Goal: Information Seeking & Learning: Learn about a topic

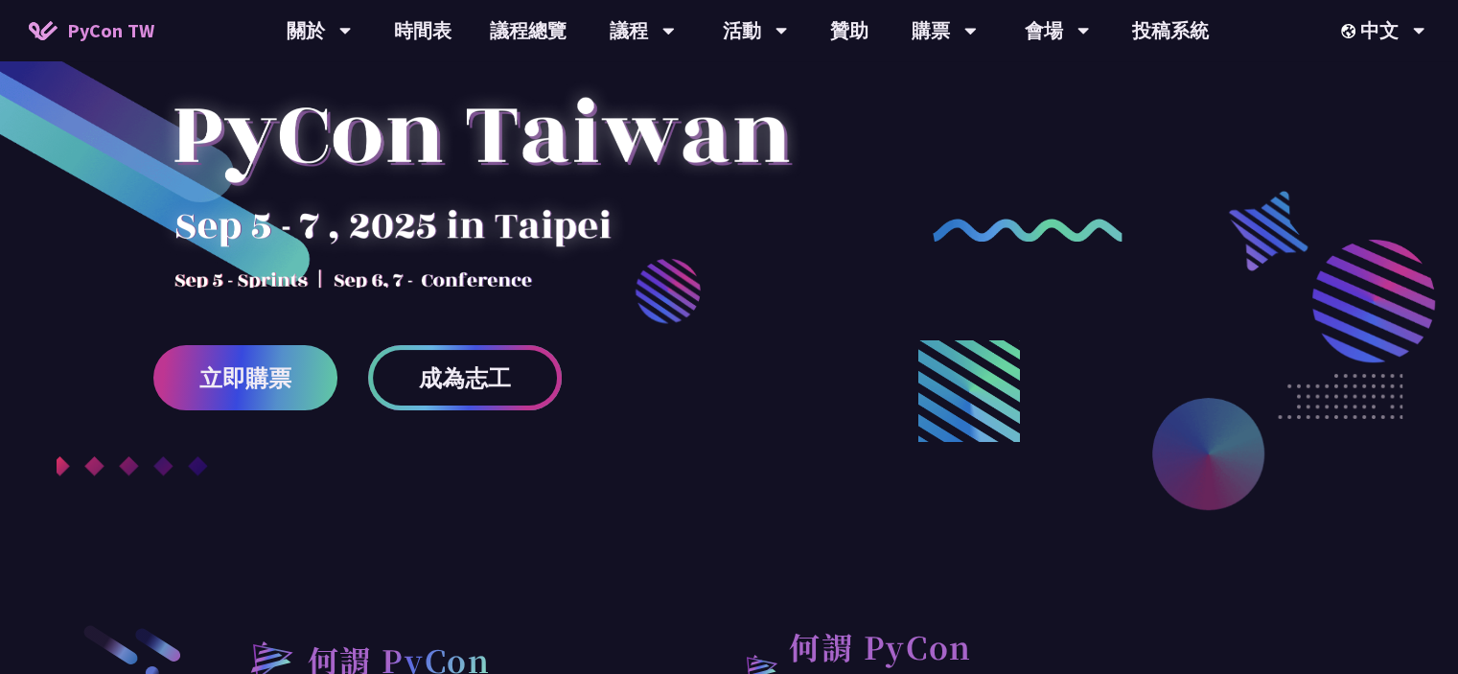
click at [429, 378] on span "成為志工" at bounding box center [465, 378] width 92 height 24
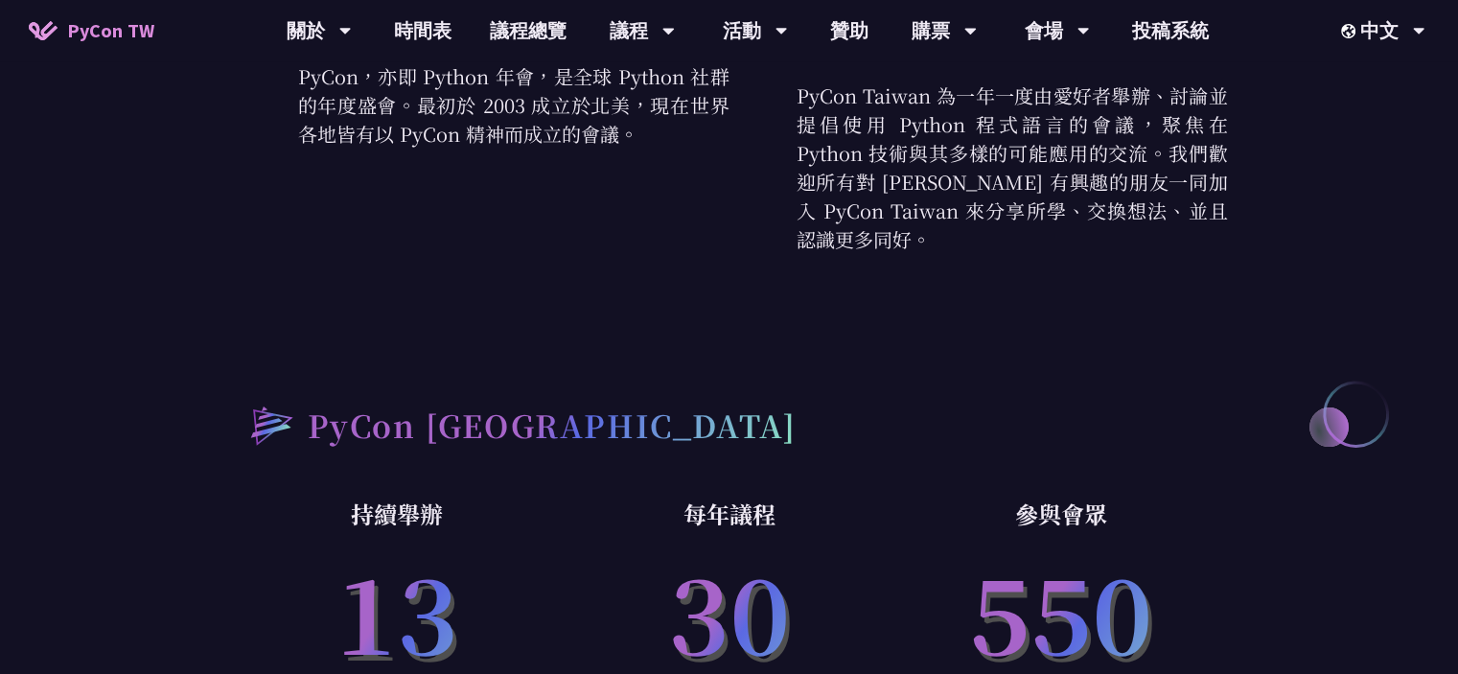
scroll to position [959, 0]
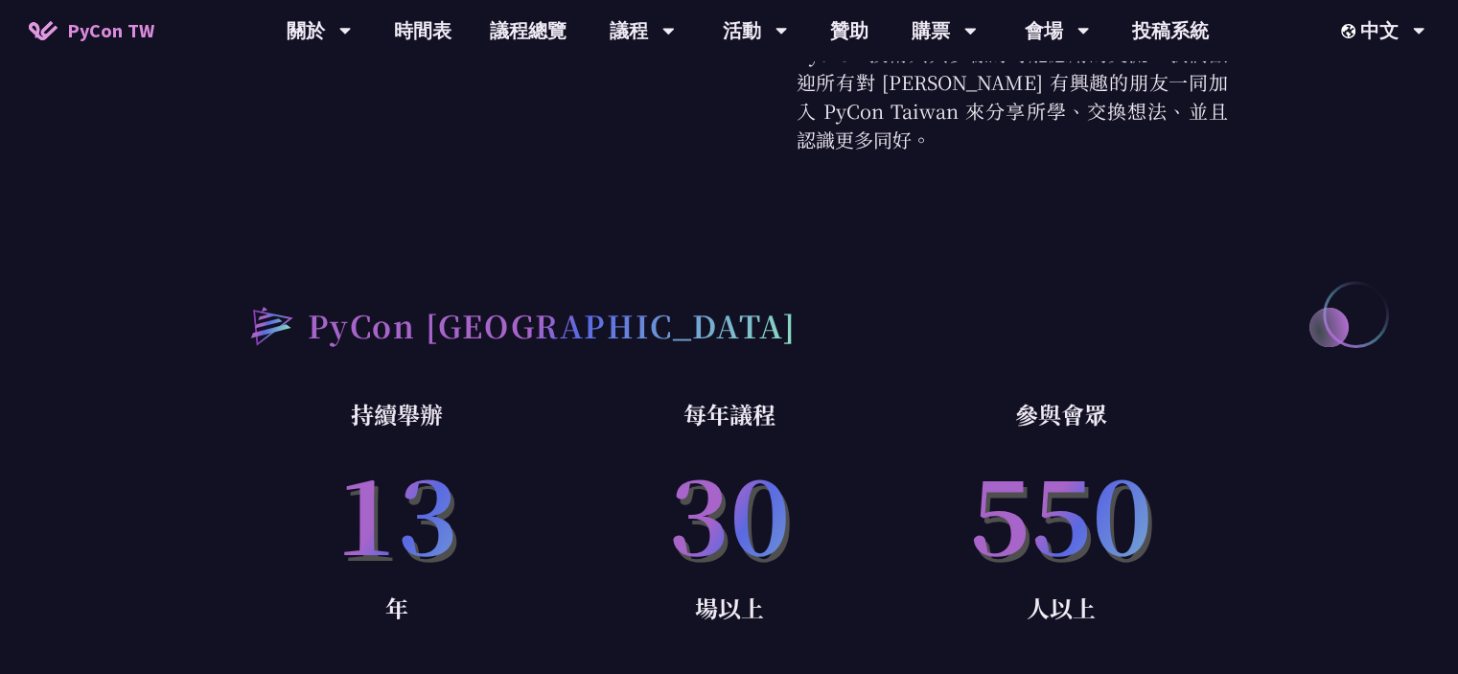
drag, startPoint x: 699, startPoint y: 487, endPoint x: 795, endPoint y: 483, distance: 95.9
click at [795, 483] on p "30" at bounding box center [729, 510] width 333 height 155
click at [869, 433] on p "30" at bounding box center [729, 510] width 333 height 155
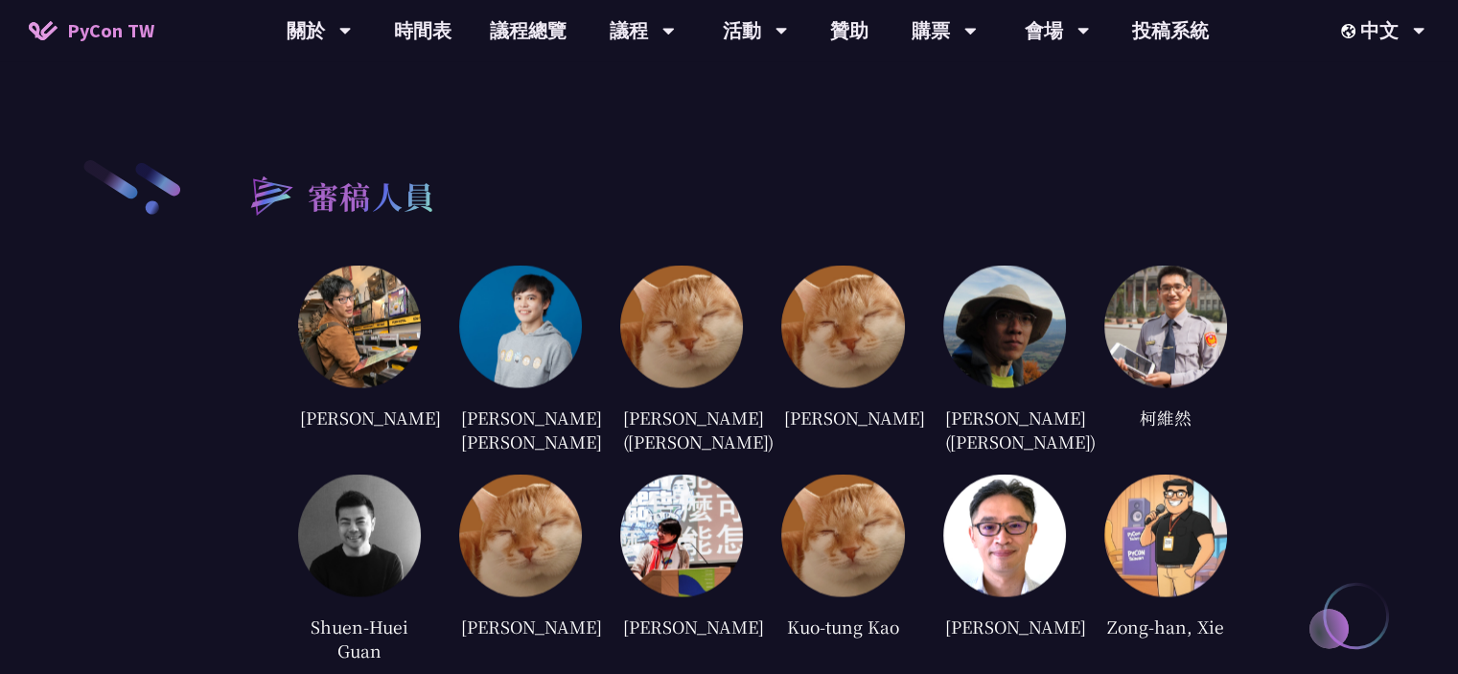
scroll to position [3547, 0]
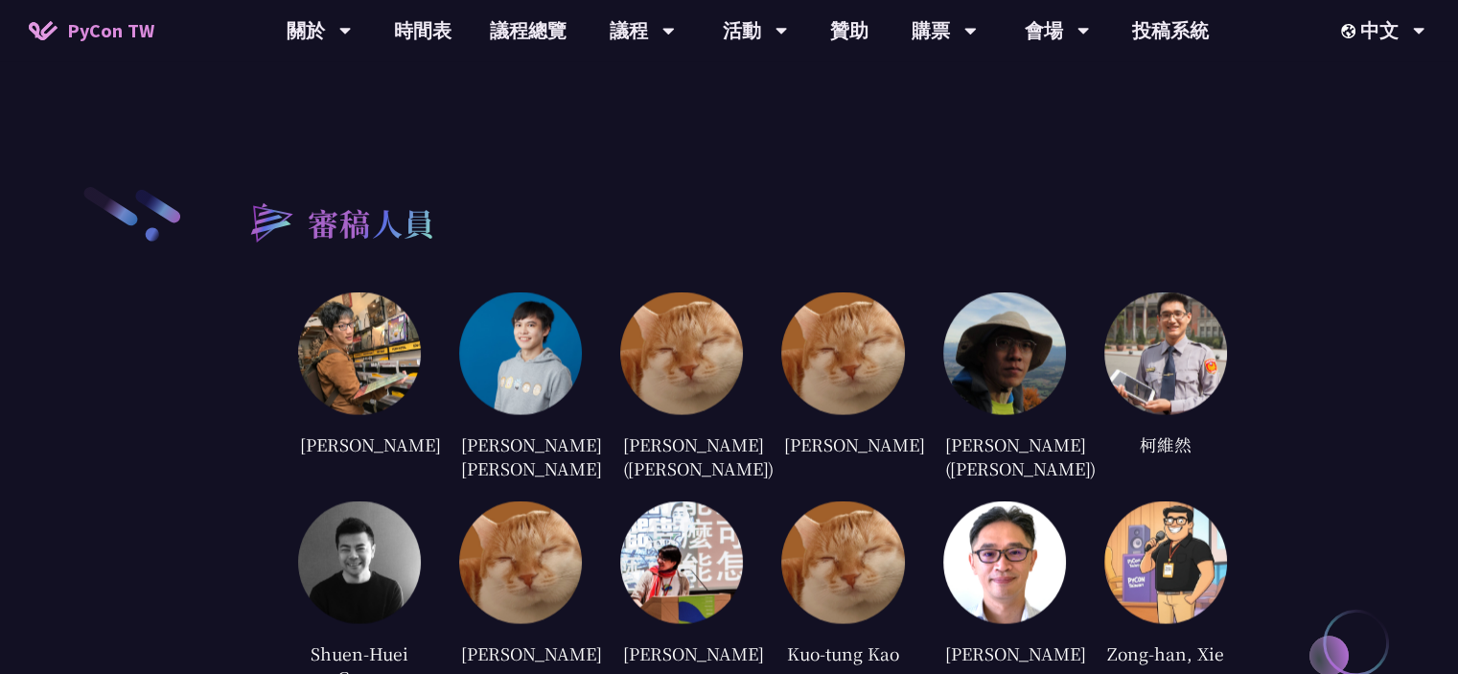
click at [528, 341] on img at bounding box center [520, 352] width 123 height 123
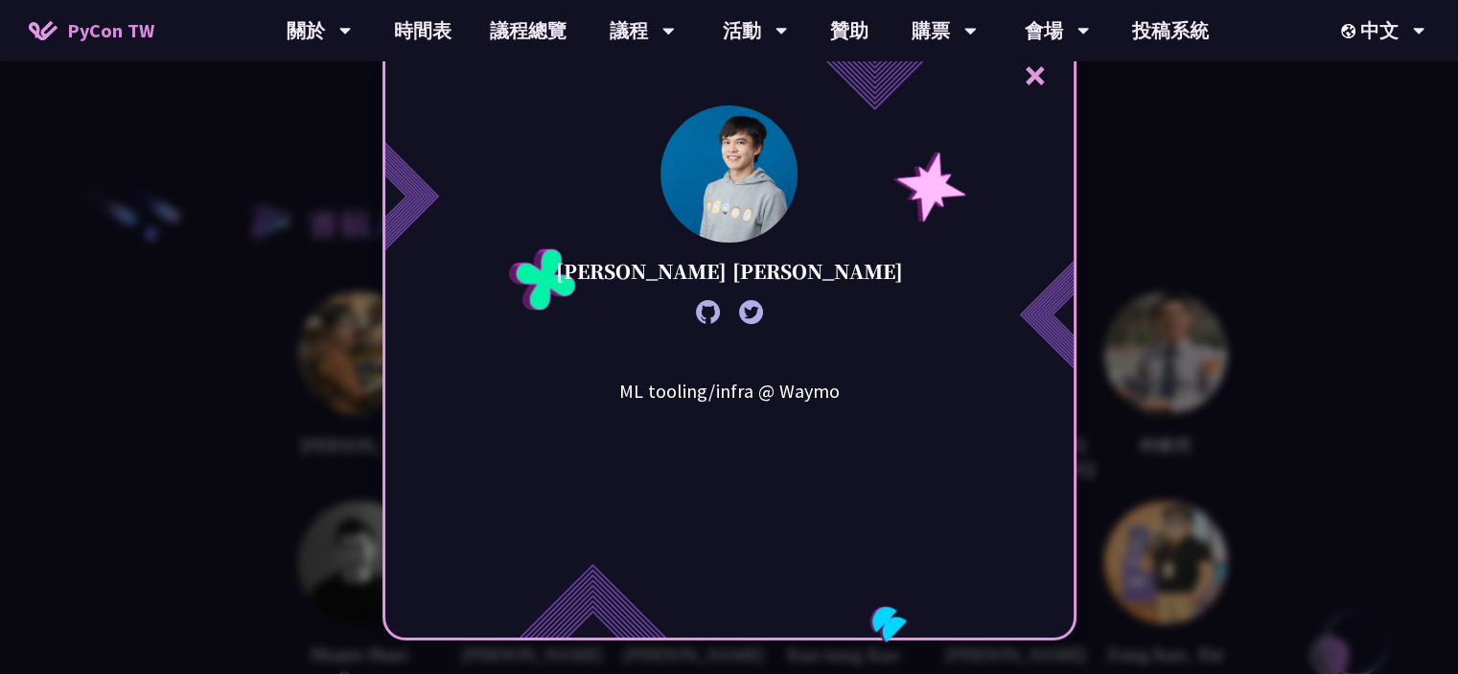
click at [1273, 187] on div "× [PERSON_NAME] [PERSON_NAME] ML tooling/infra @ Waymo" at bounding box center [729, 337] width 1458 height 674
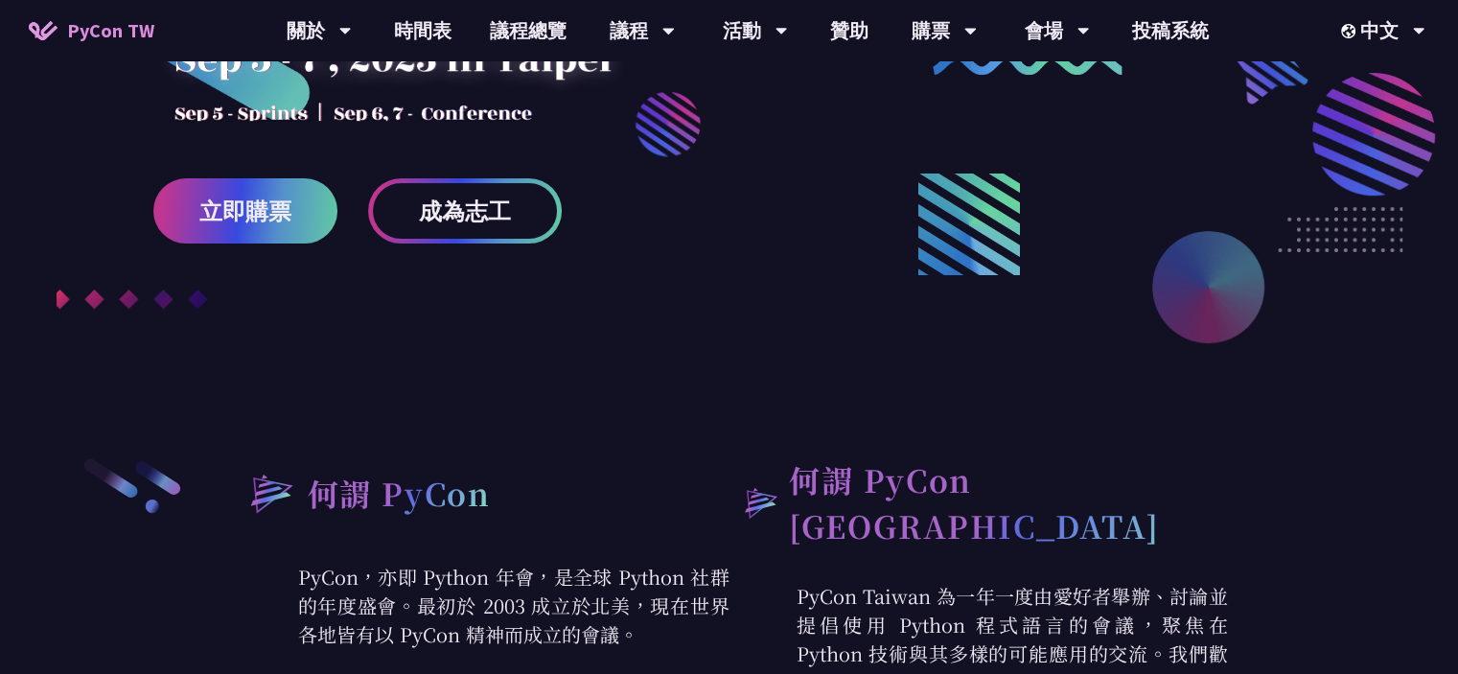
scroll to position [288, 0]
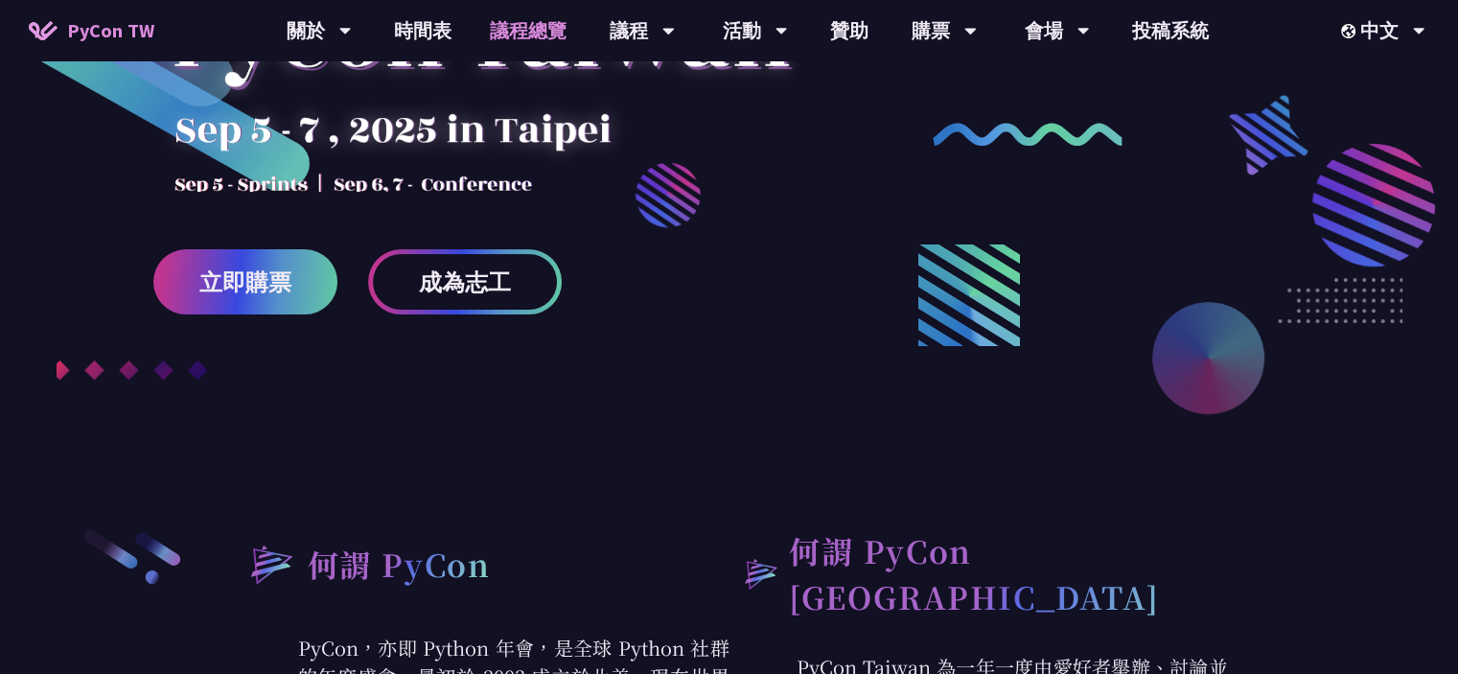
click at [522, 21] on link "議程總覽" at bounding box center [528, 30] width 115 height 61
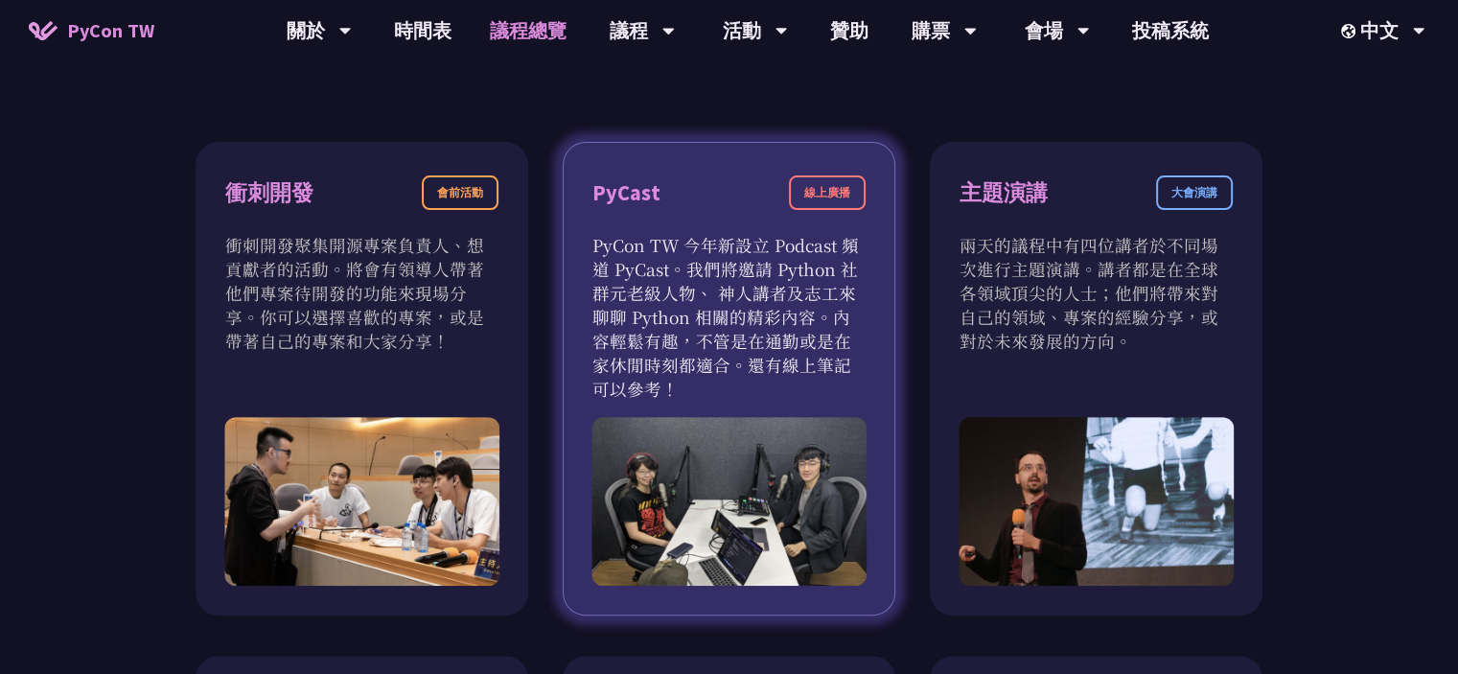
scroll to position [575, 0]
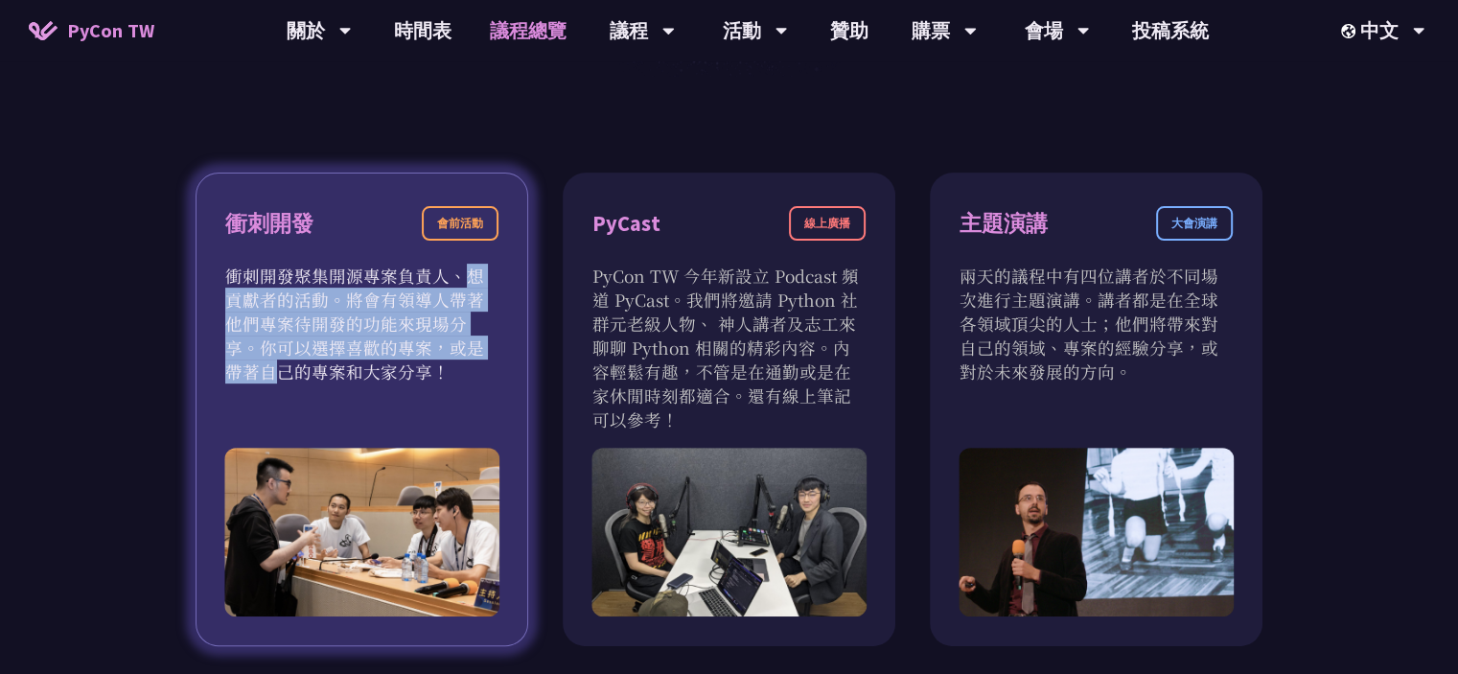
drag, startPoint x: 314, startPoint y: 282, endPoint x: 310, endPoint y: 348, distance: 66.3
click at [310, 348] on p "衝刺開發聚集開源專案負責人、想貢獻者的活動。將會有領導人帶著他們專案待開發的功能來現場分享。你可以選擇喜歡的專案，或是帶著自己的專案和大家分享！" at bounding box center [361, 324] width 273 height 120
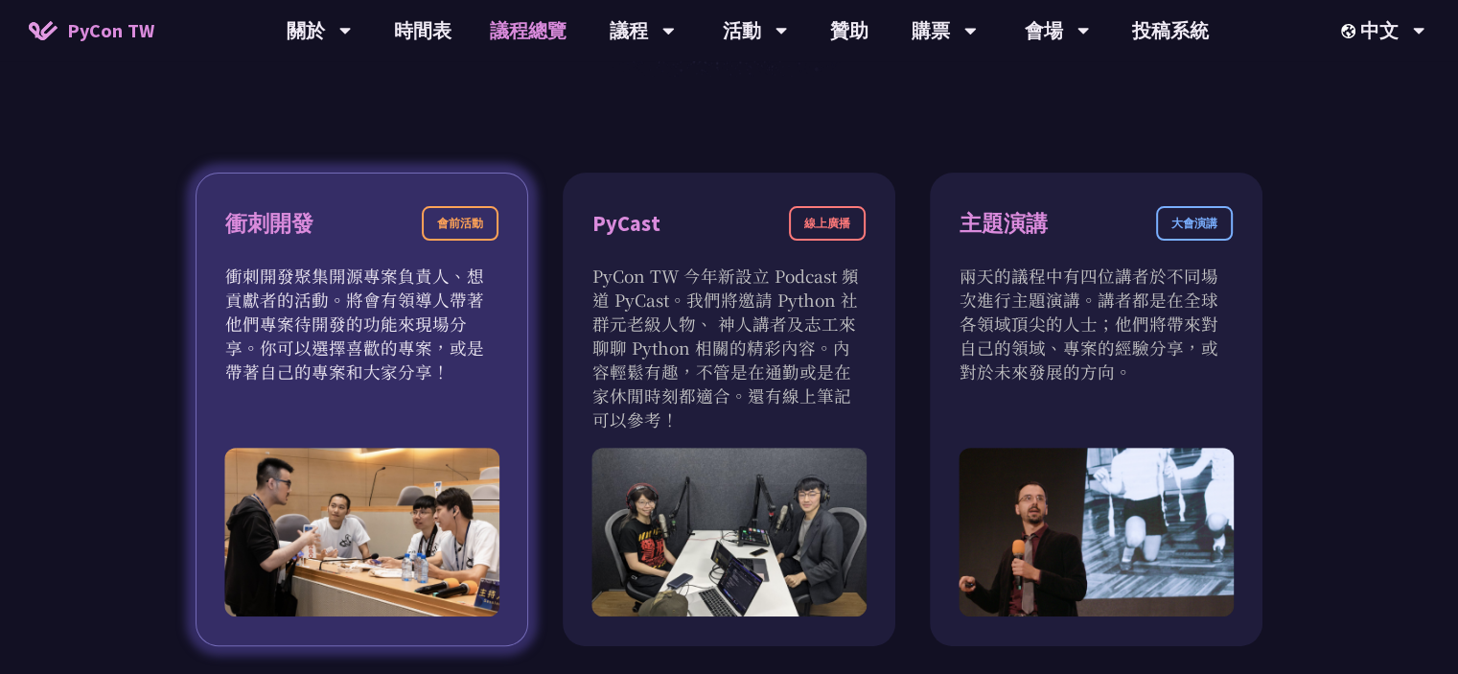
click at [423, 337] on p "衝刺開發聚集開源專案負責人、想貢獻者的活動。將會有領導人帶著他們專案待開發的功能來現場分享。你可以選擇喜歡的專案，或是帶著自己的專案和大家分享！" at bounding box center [361, 324] width 273 height 120
drag, startPoint x: 310, startPoint y: 275, endPoint x: 305, endPoint y: 361, distance: 86.4
click at [305, 361] on p "衝刺開發聚集開源專案負責人、想貢獻者的活動。將會有領導人帶著他們專案待開發的功能來現場分享。你可以選擇喜歡的專案，或是帶著自己的專案和大家分享！" at bounding box center [361, 324] width 273 height 120
click at [397, 333] on p "衝刺開發聚集開源專案負責人、想貢獻者的活動。將會有領導人帶著他們專案待開發的功能來現場分享。你可以選擇喜歡的專案，或是帶著自己的專案和大家分享！" at bounding box center [361, 324] width 273 height 120
click at [471, 226] on div "會前活動" at bounding box center [460, 223] width 77 height 35
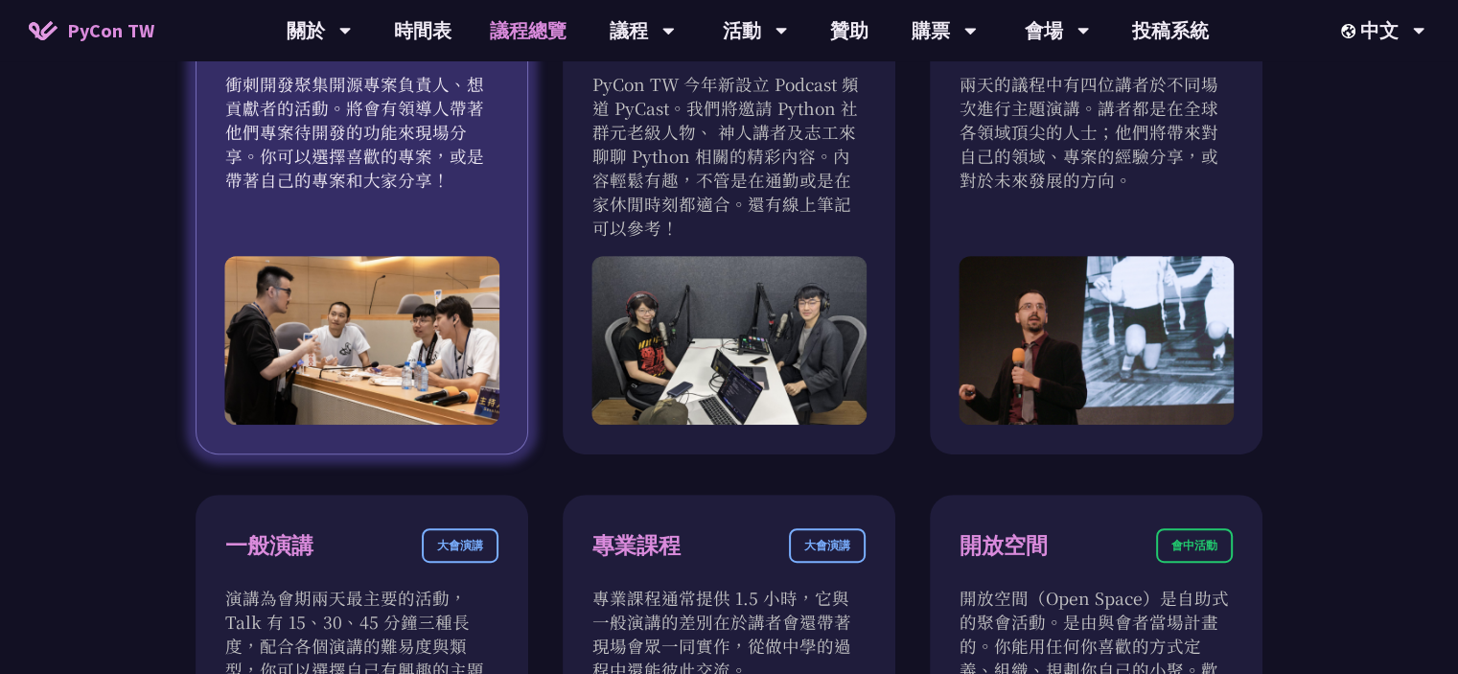
click at [374, 398] on img at bounding box center [361, 340] width 275 height 169
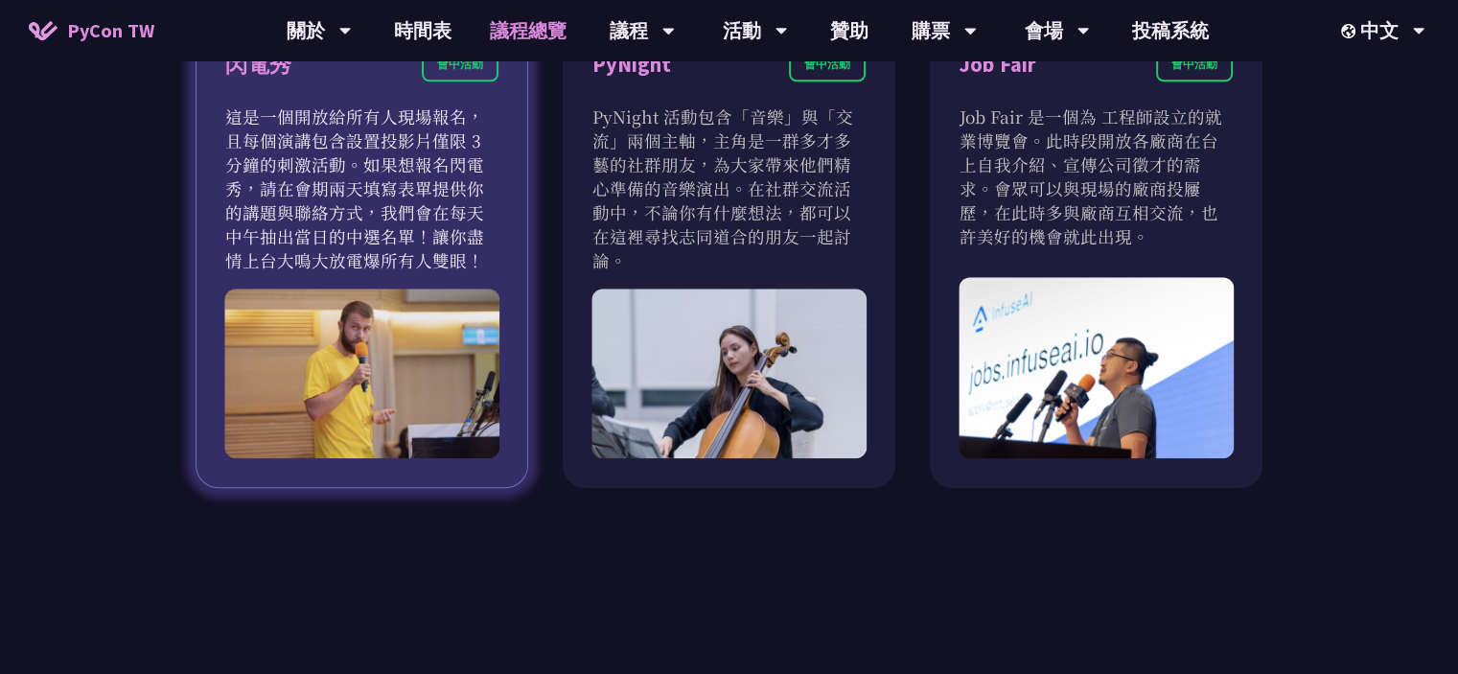
scroll to position [1630, 0]
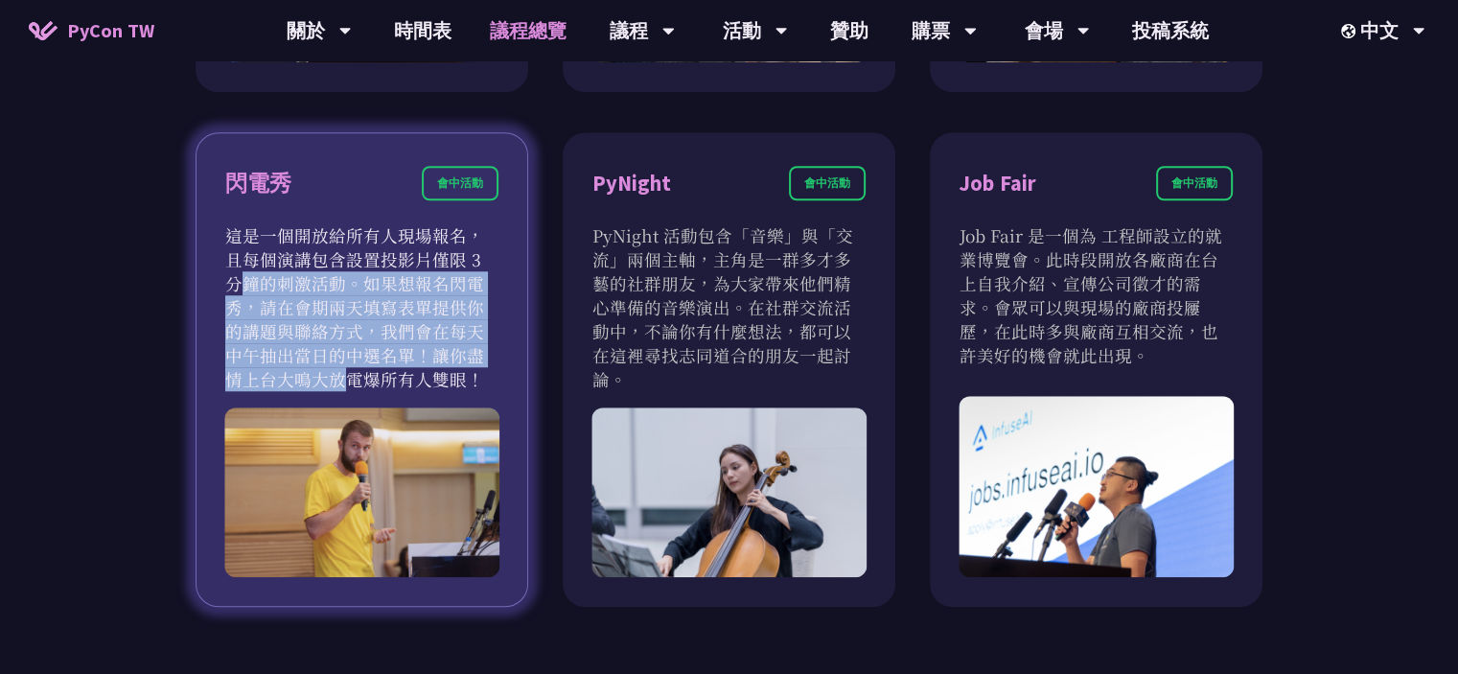
drag, startPoint x: 364, startPoint y: 251, endPoint x: 359, endPoint y: 358, distance: 106.6
click at [359, 358] on p "這是一個開放給所有人現場報名，且每個演講包含設置投影片僅限 3 分鐘的刺激活動。如果想報名閃電秀，請在會期兩天填寫表單提供你的講題與聯絡方式，我們會在每天中午…" at bounding box center [361, 307] width 273 height 168
click at [446, 327] on p "這是一個開放給所有人現場報名，且每個演講包含設置投影片僅限 3 分鐘的刺激活動。如果想報名閃電秀，請在會期兩天填寫表單提供你的講題與聯絡方式，我們會在每天中午…" at bounding box center [361, 307] width 273 height 168
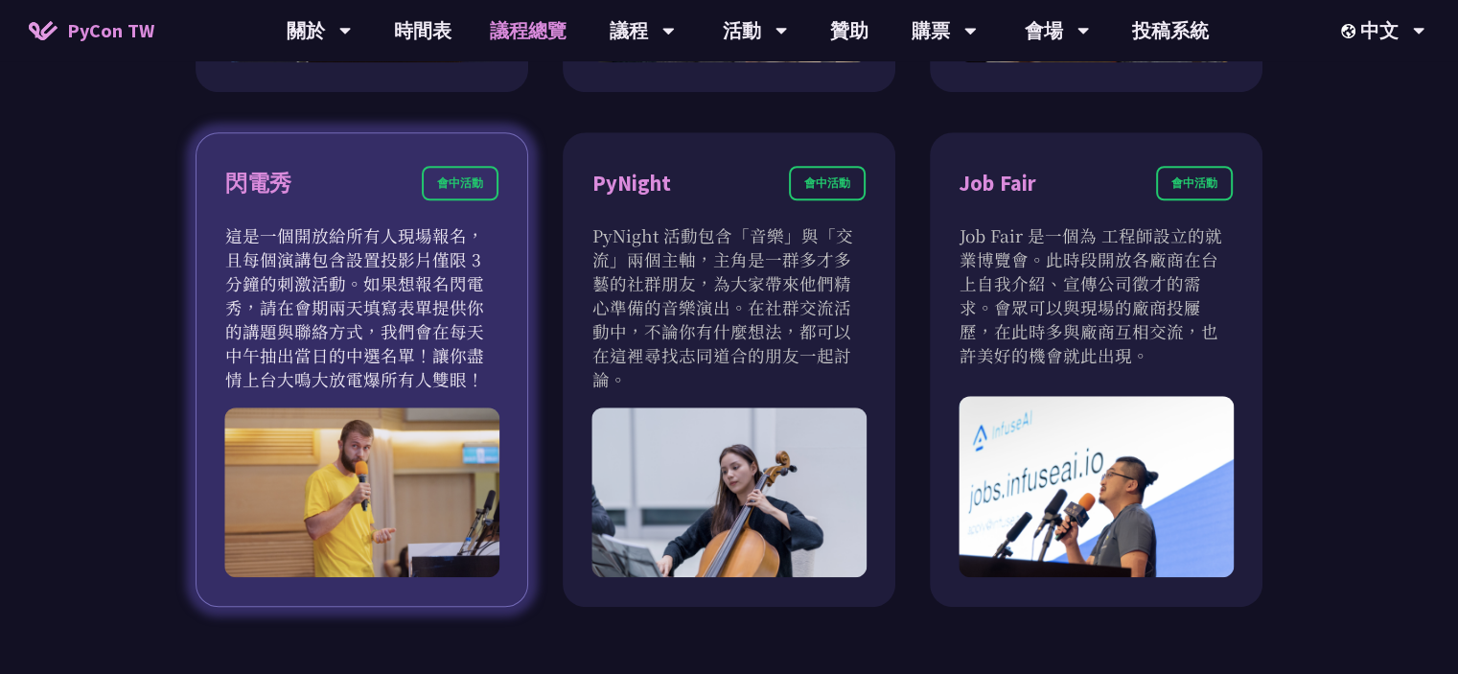
drag, startPoint x: 364, startPoint y: 244, endPoint x: 370, endPoint y: 341, distance: 97.0
click at [360, 379] on p "這是一個開放給所有人現場報名，且每個演講包含設置投影片僅限 3 分鐘的刺激活動。如果想報名閃電秀，請在會期兩天填寫表單提供你的講題與聯絡方式，我們會在每天中午…" at bounding box center [361, 307] width 273 height 168
click at [377, 315] on p "這是一個開放給所有人現場報名，且每個演講包含設置投影片僅限 3 分鐘的刺激活動。如果想報名閃電秀，請在會期兩天填寫表單提供你的講題與聯絡方式，我們會在每天中午…" at bounding box center [361, 307] width 273 height 168
click at [359, 244] on p "這是一個開放給所有人現場報名，且每個演講包含設置投影片僅限 3 分鐘的刺激活動。如果想報名閃電秀，請在會期兩天填寫表單提供你的講題與聯絡方式，我們會在每天中午…" at bounding box center [361, 307] width 273 height 168
drag, startPoint x: 347, startPoint y: 226, endPoint x: 332, endPoint y: 392, distance: 166.6
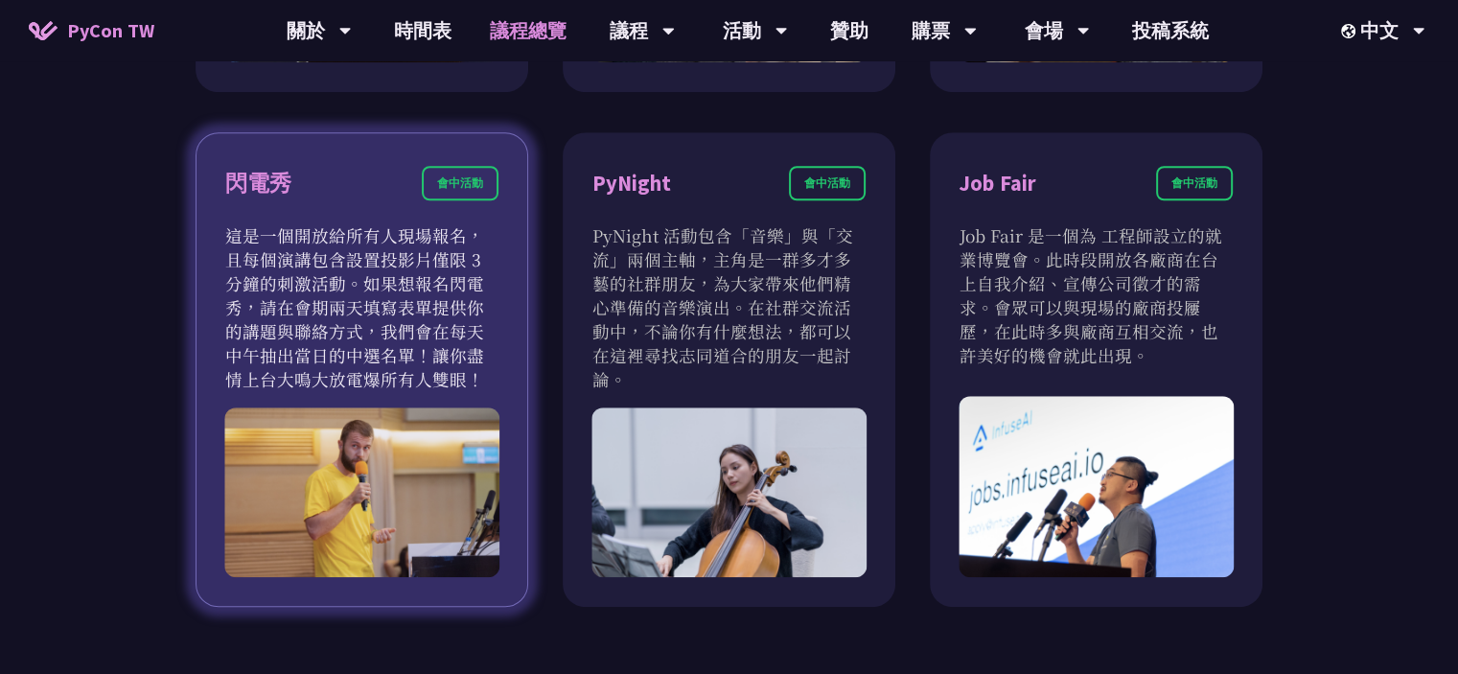
click at [332, 392] on div "閃電秀 會中活動 這是一個開放給所有人現場報名，且每個演講包含設置投影片僅限 3 分鐘的刺激活動。如果想報名閃電秀，請在會期兩天填寫表單提供你的講題與聯絡方式…" at bounding box center [362, 369] width 333 height 474
click at [398, 348] on p "這是一個開放給所有人現場報名，且每個演講包含設置投影片僅限 3 分鐘的刺激活動。如果想報名閃電秀，請在會期兩天填寫表單提供你的講題與聯絡方式，我們會在每天中午…" at bounding box center [361, 307] width 273 height 168
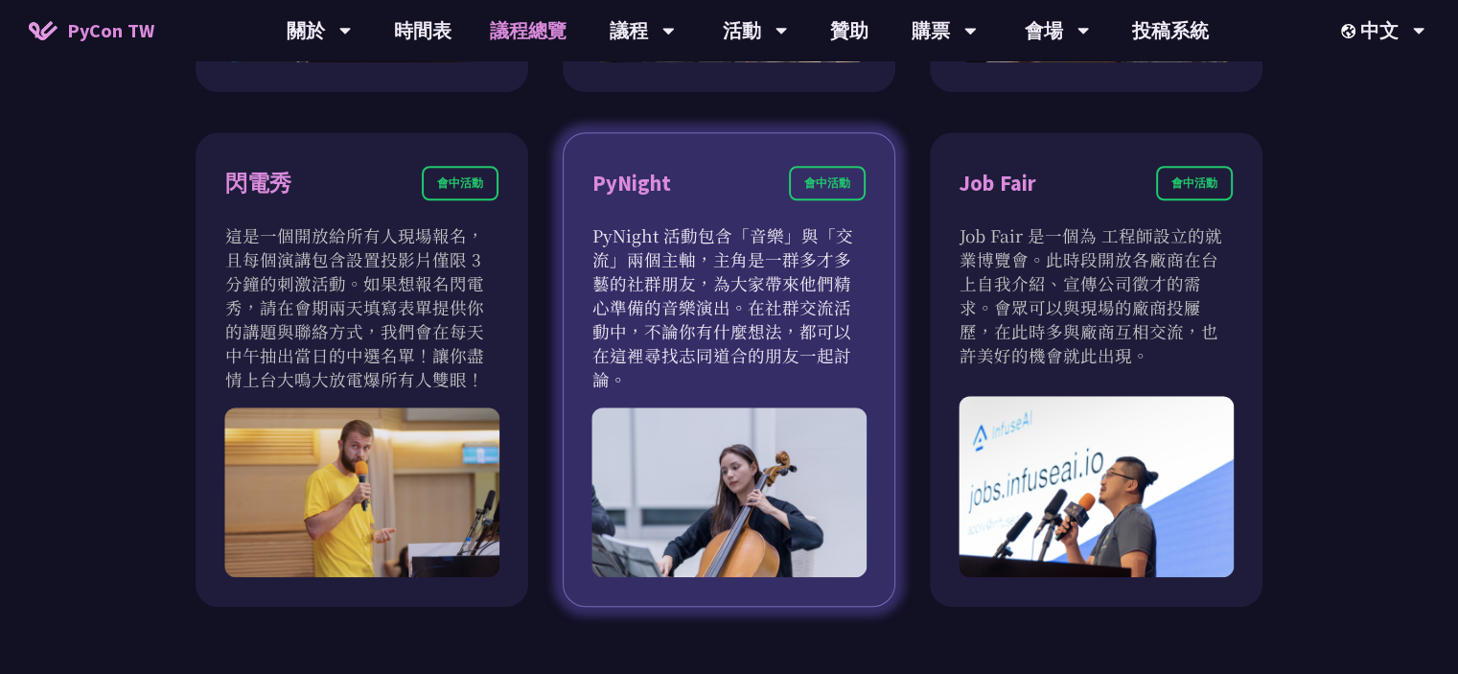
click at [691, 312] on p "PyNight 活動包含「音樂」與「交流」兩個主軸，主角是一群多才多藝的社群朋友，為大家帶來他們精心準備的音樂演出。在社群交流活動中，不論你有什麼想法，都可以…" at bounding box center [728, 307] width 273 height 168
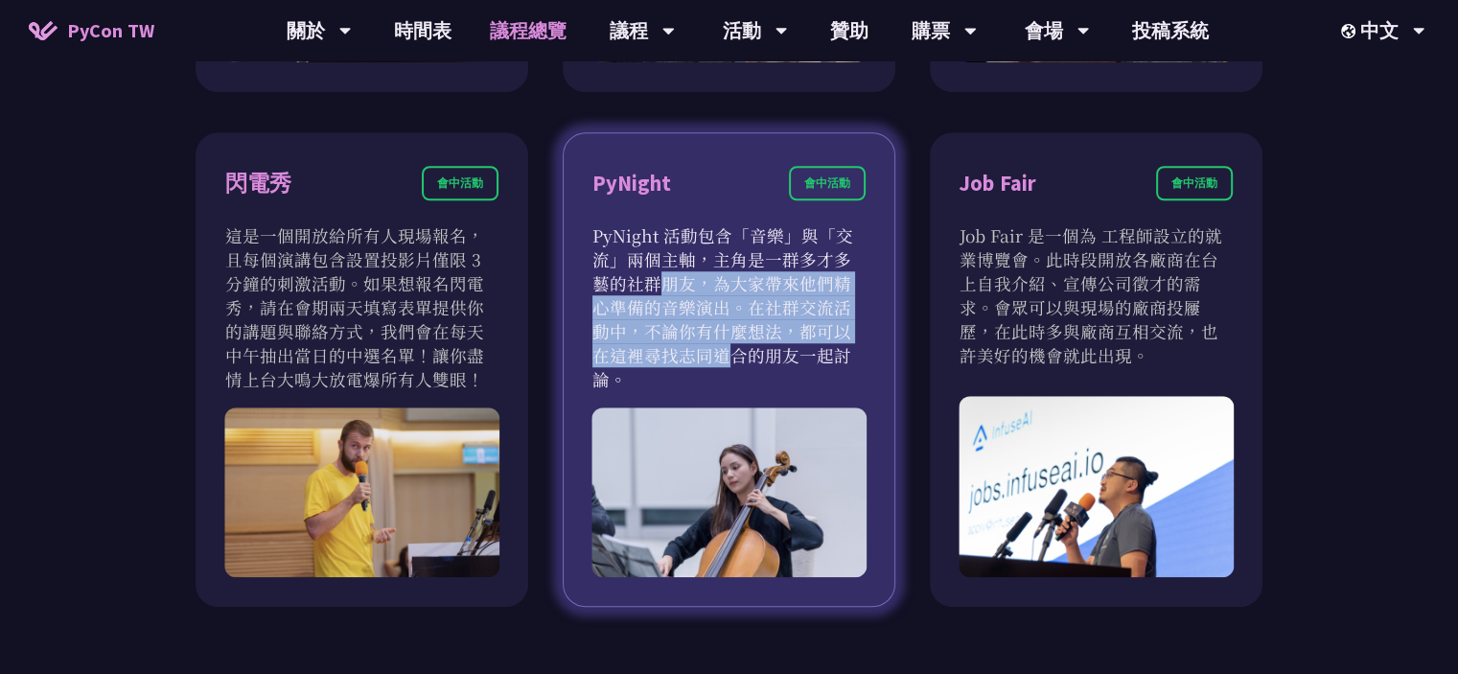
drag, startPoint x: 767, startPoint y: 258, endPoint x: 770, endPoint y: 342, distance: 84.4
click at [770, 342] on p "PyNight 活動包含「音樂」與「交流」兩個主軸，主角是一群多才多藝的社群朋友，為大家帶來他們精心準備的音樂演出。在社群交流活動中，不論你有什麼想法，都可以…" at bounding box center [728, 307] width 273 height 168
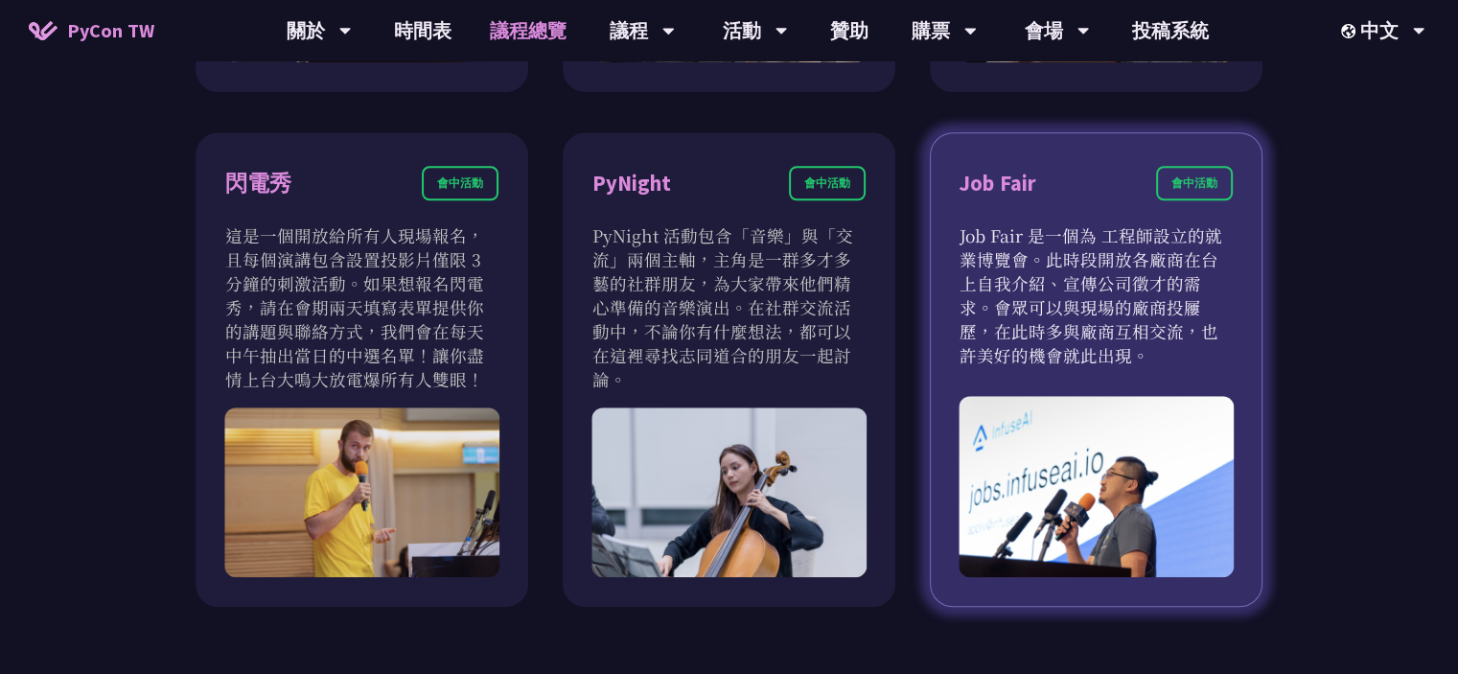
click at [982, 313] on p "Job Fair 是一個為 工程師設立的就業博覽會。此時段開放各廠商在台上自我介紹、宣傳公司徵才的需求。會眾可以與現場的廠商投屨歷，在此時多與廠商互相交流，也…" at bounding box center [1096, 295] width 273 height 144
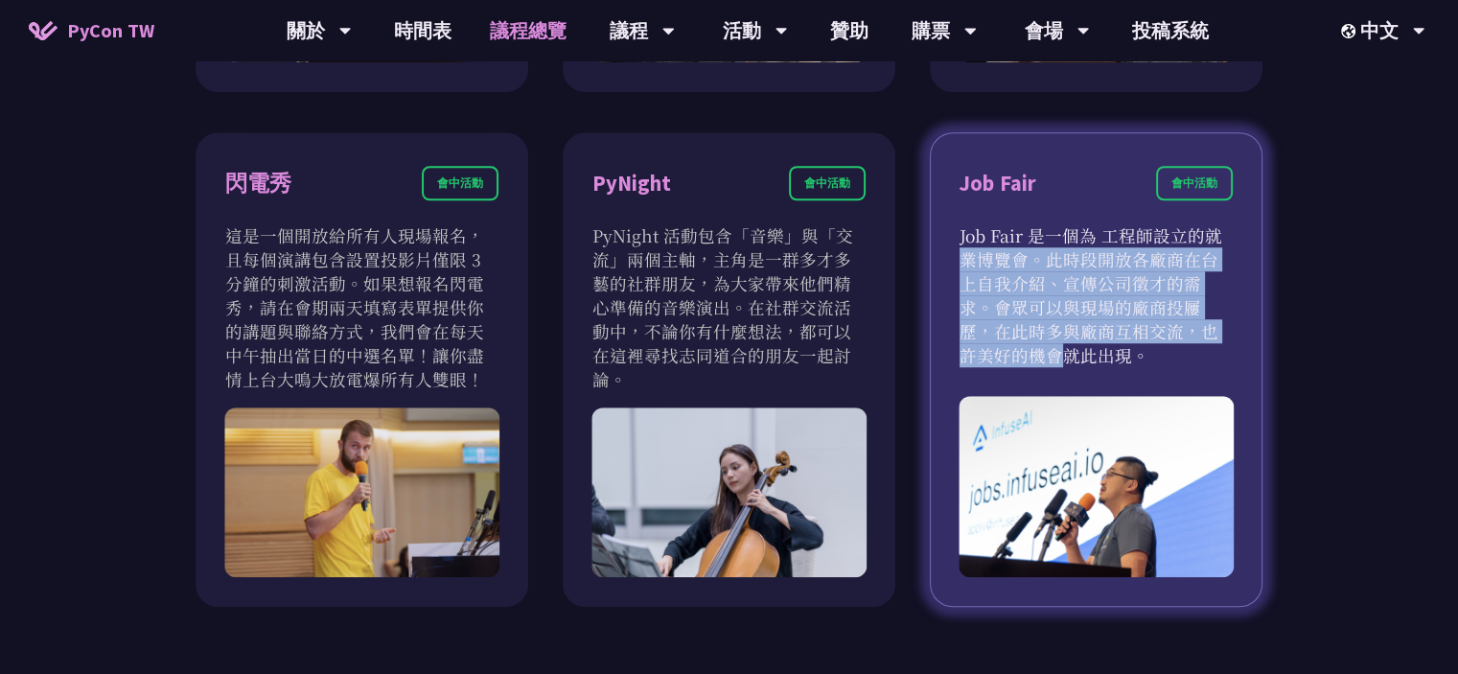
drag, startPoint x: 1076, startPoint y: 232, endPoint x: 1079, endPoint y: 338, distance: 106.5
click at [1079, 338] on p "Job Fair 是一個為 工程師設立的就業博覽會。此時段開放各廠商在台上自我介紹、宣傳公司徵才的需求。會眾可以與現場的廠商投屨歷，在此時多與廠商互相交流，也…" at bounding box center [1096, 295] width 273 height 144
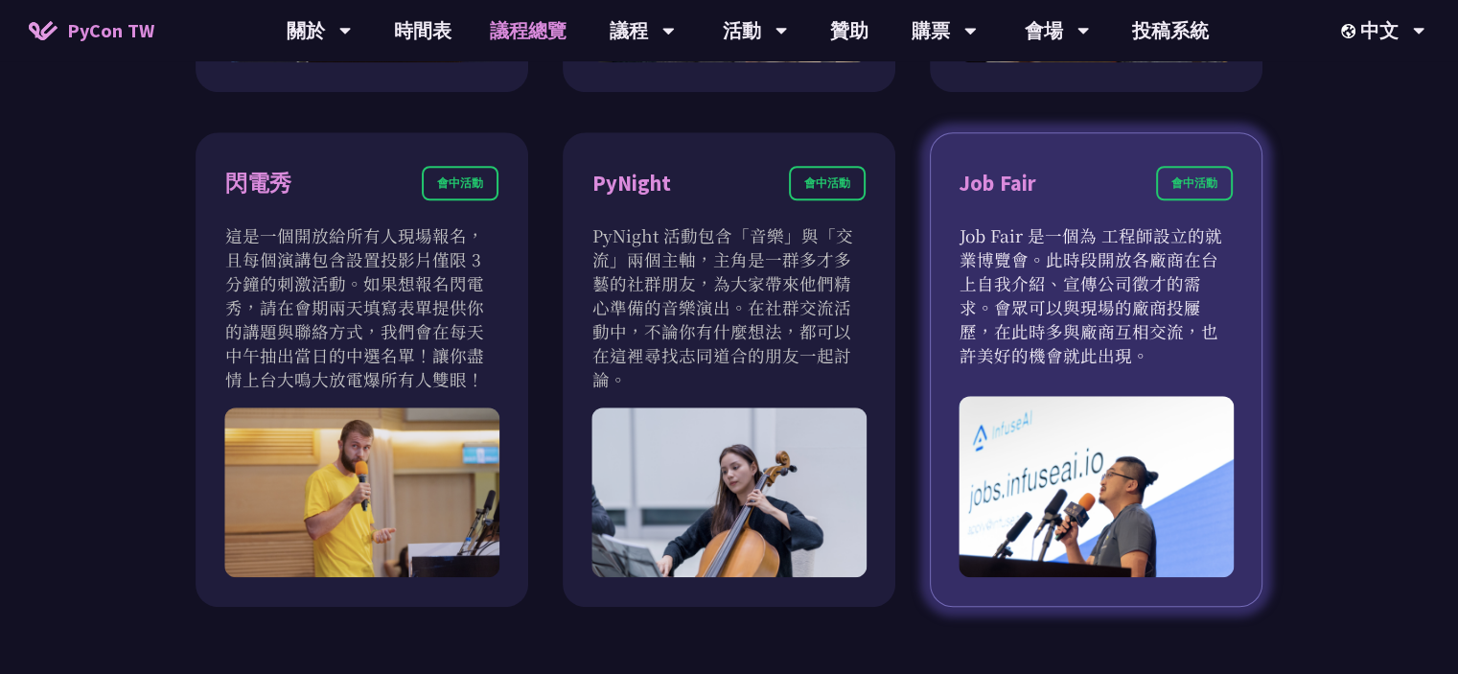
click at [1158, 323] on p "Job Fair 是一個為 工程師設立的就業博覽會。此時段開放各廠商在台上自我介紹、宣傳公司徵才的需求。會眾可以與現場的廠商投屨歷，在此時多與廠商互相交流，也…" at bounding box center [1096, 295] width 273 height 144
click at [1194, 200] on div "Job Fair 會中活動" at bounding box center [1096, 195] width 273 height 58
click at [1195, 195] on div "會中活動" at bounding box center [1194, 183] width 77 height 35
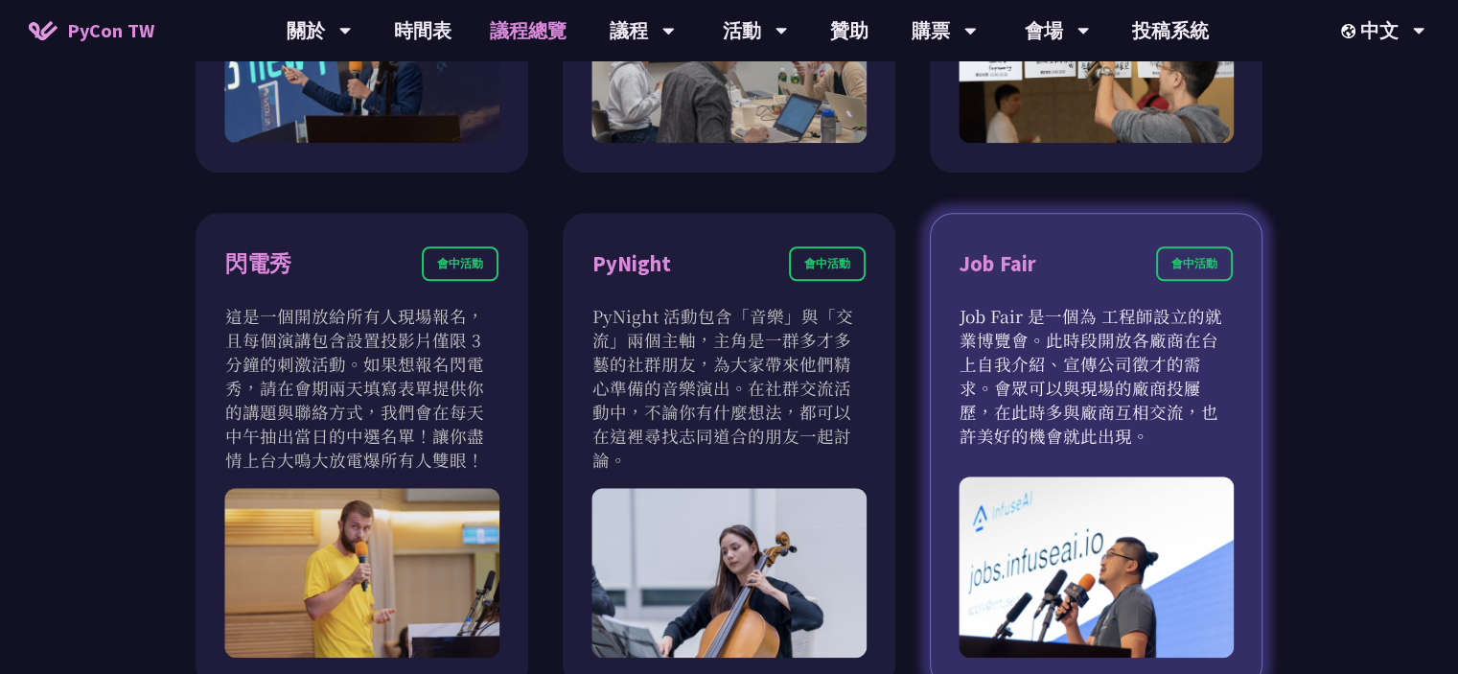
scroll to position [1534, 0]
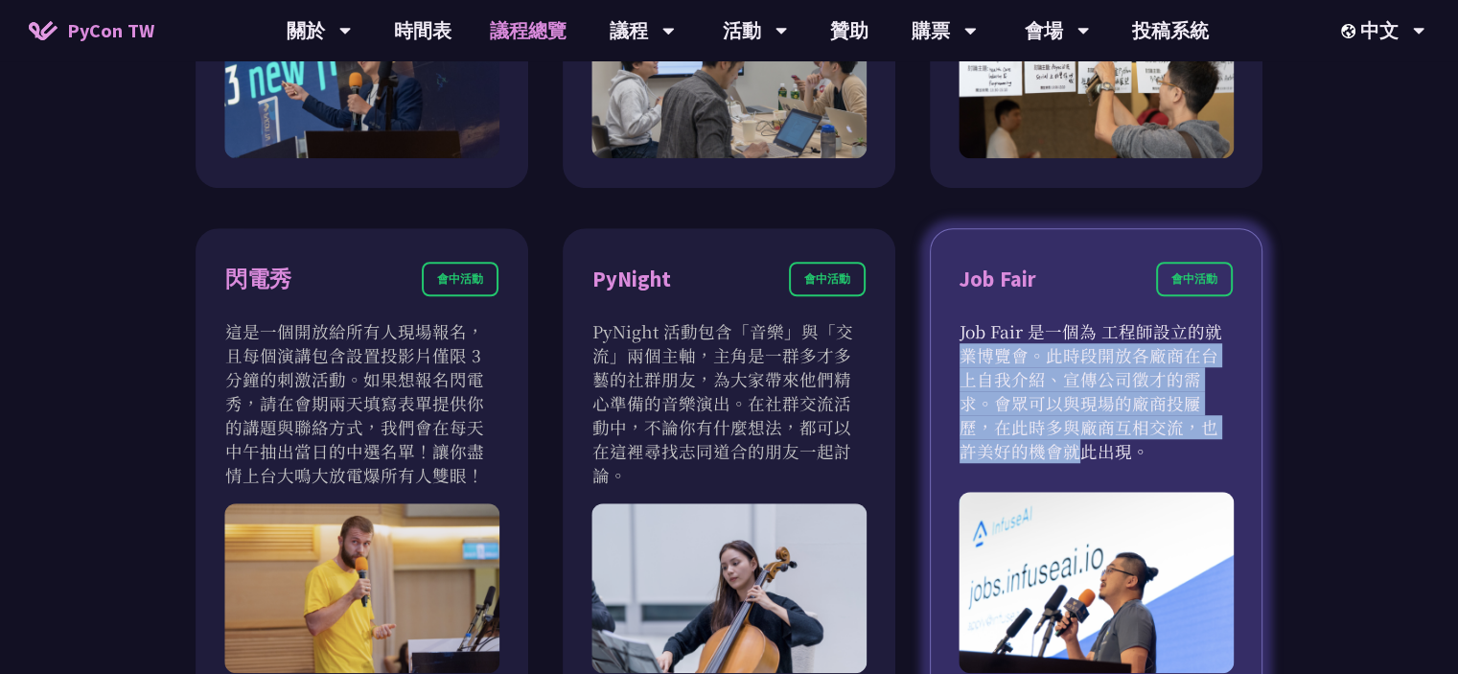
drag, startPoint x: 1084, startPoint y: 335, endPoint x: 1087, endPoint y: 433, distance: 98.8
click at [1087, 433] on p "Job Fair 是一個為 工程師設立的就業博覽會。此時段開放各廠商在台上自我介紹、宣傳公司徵才的需求。會眾可以與現場的廠商投屨歷，在此時多與廠商互相交流，也…" at bounding box center [1096, 391] width 273 height 144
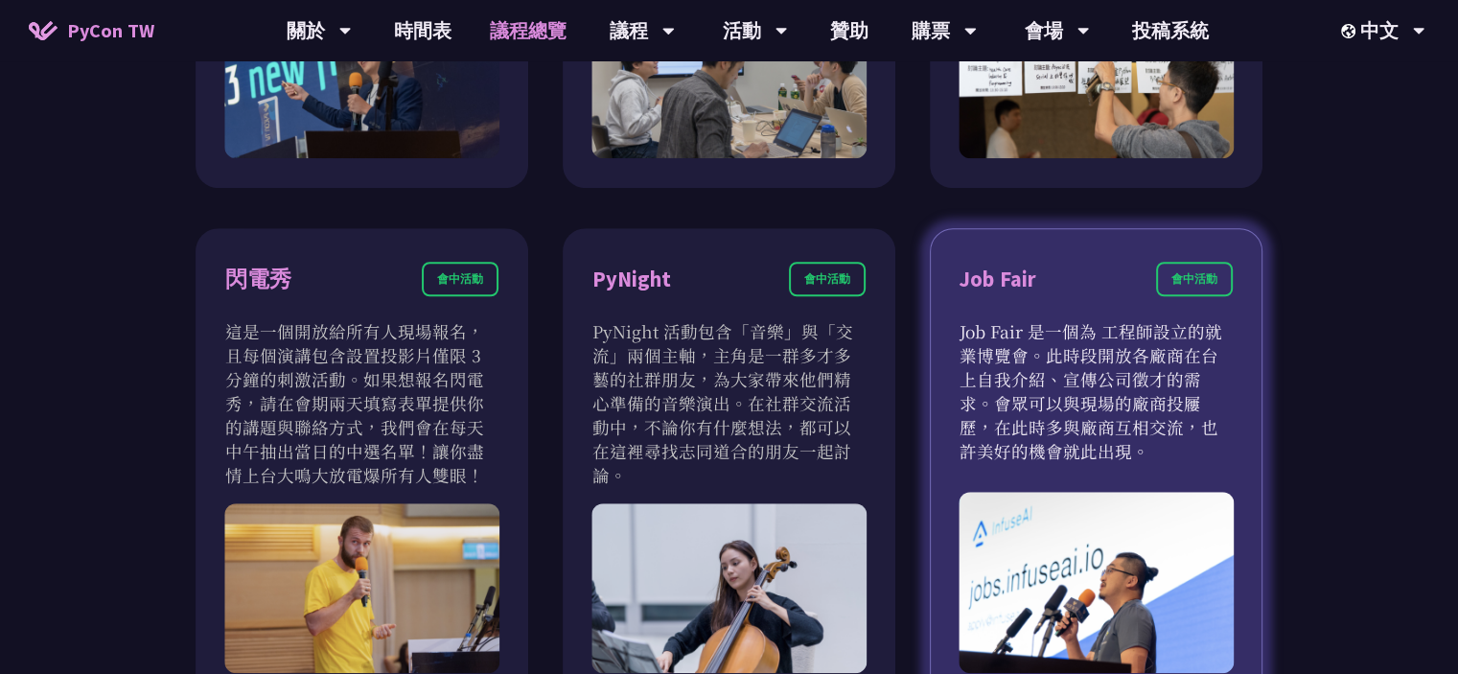
click at [1175, 415] on p "Job Fair 是一個為 工程師設立的就業博覽會。此時段開放各廠商在台上自我介紹、宣傳公司徵才的需求。會眾可以與現場的廠商投屨歷，在此時多與廠商互相交流，也…" at bounding box center [1096, 391] width 273 height 144
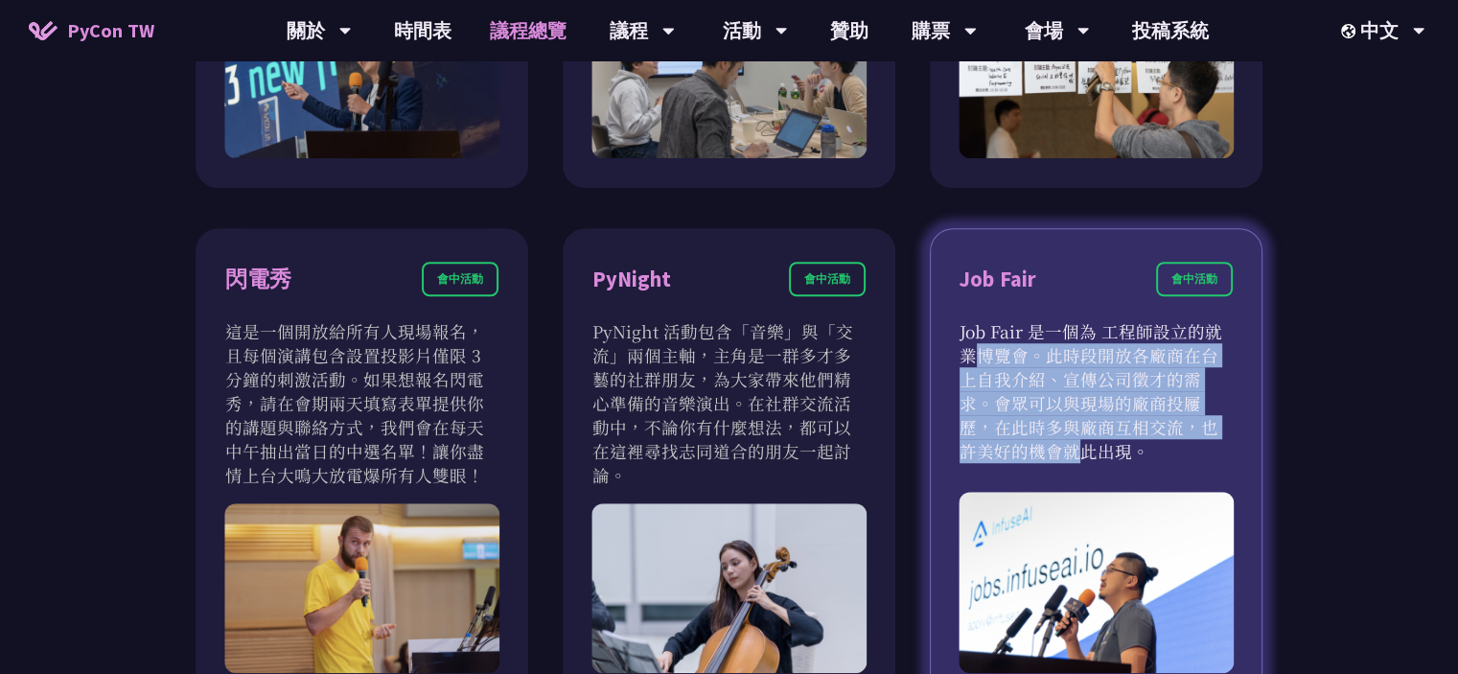
drag, startPoint x: 1095, startPoint y: 326, endPoint x: 1093, endPoint y: 432, distance: 106.4
click at [1093, 432] on p "Job Fair 是一個為 工程師設立的就業博覽會。此時段開放各廠商在台上自我介紹、宣傳公司徵才的需求。會眾可以與現場的廠商投屨歷，在此時多與廠商互相交流，也…" at bounding box center [1096, 391] width 273 height 144
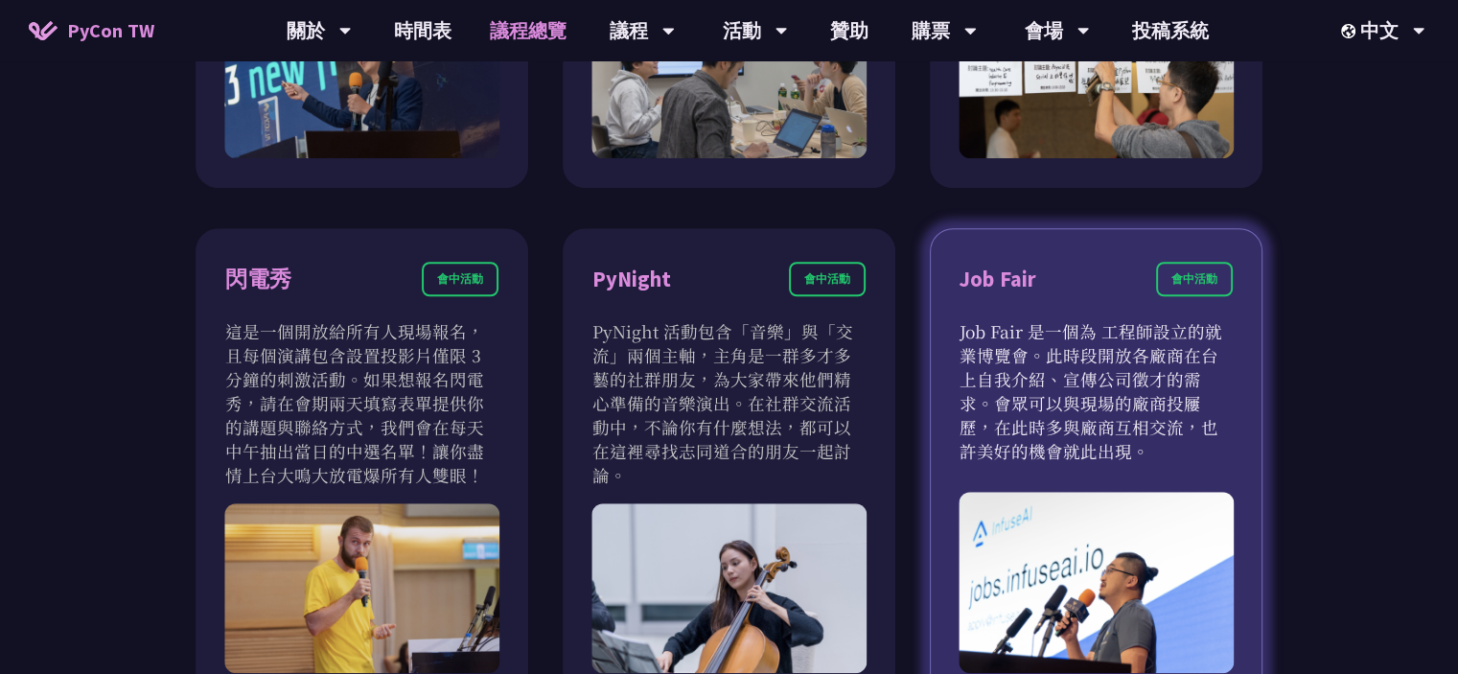
click at [1198, 417] on p "Job Fair 是一個為 工程師設立的就業博覽會。此時段開放各廠商在台上自我介紹、宣傳公司徵才的需求。會眾可以與現場的廠商投屨歷，在此時多與廠商互相交流，也…" at bounding box center [1096, 391] width 273 height 144
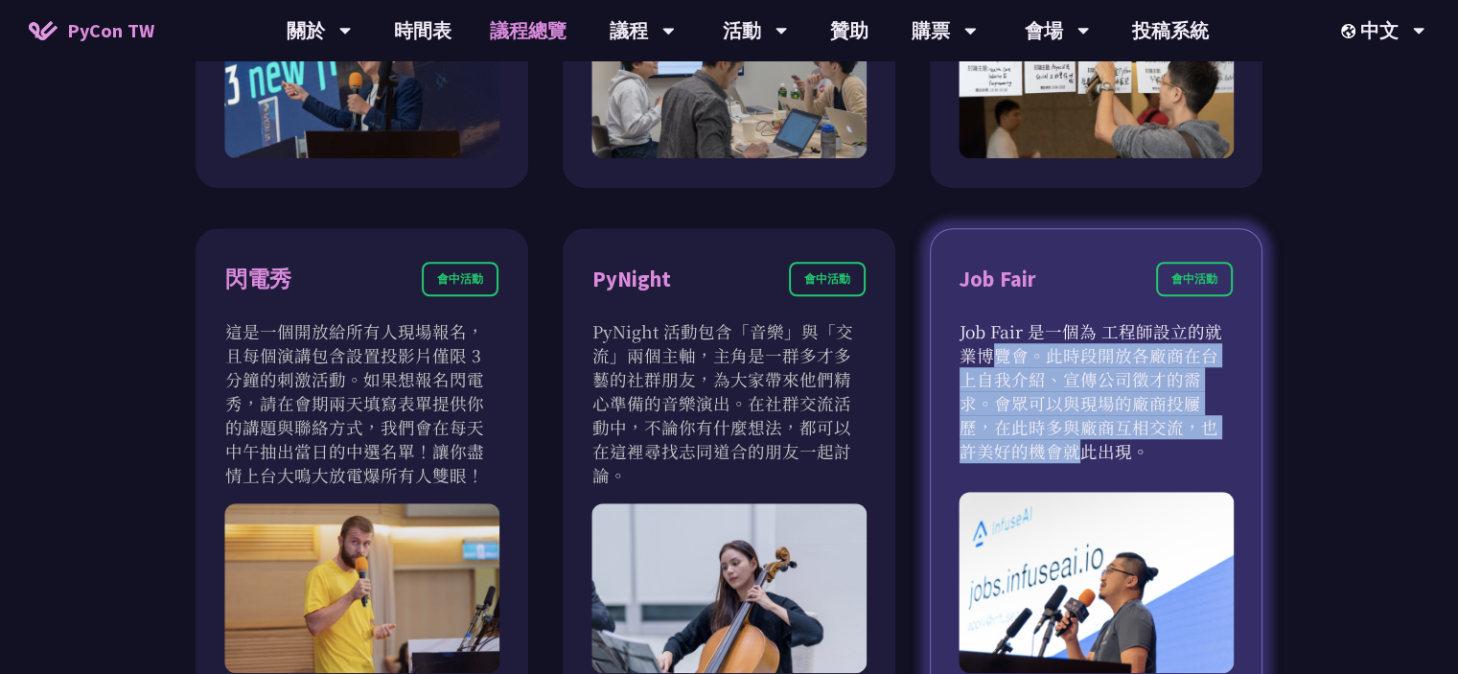
drag, startPoint x: 1100, startPoint y: 330, endPoint x: 1101, endPoint y: 437, distance: 107.4
click at [1101, 437] on p "Job Fair 是一個為 工程師設立的就業博覽會。此時段開放各廠商在台上自我介紹、宣傳公司徵才的需求。會眾可以與現場的廠商投屨歷，在此時多與廠商互相交流，也…" at bounding box center [1096, 391] width 273 height 144
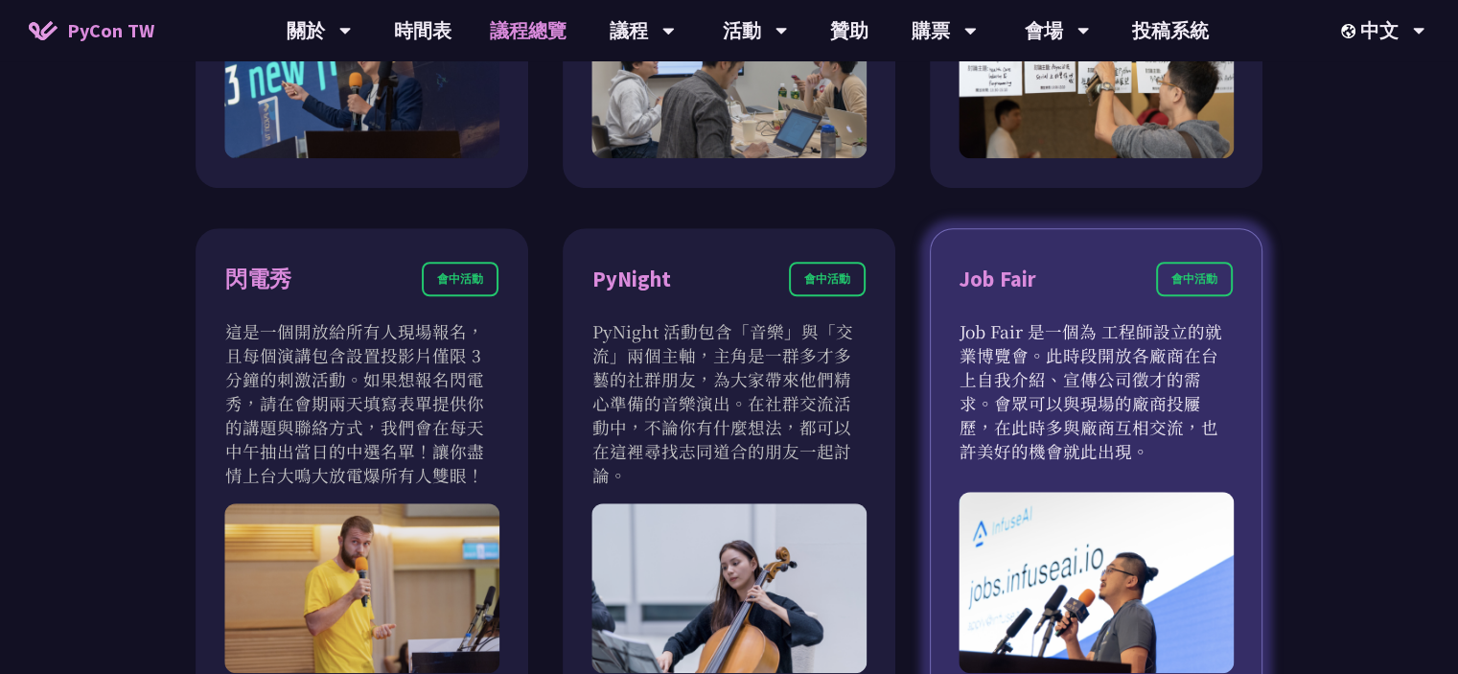
click at [1177, 424] on p "Job Fair 是一個為 工程師設立的就業博覽會。此時段開放各廠商在台上自我介紹、宣傳公司徵才的需求。會眾可以與現場的廠商投屨歷，在此時多與廠商互相交流，也…" at bounding box center [1096, 391] width 273 height 144
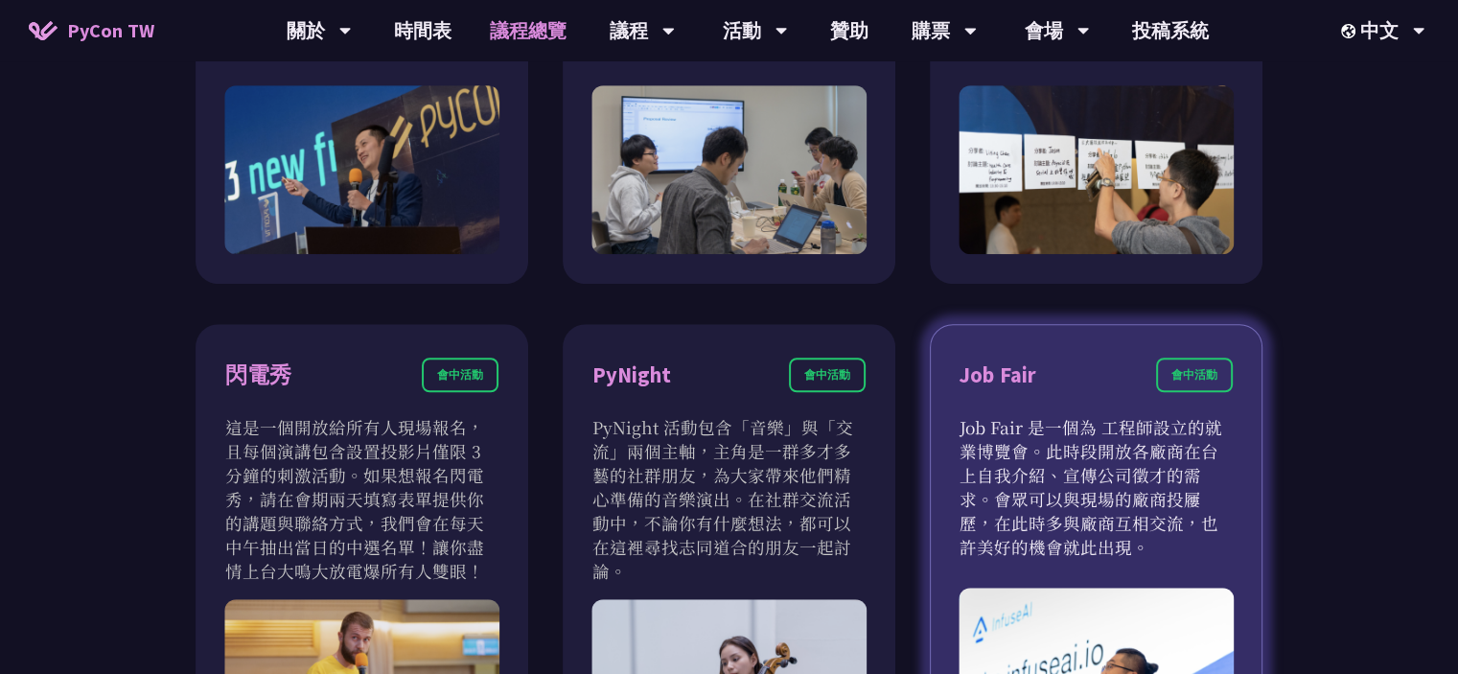
click at [1218, 375] on div "會中活動" at bounding box center [1194, 375] width 77 height 35
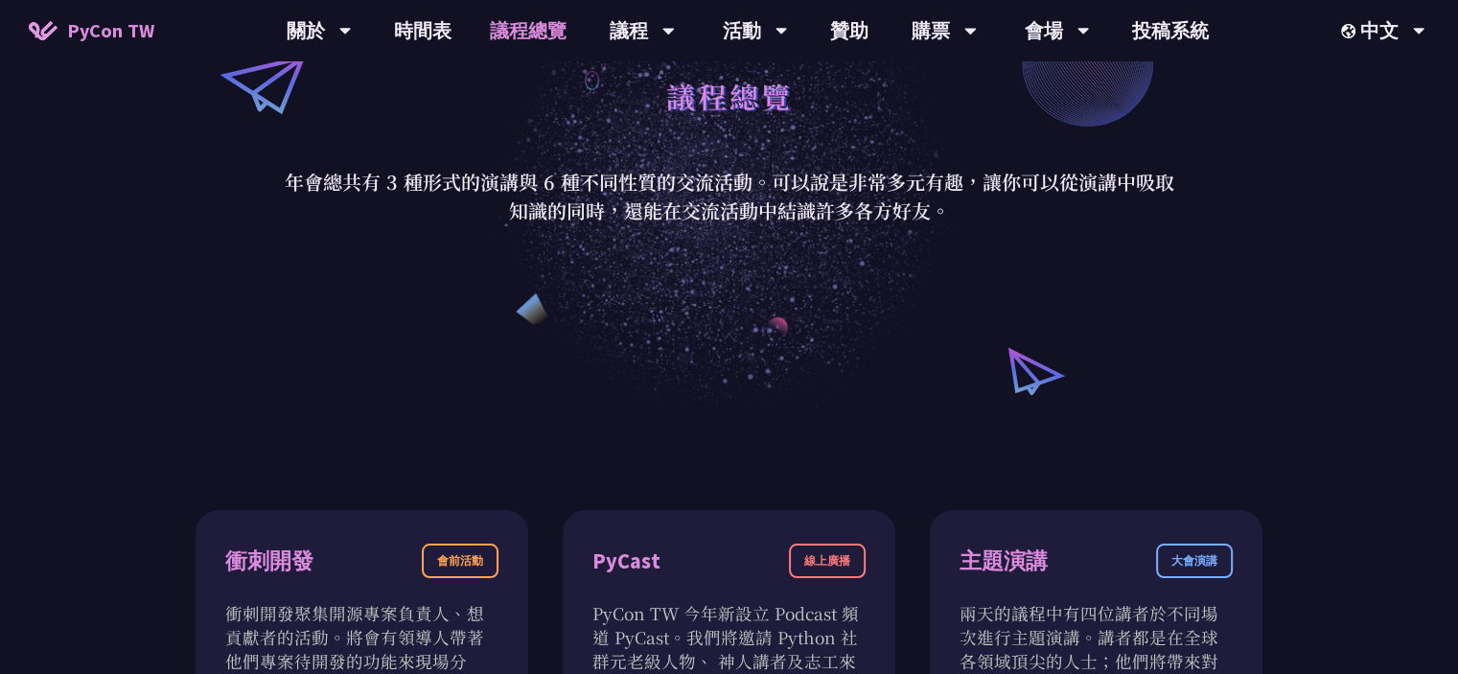
scroll to position [0, 0]
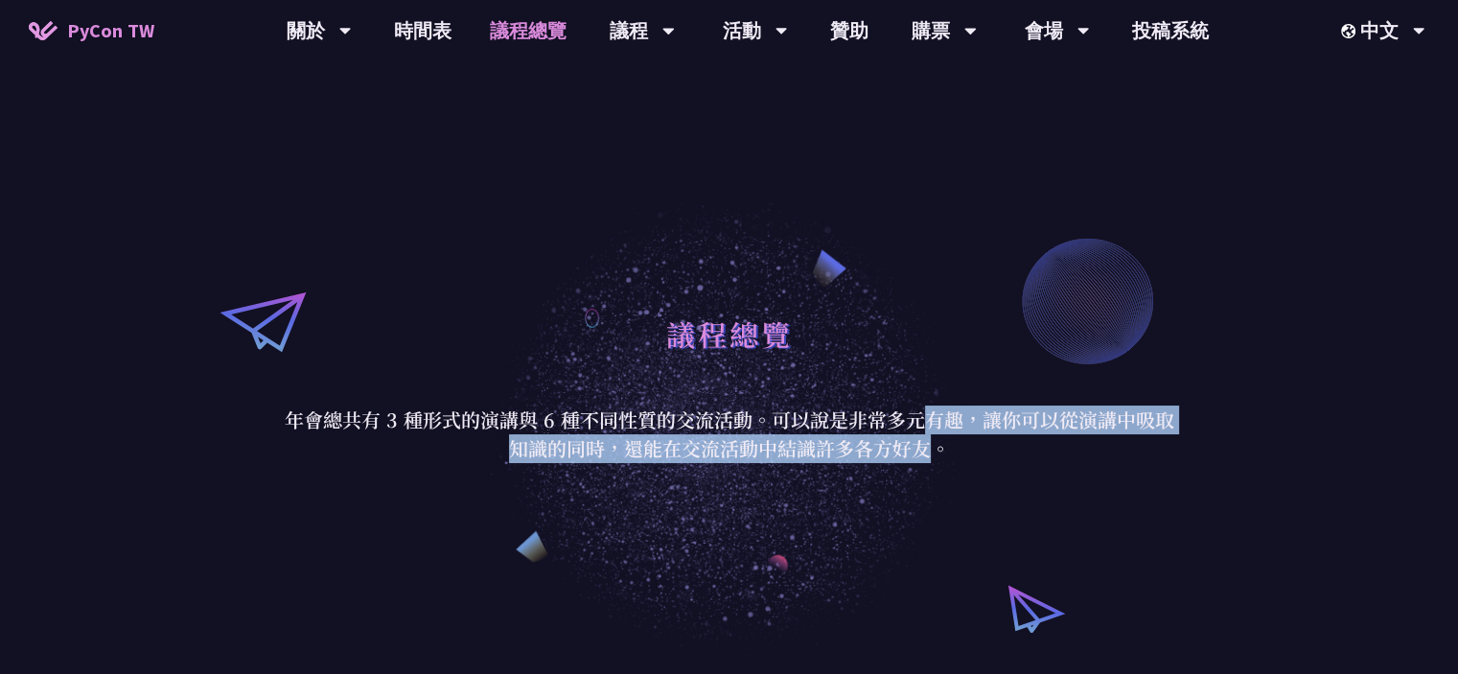
drag, startPoint x: 680, startPoint y: 410, endPoint x: 681, endPoint y: 445, distance: 34.5
click at [681, 445] on p "年會總共有 3 種形式的演講與 6 種不同性質的交流活動。可以說是非常多元有趣，讓你可以從演講中吸取知識的同時，還能在交流活動中結識許多各方好友。" at bounding box center [730, 435] width 892 height 58
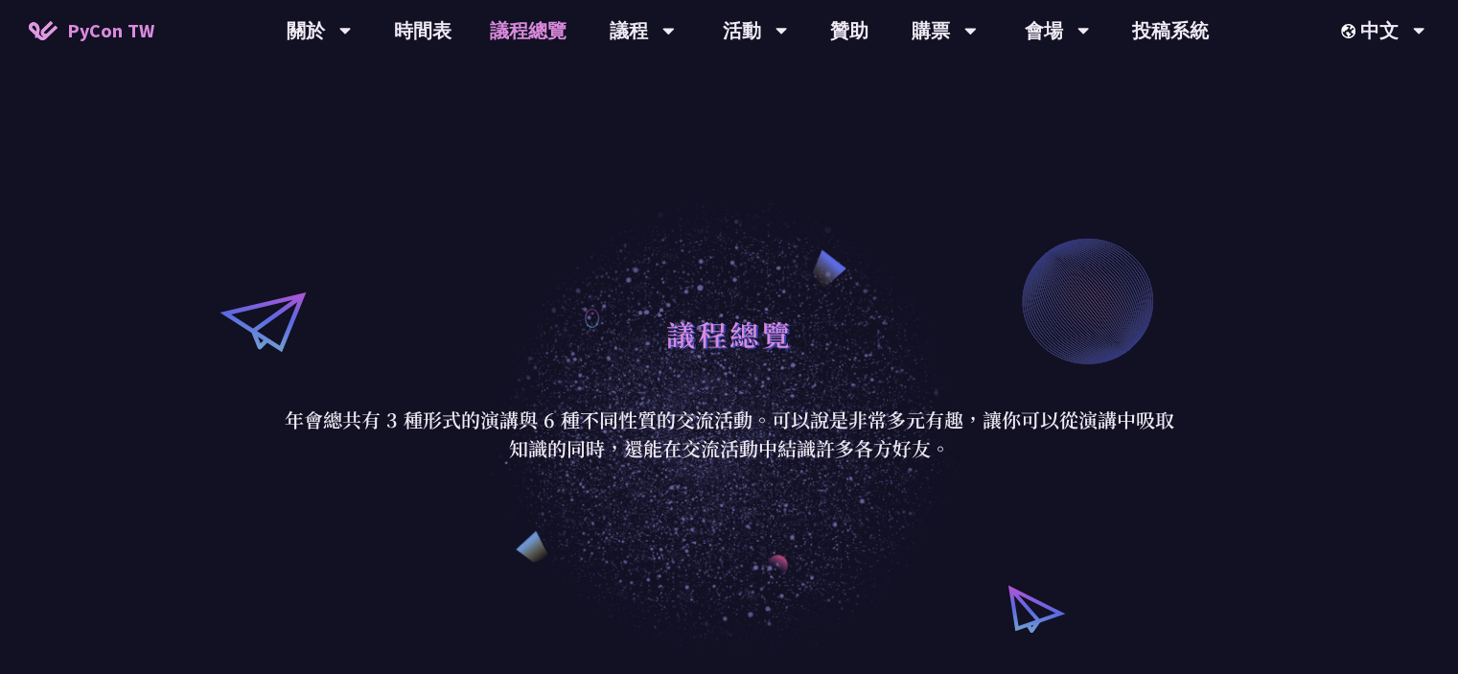
click at [867, 445] on p "年會總共有 3 種形式的演講與 6 種不同性質的交流活動。可以說是非常多元有趣，讓你可以從演講中吸取知識的同時，還能在交流活動中結識許多各方好友。" at bounding box center [730, 435] width 892 height 58
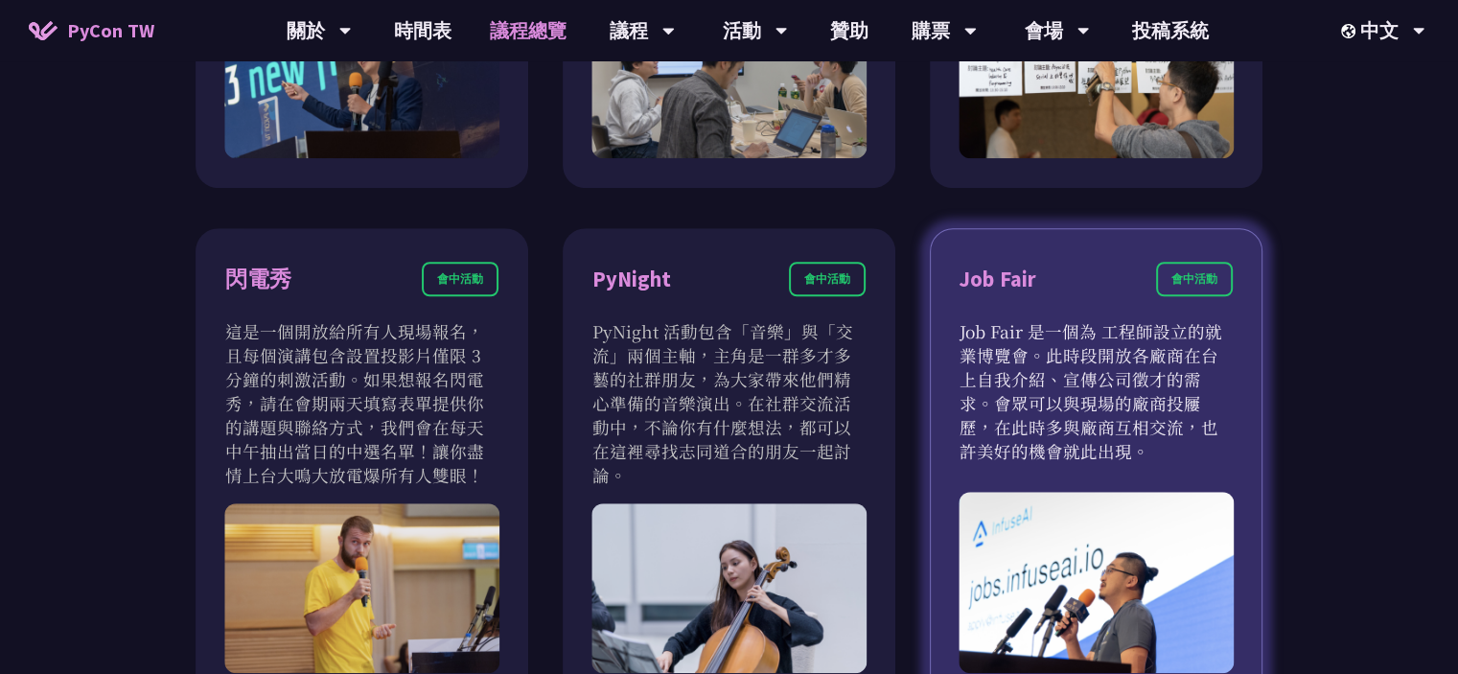
click at [1172, 382] on p "Job Fair 是一個為 工程師設立的就業博覽會。此時段開放各廠商在台上自我介紹、宣傳公司徵才的需求。會眾可以與現場的廠商投屨歷，在此時多與廠商互相交流，也…" at bounding box center [1096, 391] width 273 height 144
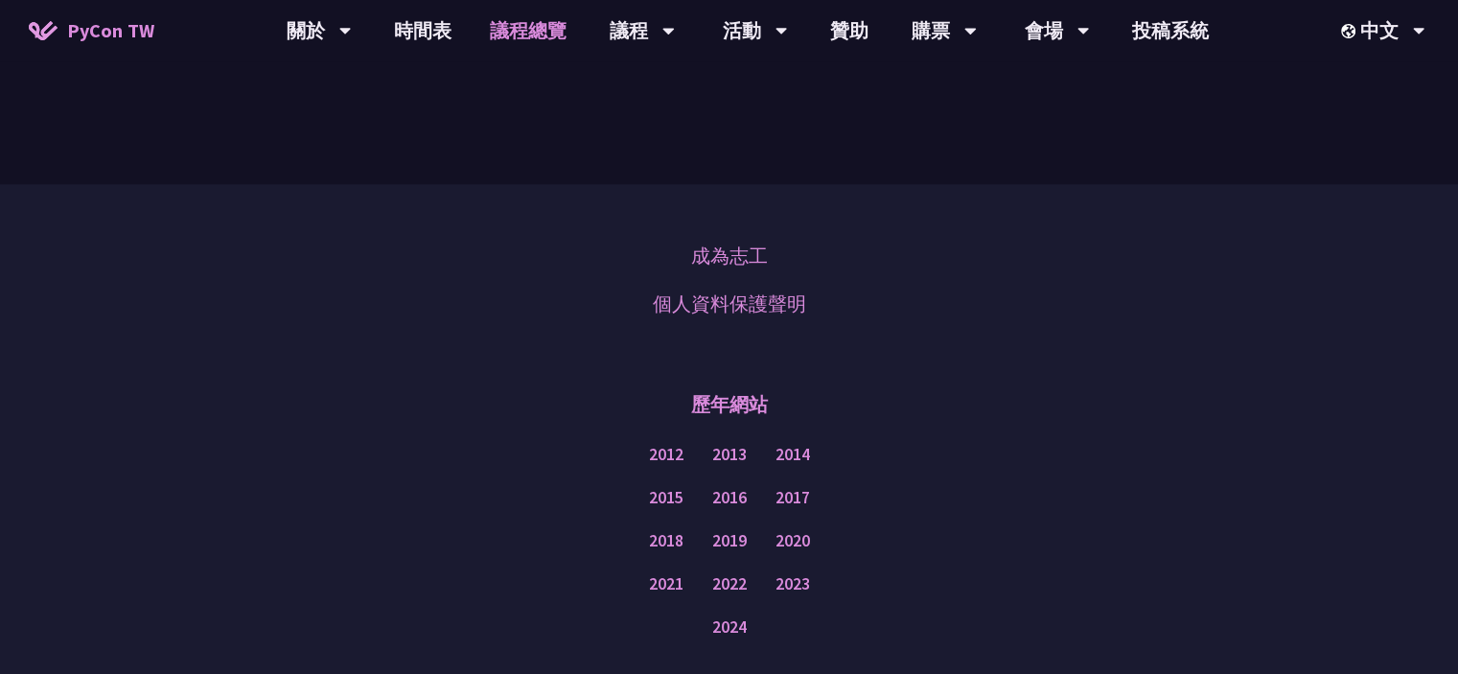
scroll to position [2397, 0]
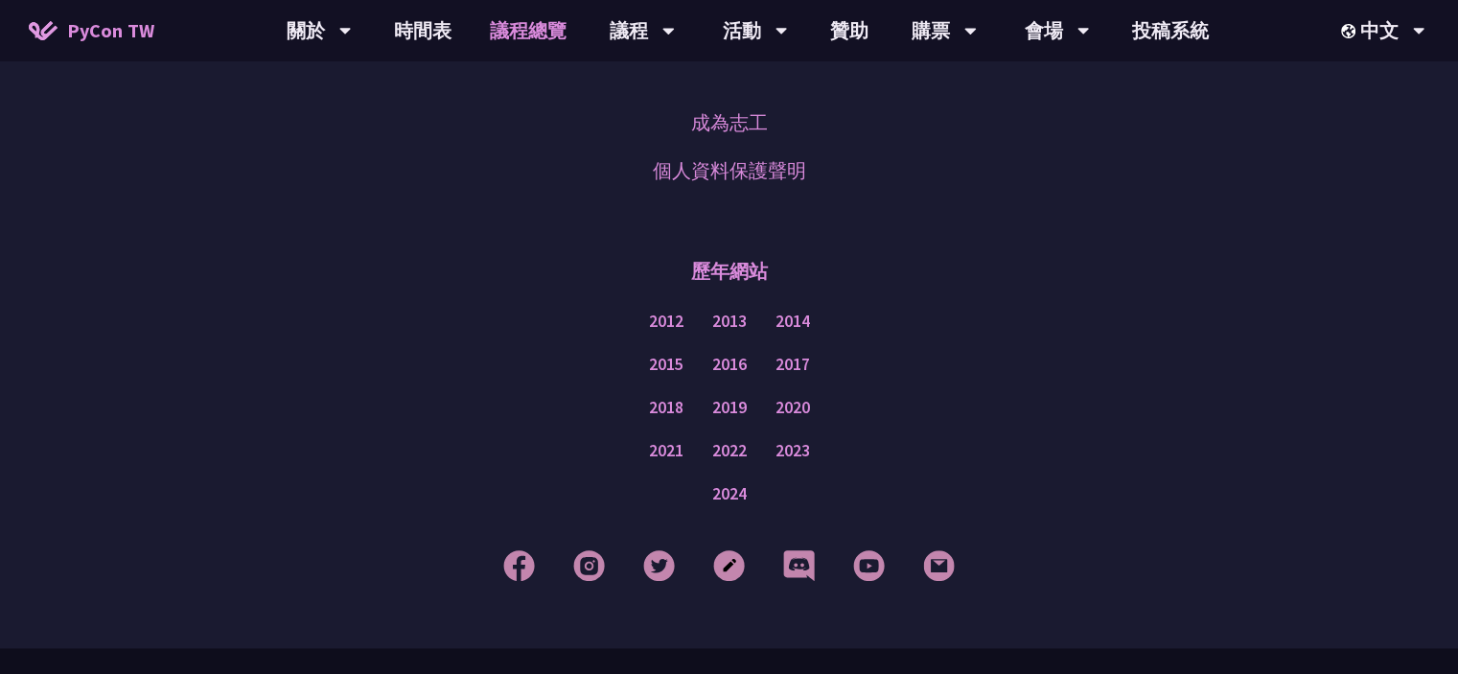
click at [1013, 436] on div "2021 2022 2023" at bounding box center [729, 450] width 1362 height 43
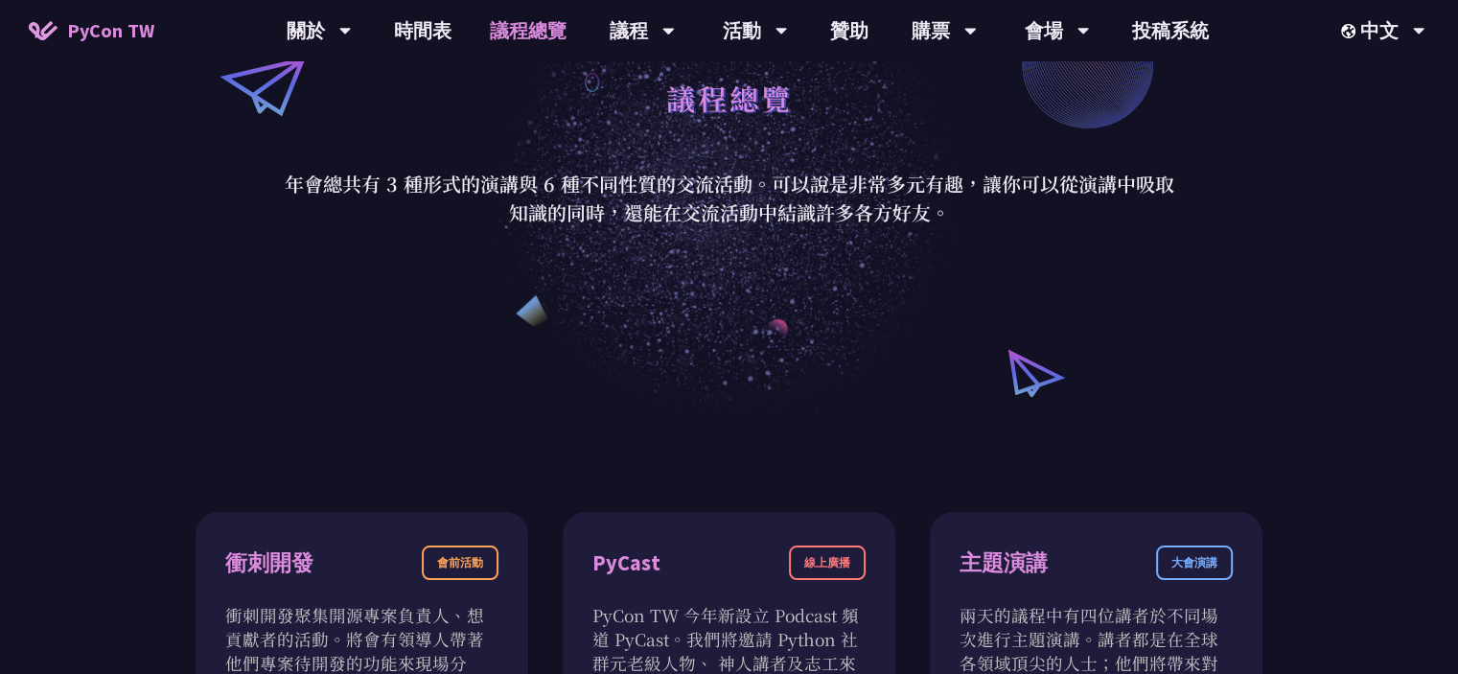
scroll to position [96, 0]
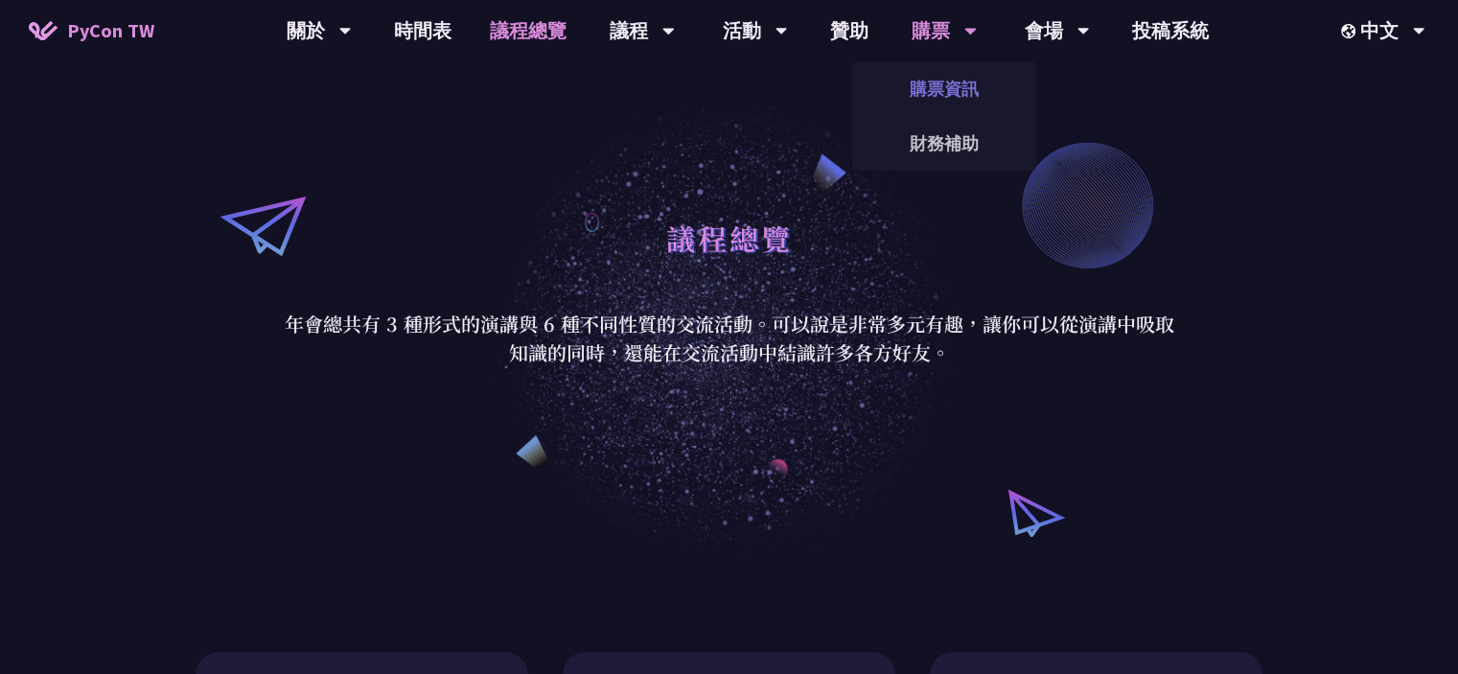
click at [955, 93] on link "購票資訊" at bounding box center [944, 88] width 184 height 45
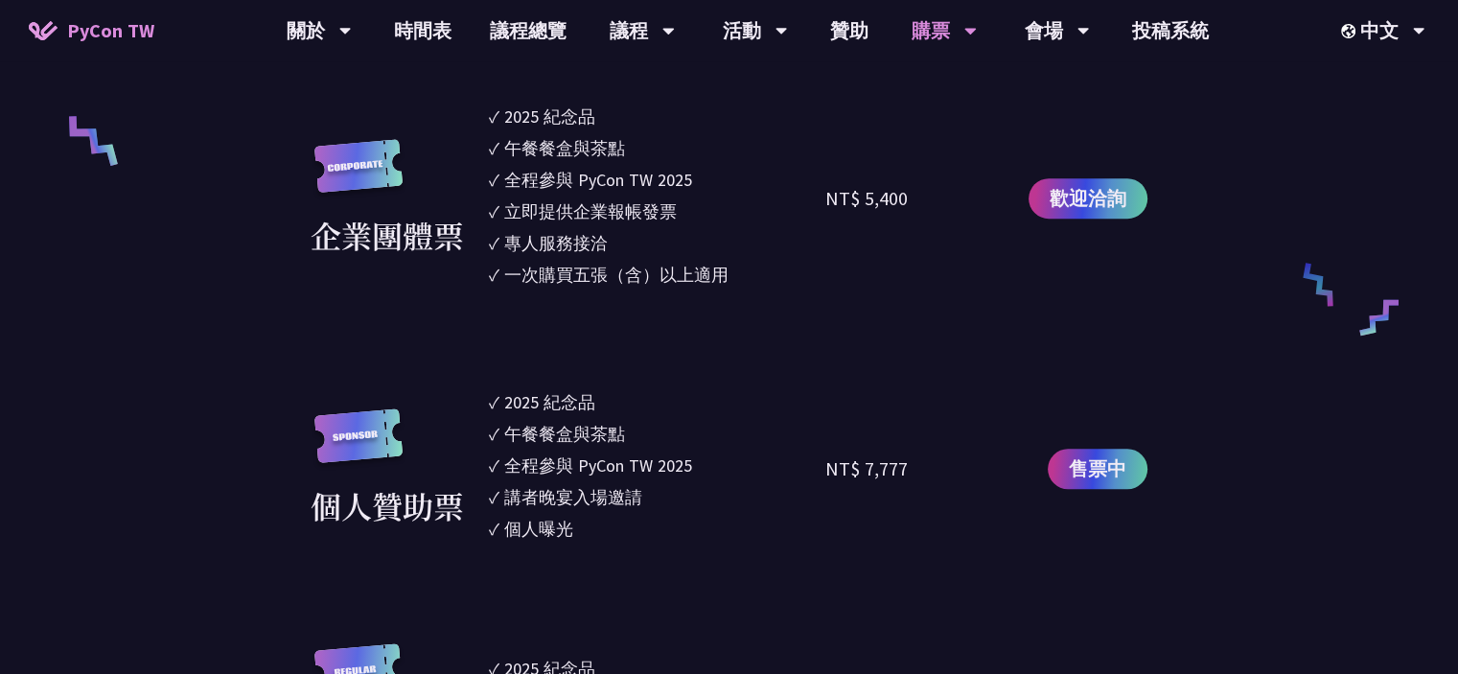
scroll to position [1438, 0]
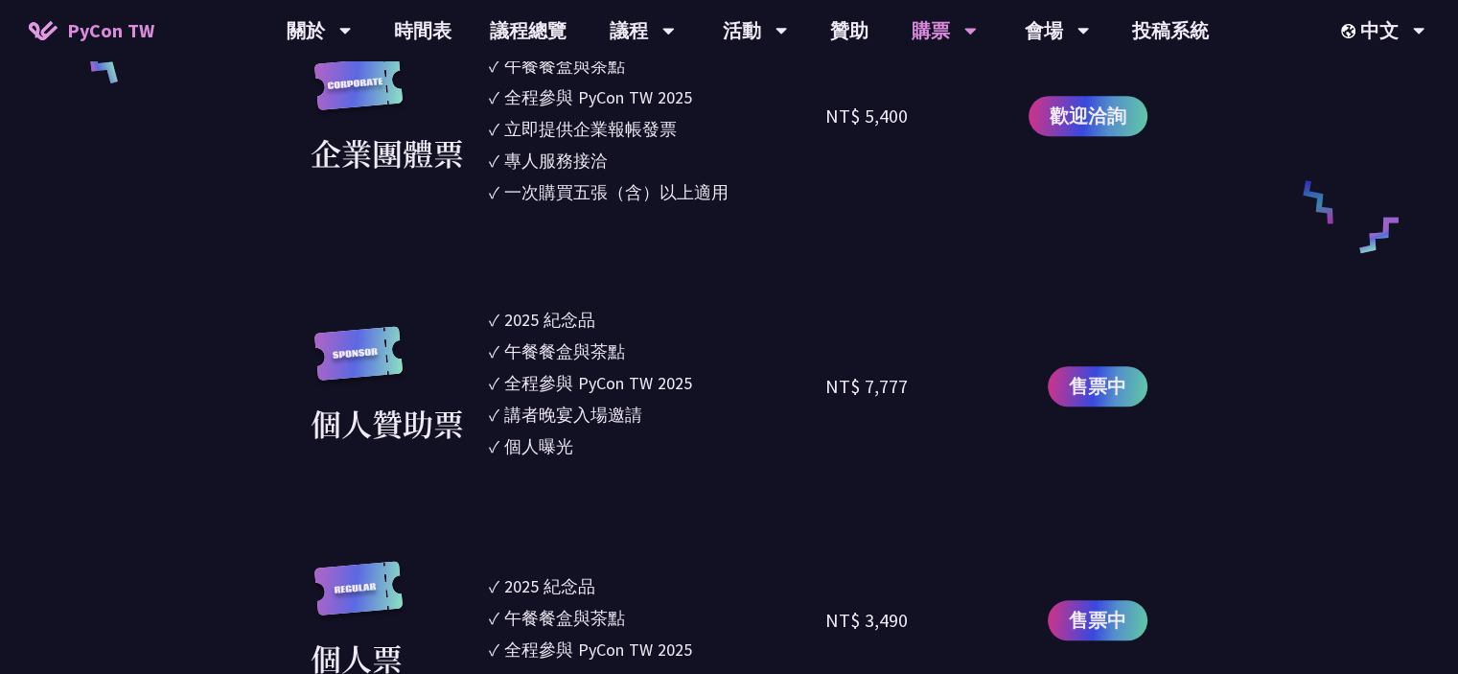
drag, startPoint x: 828, startPoint y: 392, endPoint x: 932, endPoint y: 392, distance: 103.5
click at [931, 391] on div "NT$ 7,777" at bounding box center [909, 386] width 169 height 158
click at [1024, 425] on div "售票中" at bounding box center [1070, 386] width 153 height 158
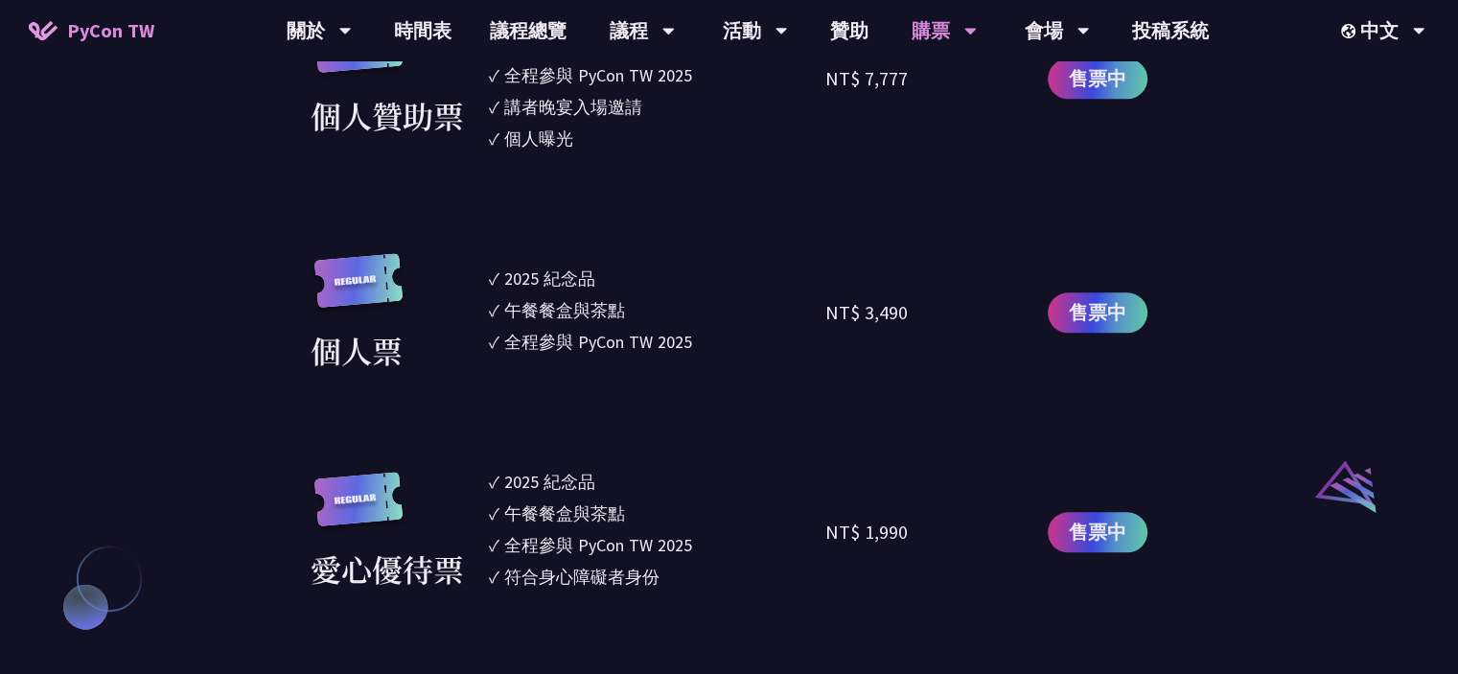
scroll to position [1630, 0]
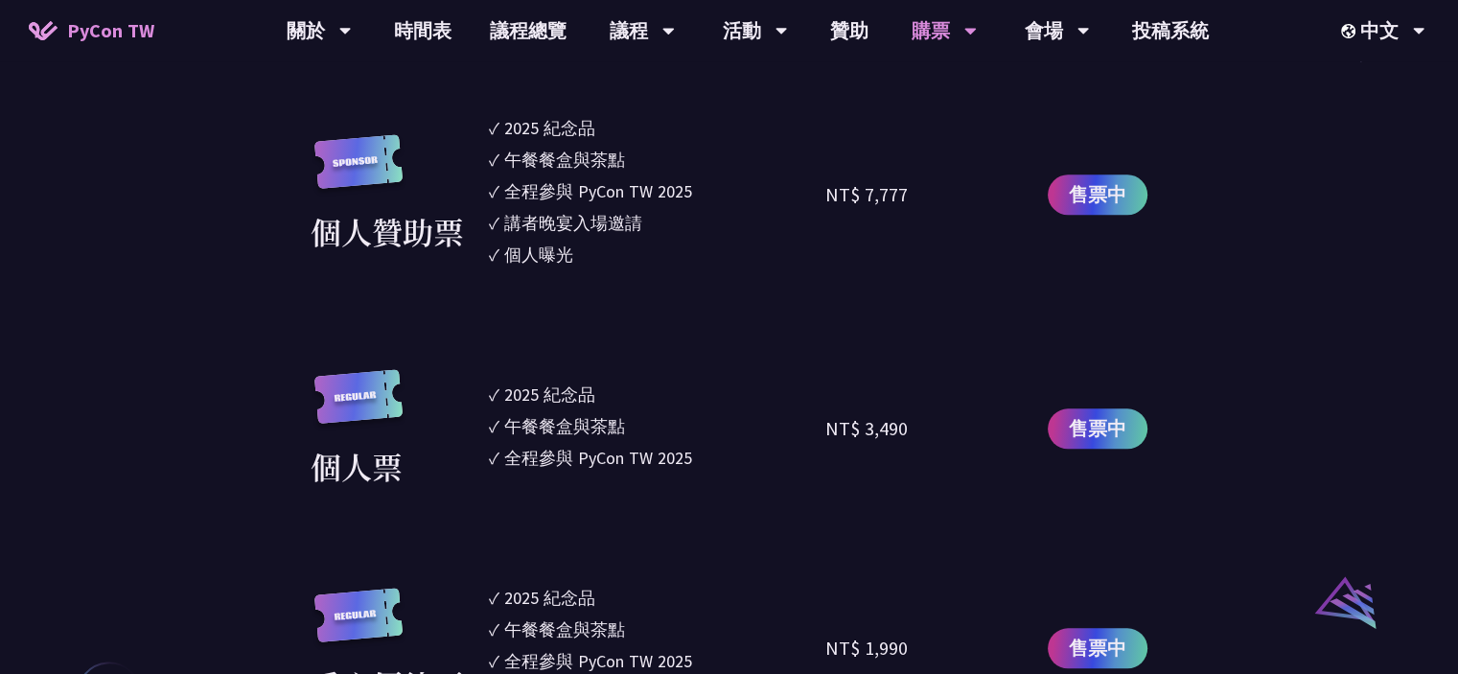
drag, startPoint x: 546, startPoint y: 112, endPoint x: 548, endPoint y: 261, distance: 148.6
click at [548, 261] on section "企業票 ✓ 2025 紀念品 ✓ 午餐餐盒與茶點 ✓ 全程參與 PyCon TW 2025 ✓ 活動結束後一週提供企業報帳發票 NT$ 6,000 售票中 企…" at bounding box center [729, 266] width 837 height 1319
click at [732, 274] on section "企業票 ✓ 2025 紀念品 ✓ 午餐餐盒與茶點 ✓ 全程參與 PyCon TW 2025 ✓ 活動結束後一週提供企業報帳發票 NT$ 6,000 售票中 企…" at bounding box center [729, 266] width 837 height 1319
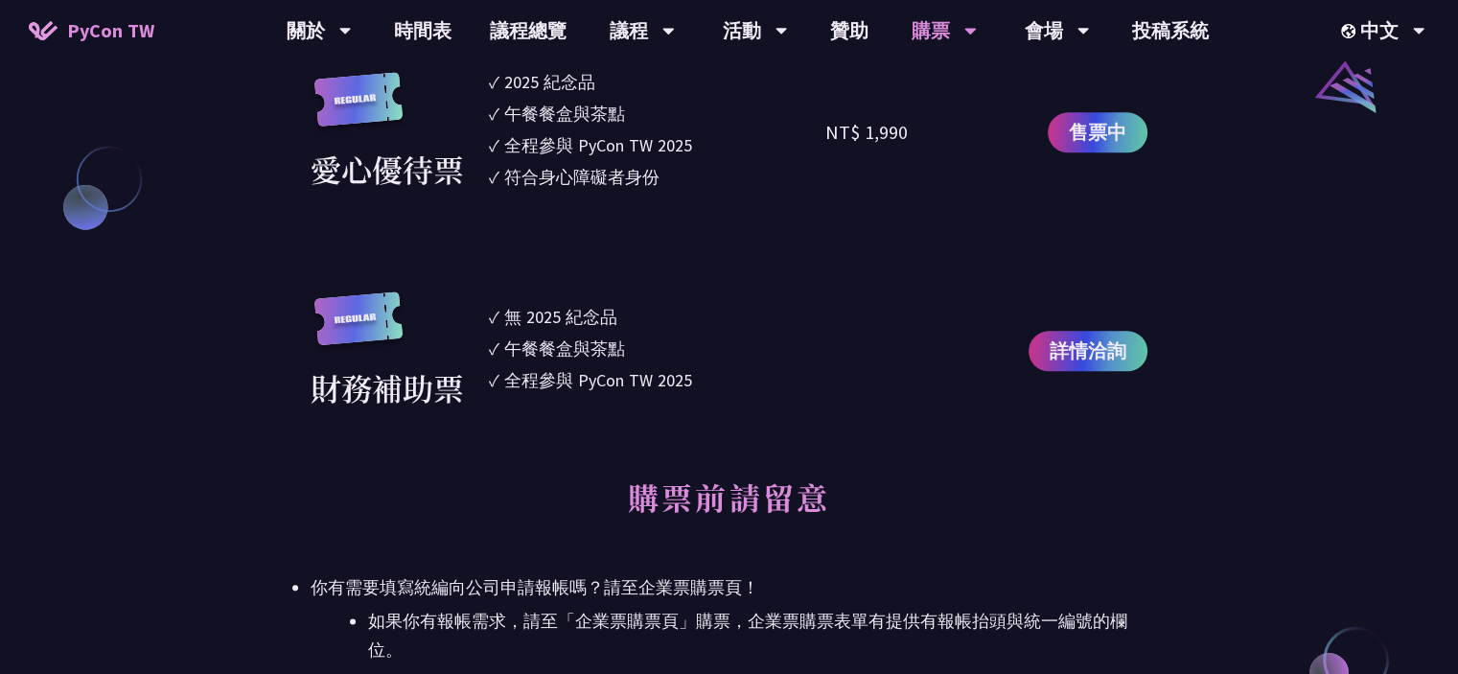
scroll to position [2205, 0]
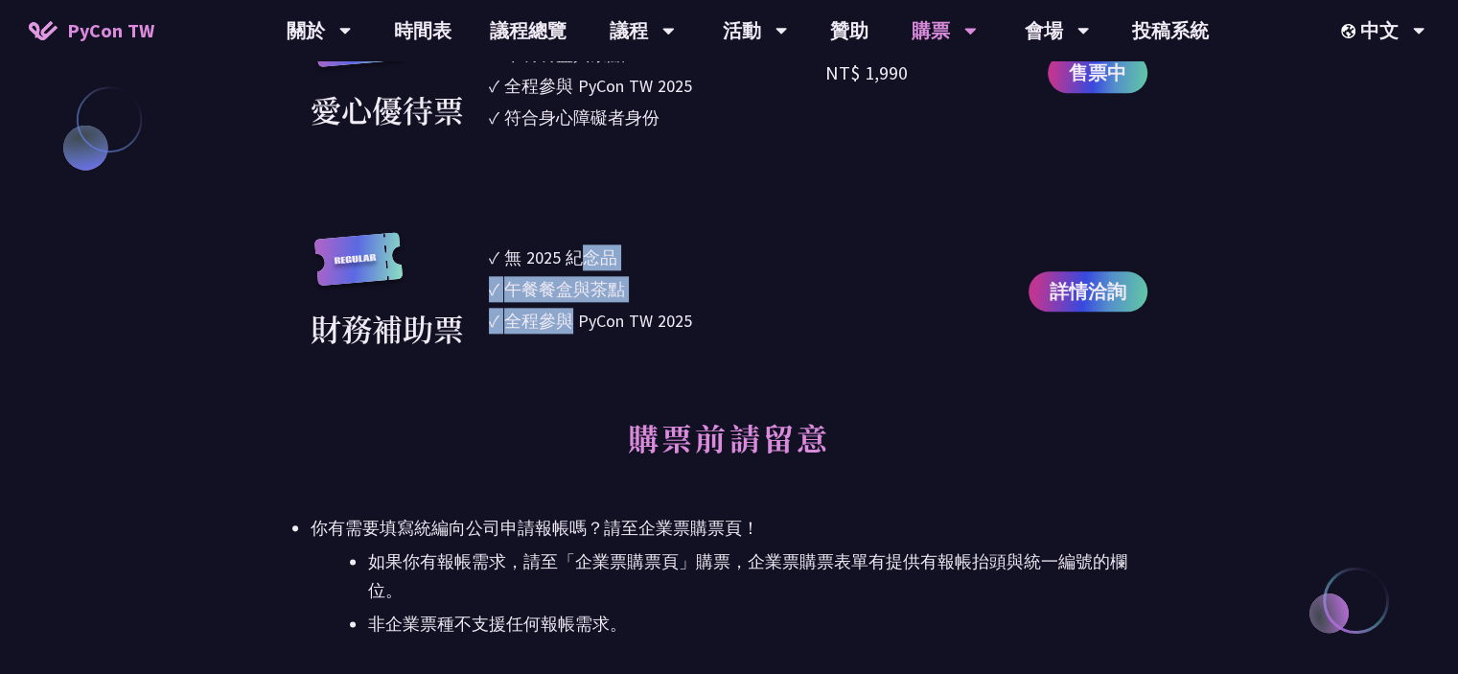
drag, startPoint x: 577, startPoint y: 254, endPoint x: 577, endPoint y: 310, distance: 55.6
click at [577, 310] on ul "✓ 無 2025 [PERSON_NAME]✓ 午餐餐盒與茶點 ✓ 全程參與 PyCon TW 2025" at bounding box center [657, 292] width 337 height 120
click at [769, 279] on li "✓ 午餐餐盒與茶點" at bounding box center [657, 289] width 337 height 26
click at [577, 270] on ul "✓ 無 2025 [PERSON_NAME]✓ 午餐餐盒與茶點 ✓ 全程參與 PyCon TW 2025" at bounding box center [657, 292] width 337 height 120
drag, startPoint x: 556, startPoint y: 263, endPoint x: 558, endPoint y: 321, distance: 58.5
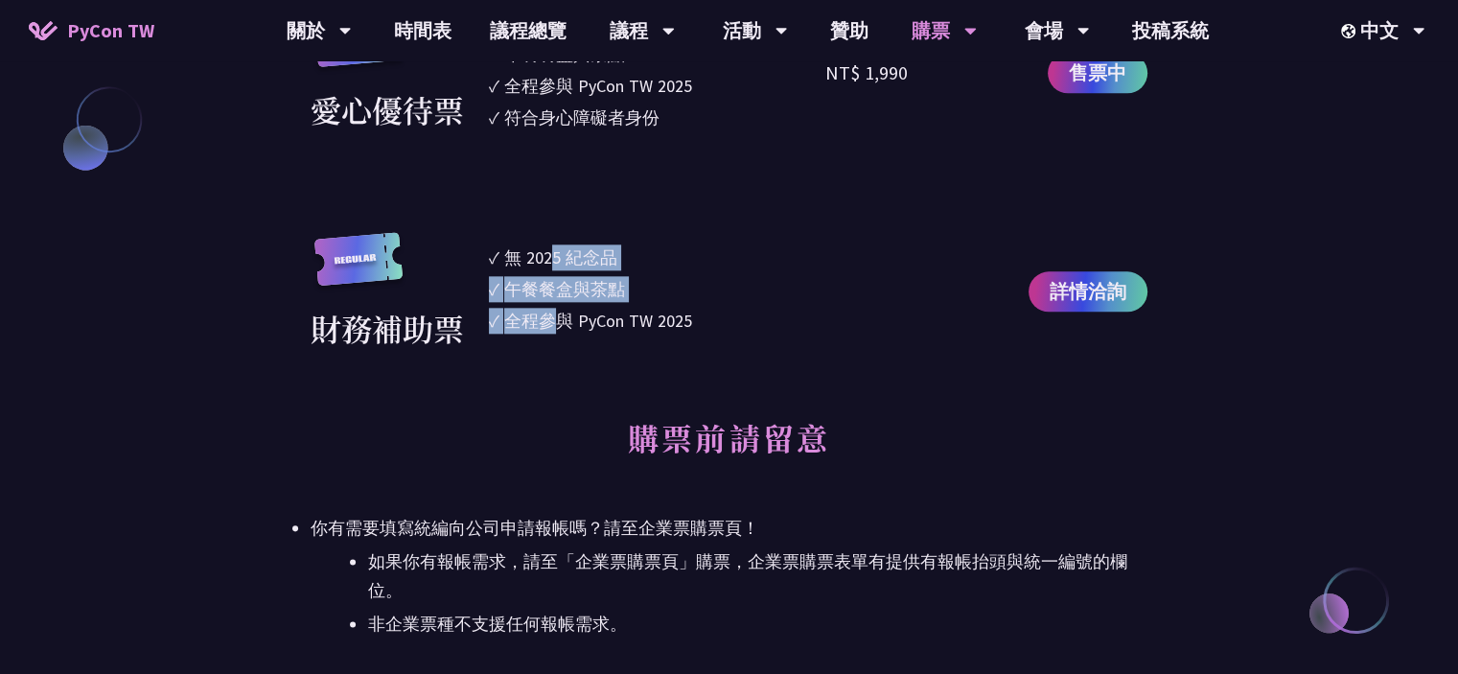
click at [558, 321] on ul "✓ 無 2025 [PERSON_NAME]✓ 午餐餐盒與茶點 ✓ 全程參與 PyCon TW 2025" at bounding box center [657, 292] width 337 height 120
click at [727, 288] on li "✓ 午餐餐盒與茶點" at bounding box center [657, 289] width 337 height 26
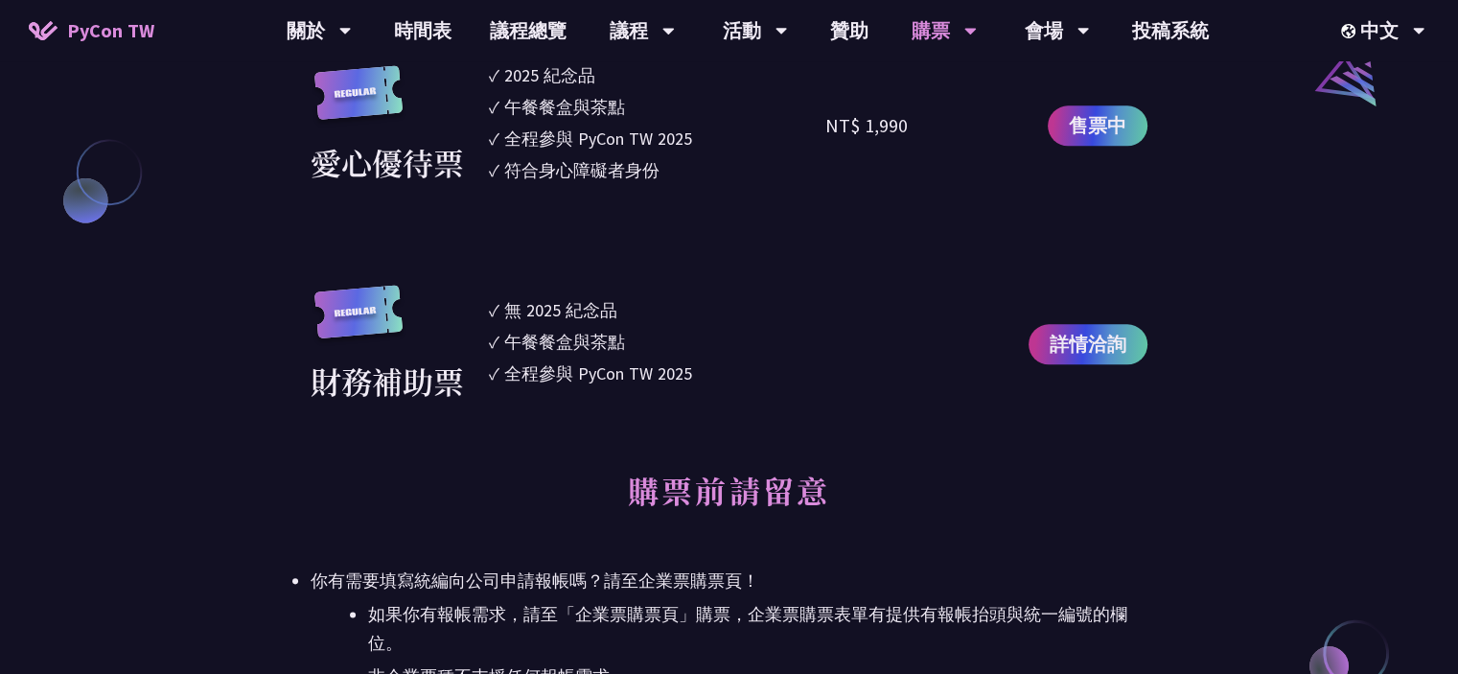
scroll to position [2397, 0]
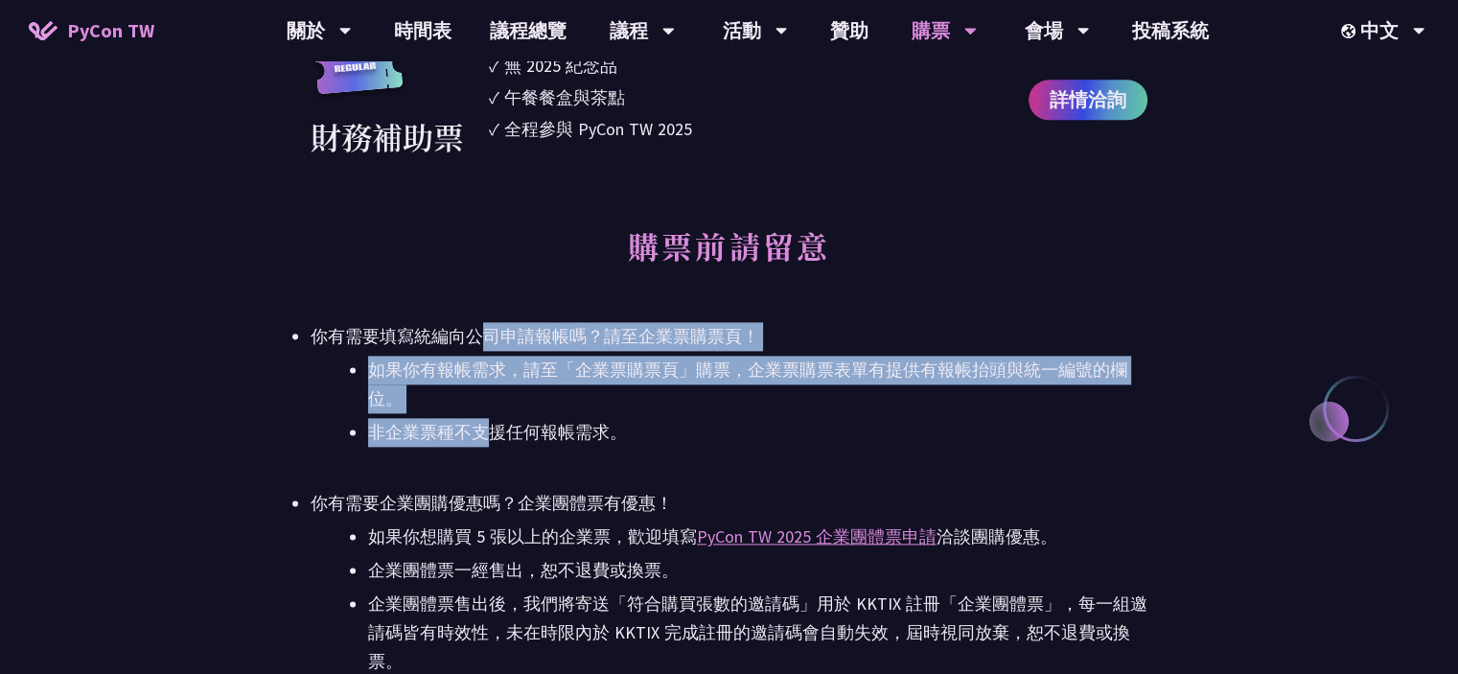
drag, startPoint x: 486, startPoint y: 334, endPoint x: 518, endPoint y: 417, distance: 89.2
click at [491, 429] on li "你有需要填寫統編向公司申請報帳嗎？請至企業票購票頁！ 如果你有報帳需求，請至「企業票購票頁」購票，企業票購票表單有提供有報帳抬頭與統一編號的欄位。 非企業票種…" at bounding box center [729, 384] width 837 height 125
click at [780, 402] on li "如果你有報帳需求，請至「企業票購票頁」購票，企業票購票表單有提供有報帳抬頭與統一編號的欄位。" at bounding box center [757, 385] width 779 height 58
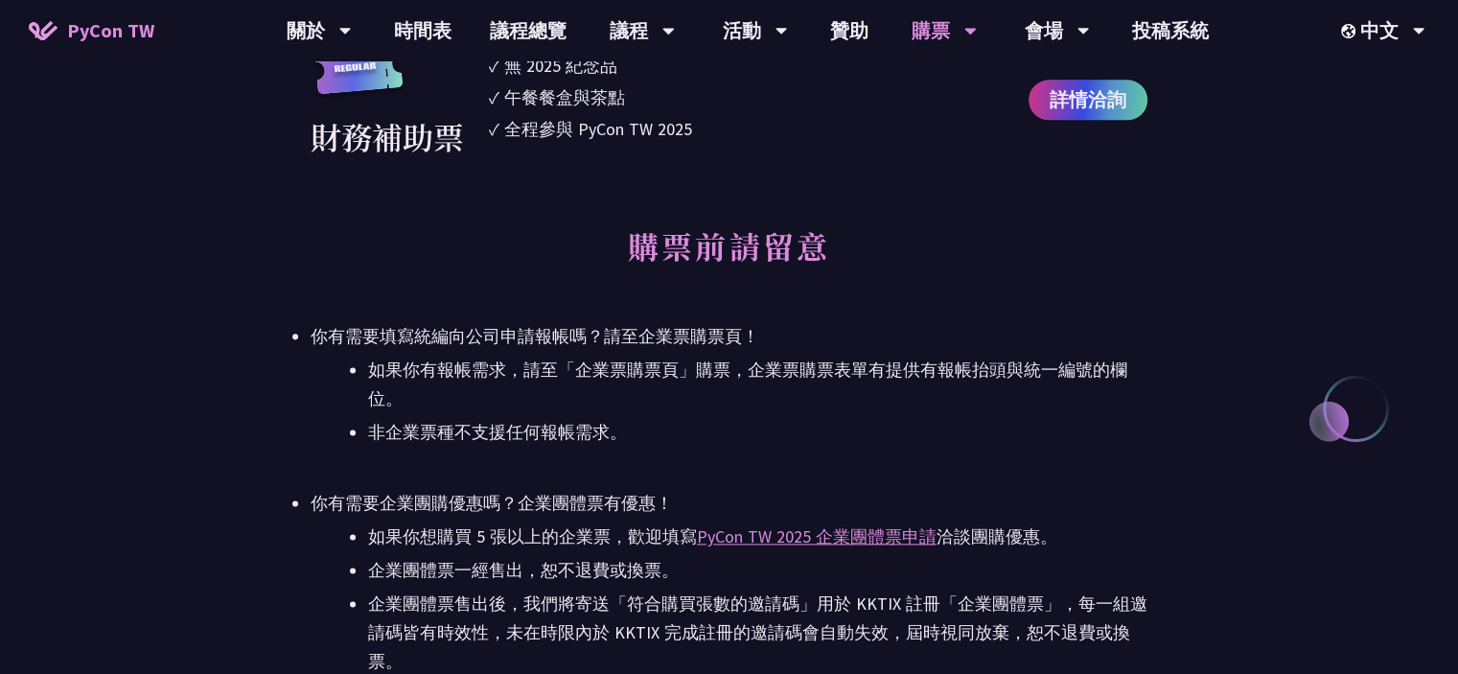
scroll to position [2780, 0]
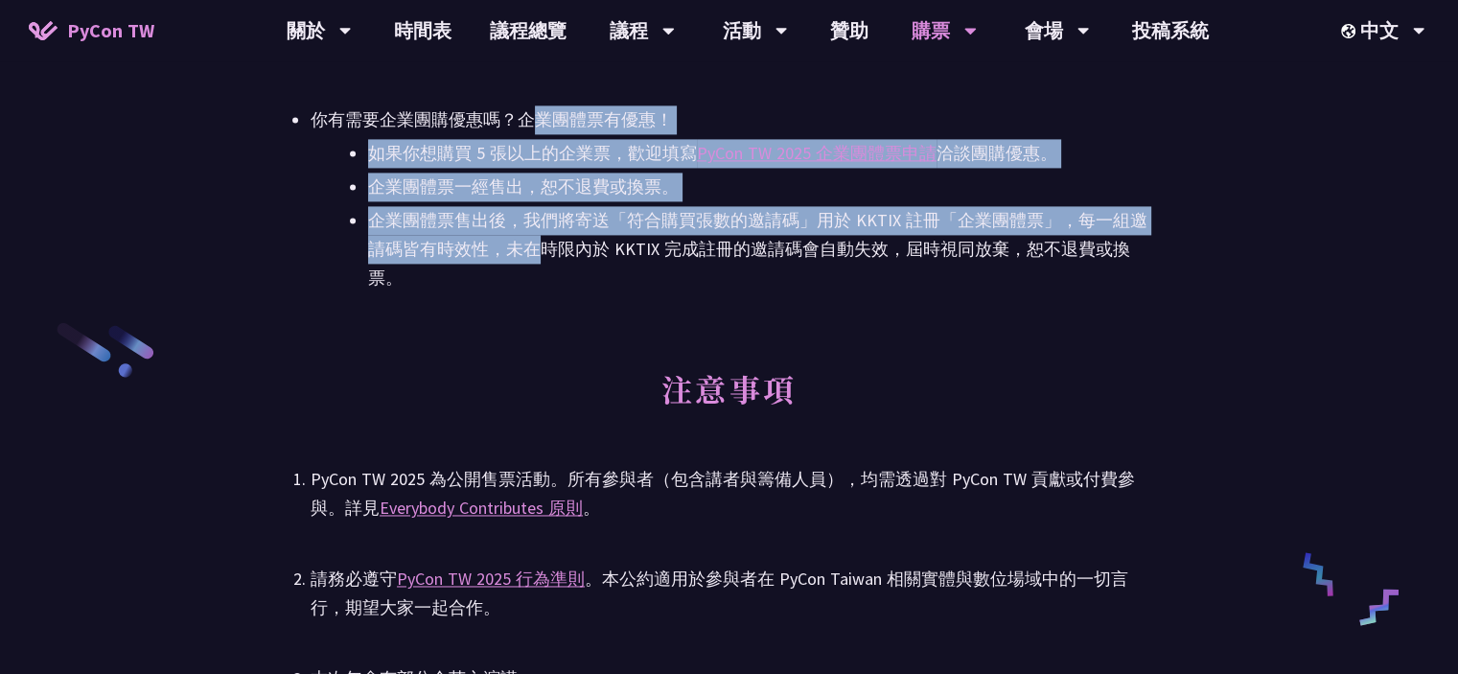
drag, startPoint x: 542, startPoint y: 128, endPoint x: 537, endPoint y: 248, distance: 119.9
click at [537, 248] on li "你有需要企業團購優惠嗎？企業團體票有優惠！ 如果你想購買 5 張以上的企業票，歡迎填寫 PyCon TW 2025 企業團體票申請 洽談團購優惠。 企業團體票…" at bounding box center [729, 198] width 837 height 187
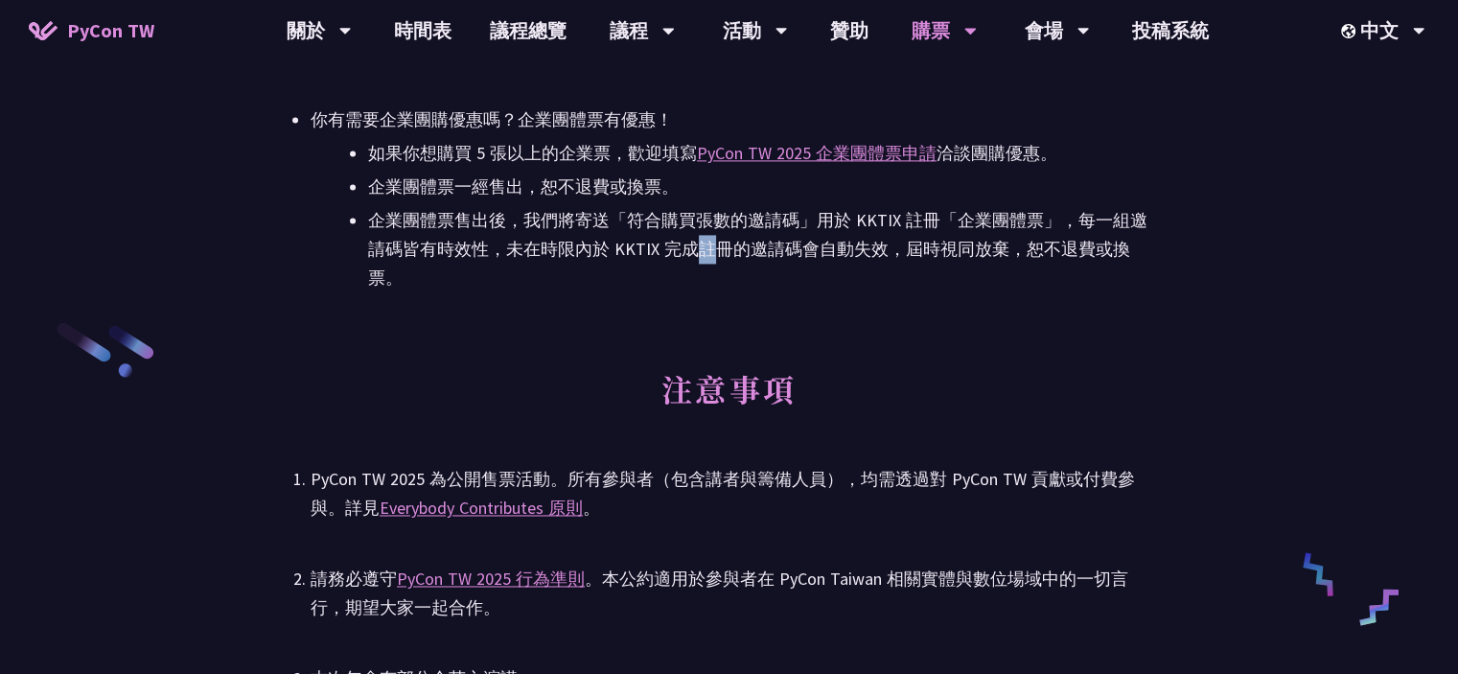
click at [706, 260] on li "企業團體票售出後，我們將寄送「符合購買張數的邀請碼」用於 KKTIX 註冊「企業團體票」，每一組邀請碼皆有時效性，未在時限內於 KKTIX 完成註冊的邀請碼會…" at bounding box center [757, 249] width 779 height 86
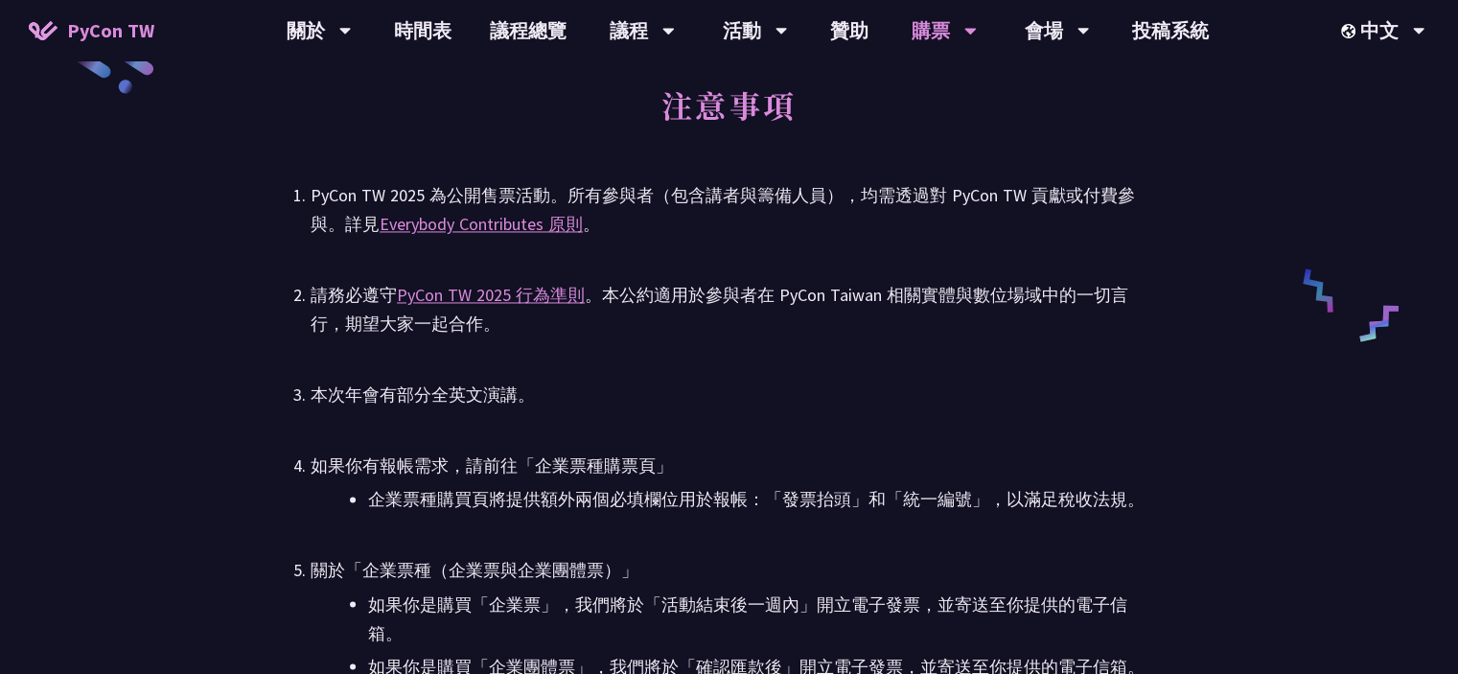
scroll to position [3068, 0]
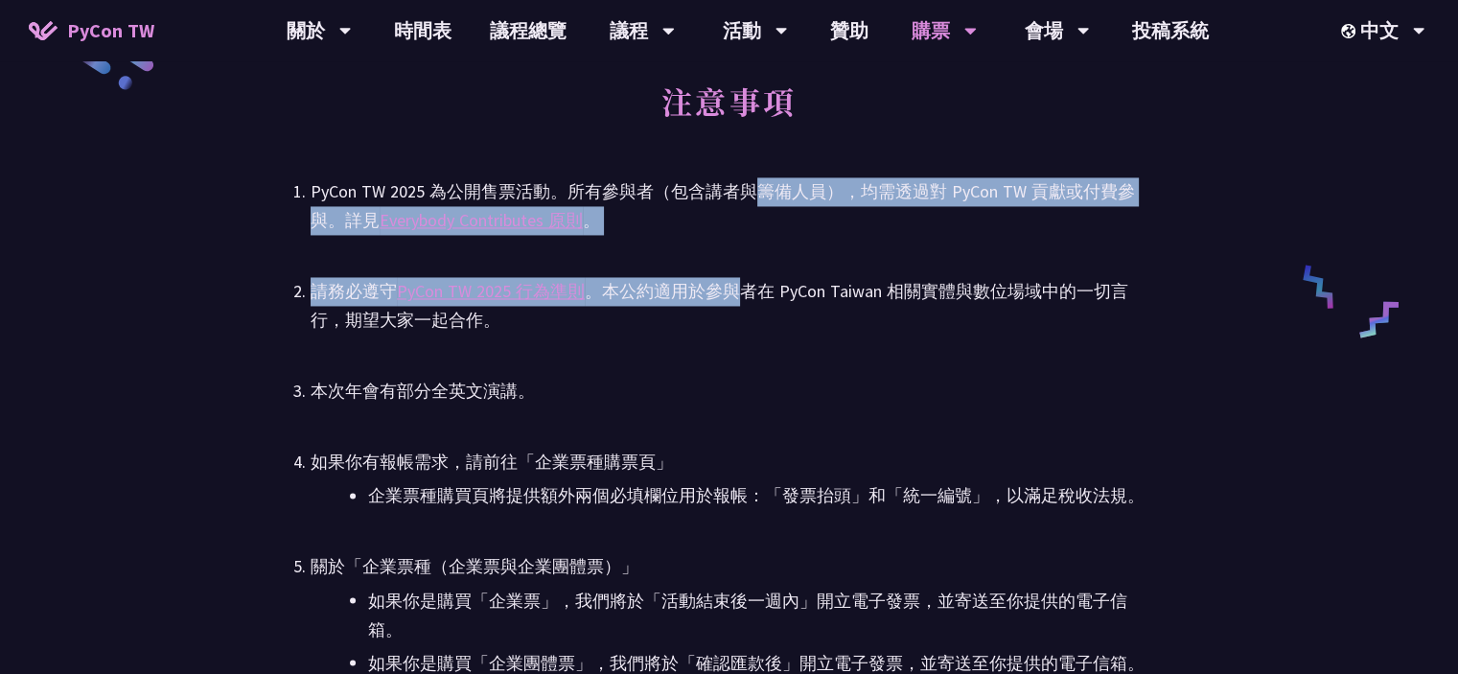
drag, startPoint x: 751, startPoint y: 199, endPoint x: 741, endPoint y: 304, distance: 104.9
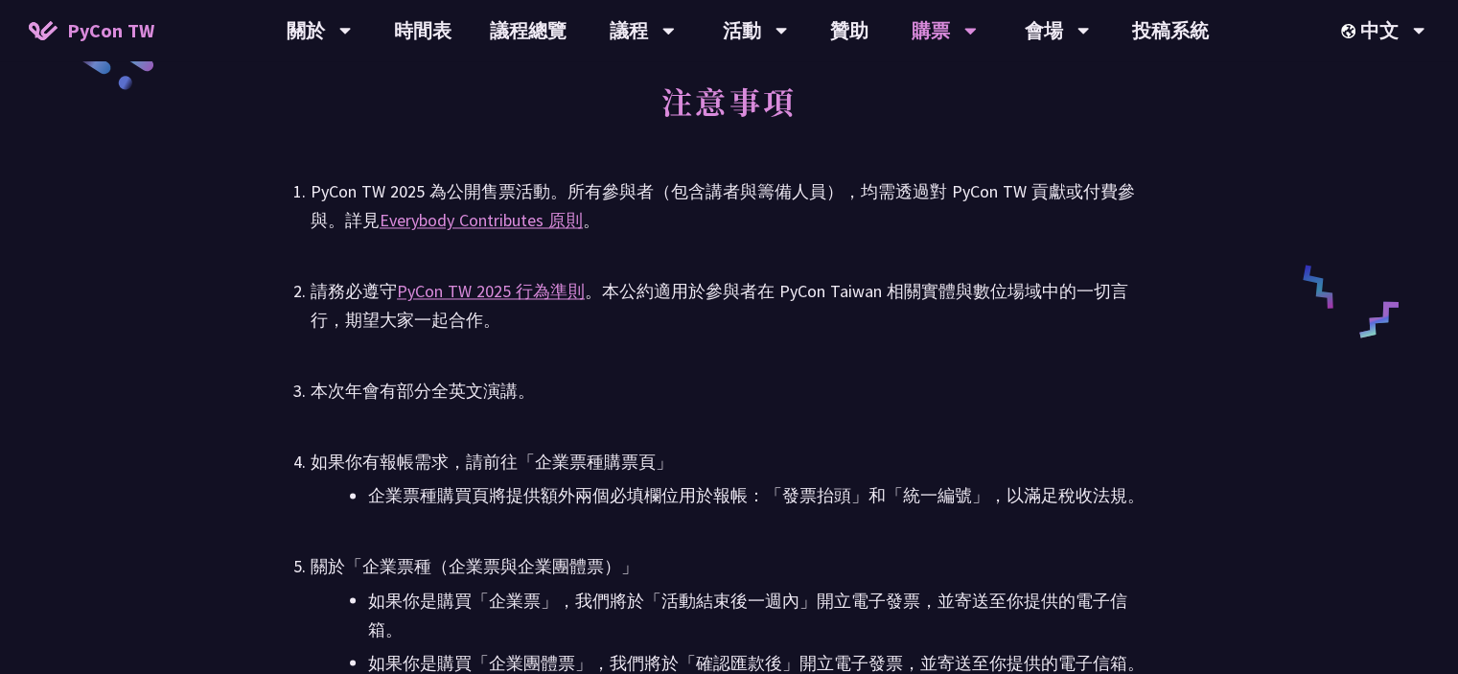
click at [870, 313] on div "請務必遵守 PyCon TW 2025 行為準則 。本公約適用於參與者在 PyCon Taiwan 相關實體與數位場域中的一切言行，期望大家一起合作。" at bounding box center [729, 306] width 837 height 58
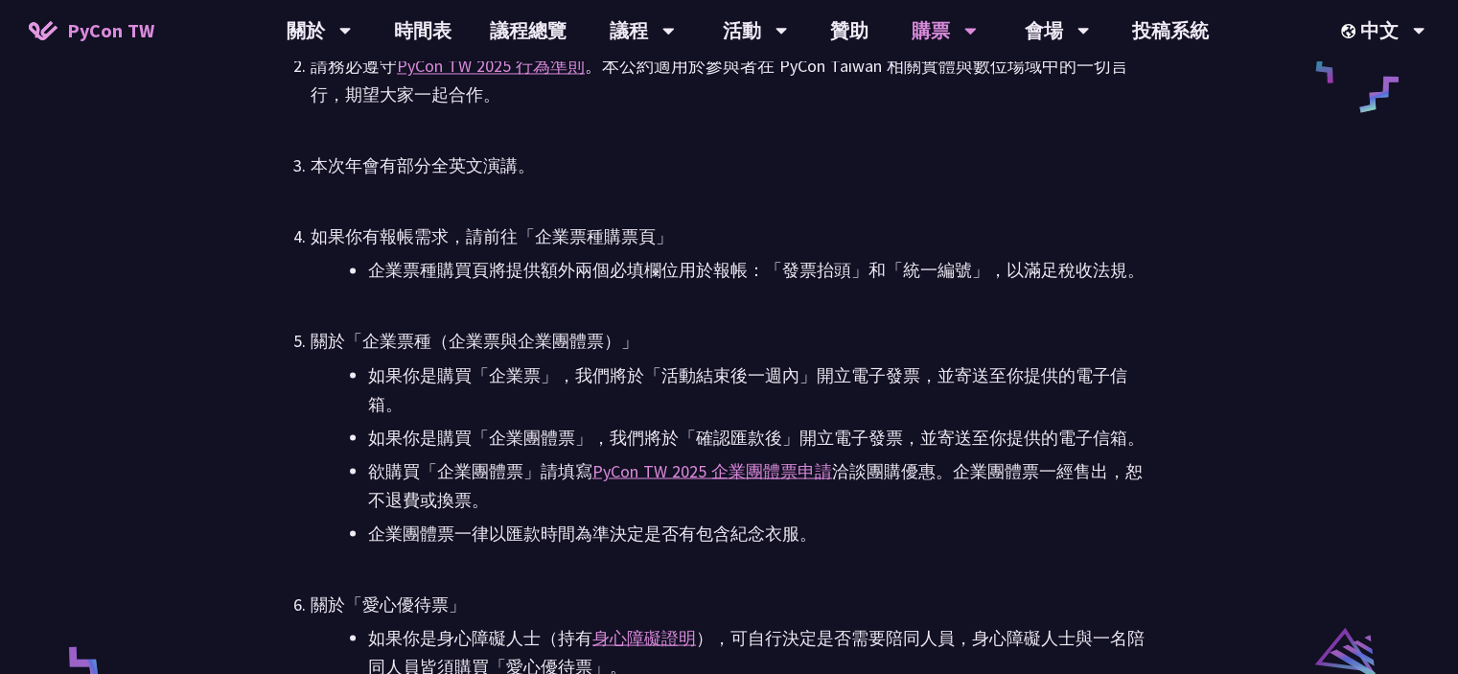
scroll to position [3451, 0]
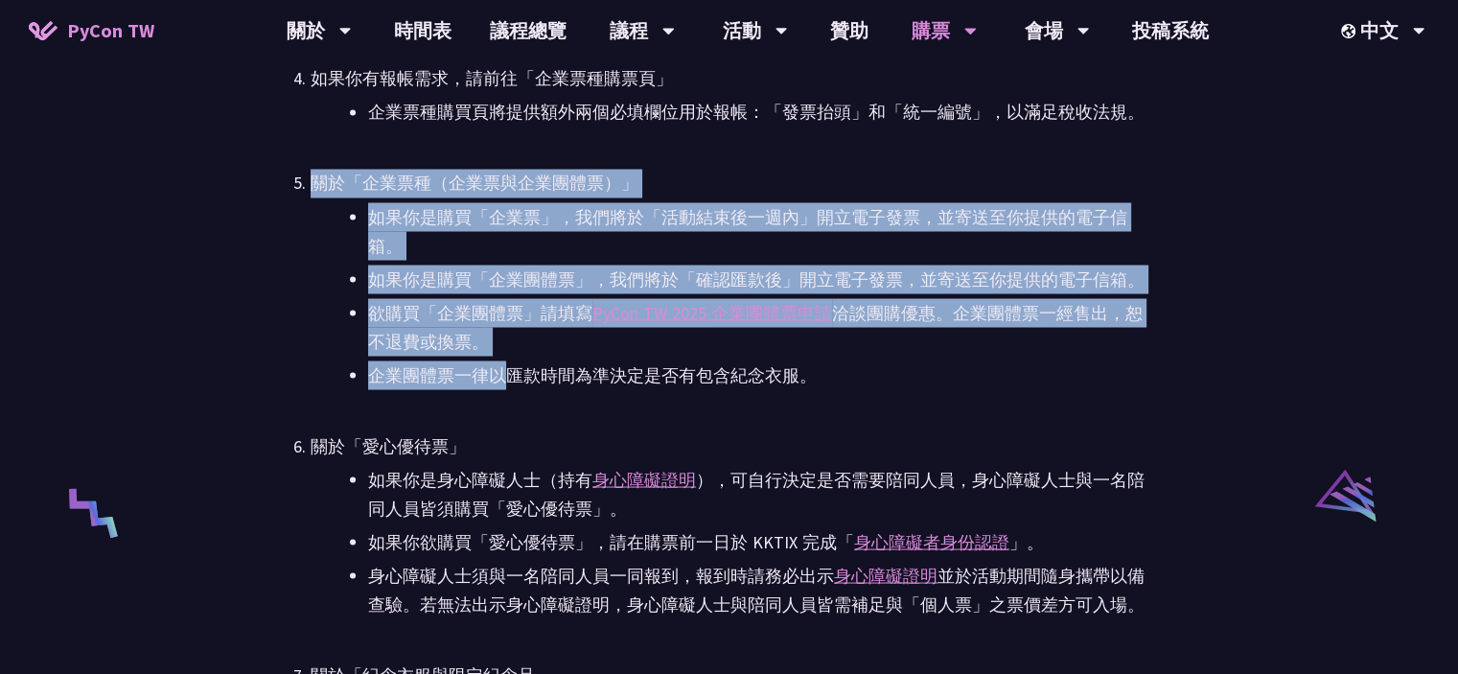
drag, startPoint x: 537, startPoint y: 153, endPoint x: 511, endPoint y: 371, distance: 219.2
click at [508, 371] on ul "PyCon TW 2025 為公開售票活動。所有參與者（包含講者與籌備人員），均需透過對 PyCon TW 貢獻或付費參與。詳見 Everybody Cont…" at bounding box center [729, 510] width 837 height 1432
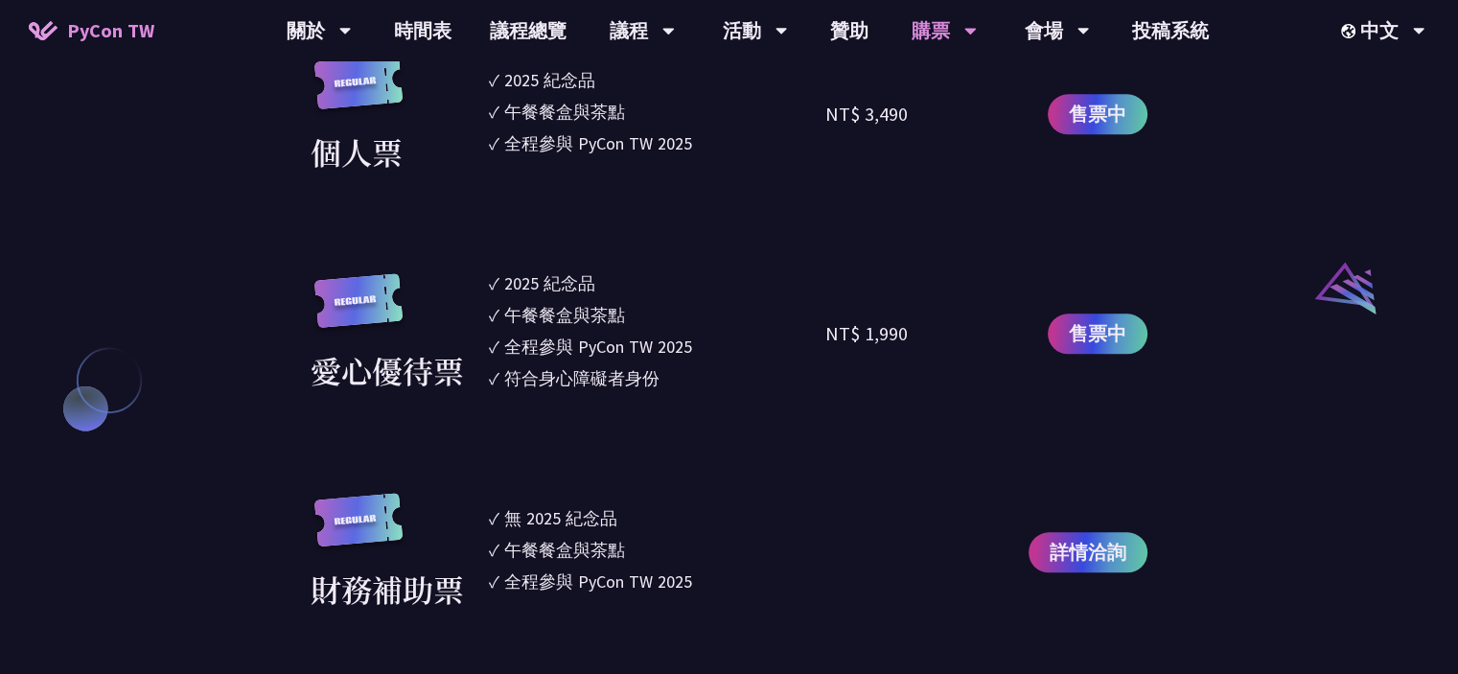
scroll to position [1726, 0]
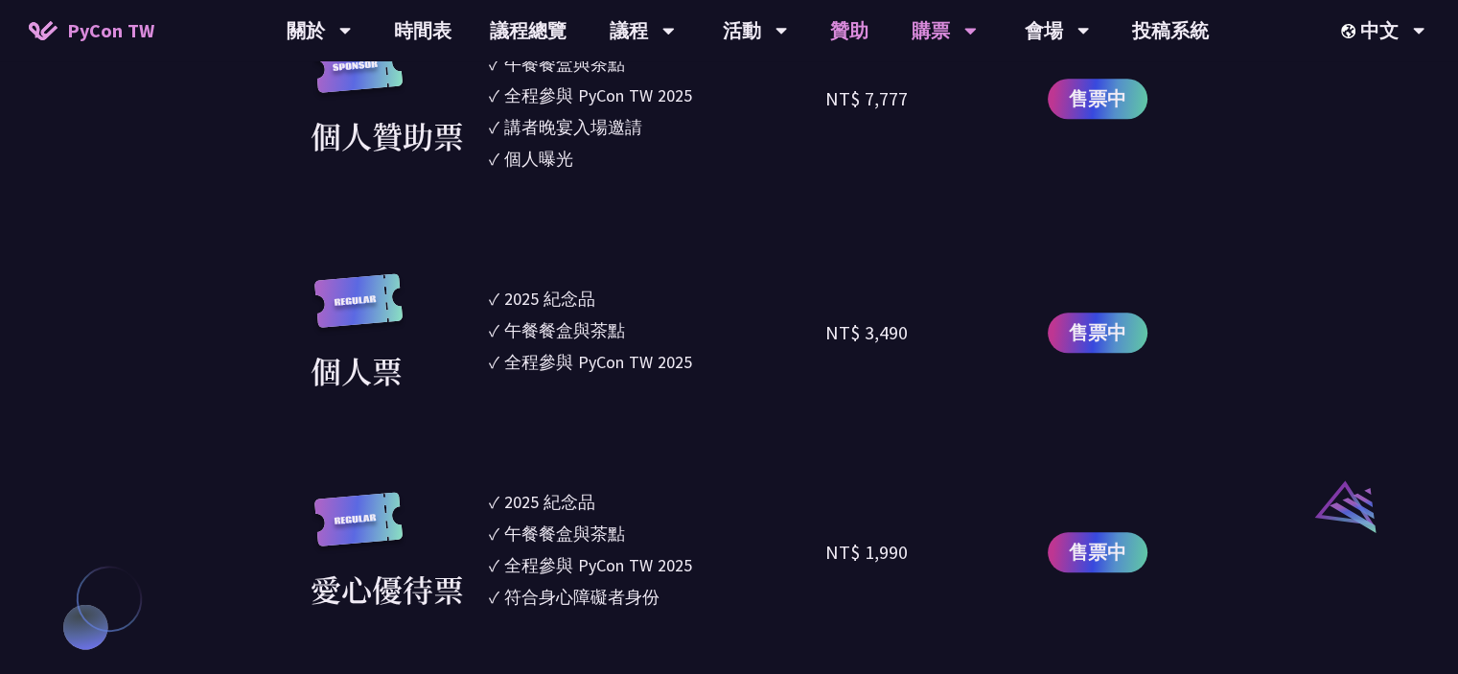
click at [849, 36] on link "贊助" at bounding box center [849, 30] width 77 height 61
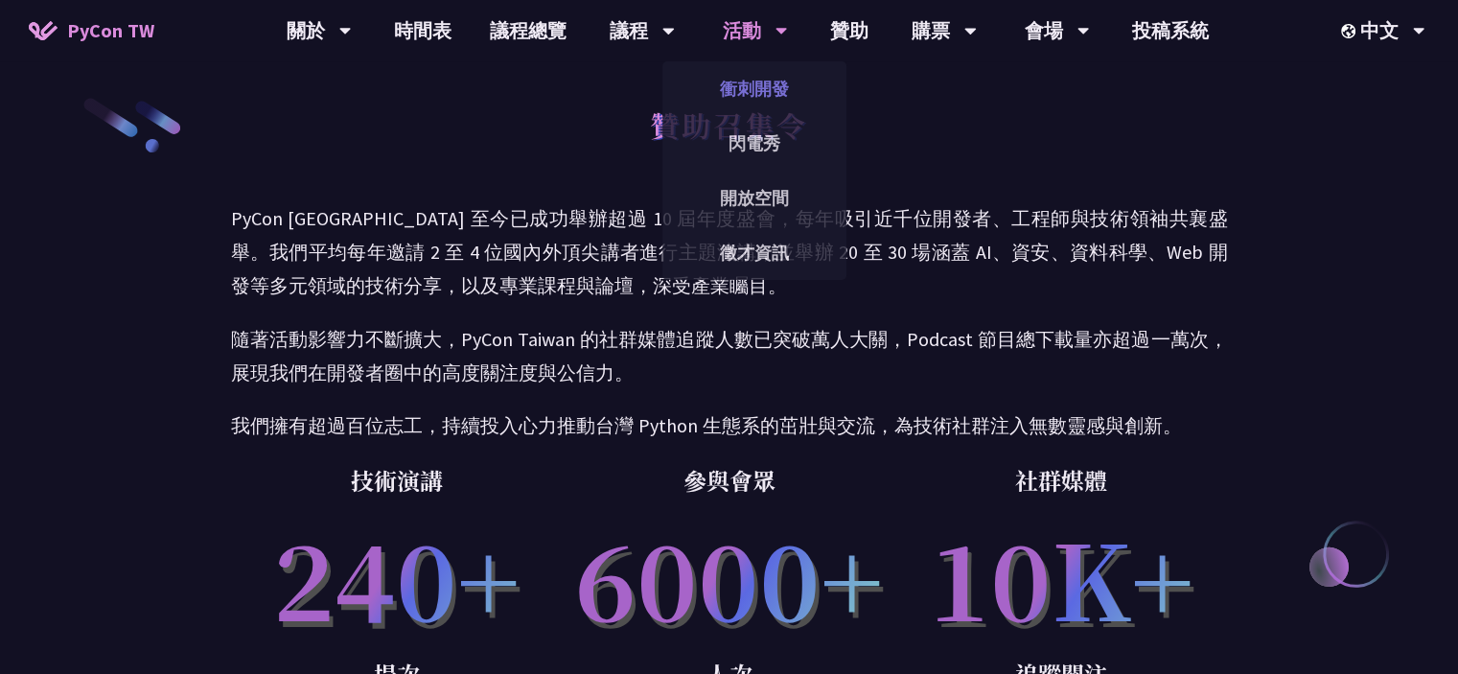
click at [772, 91] on link "衝刺開發" at bounding box center [754, 88] width 184 height 45
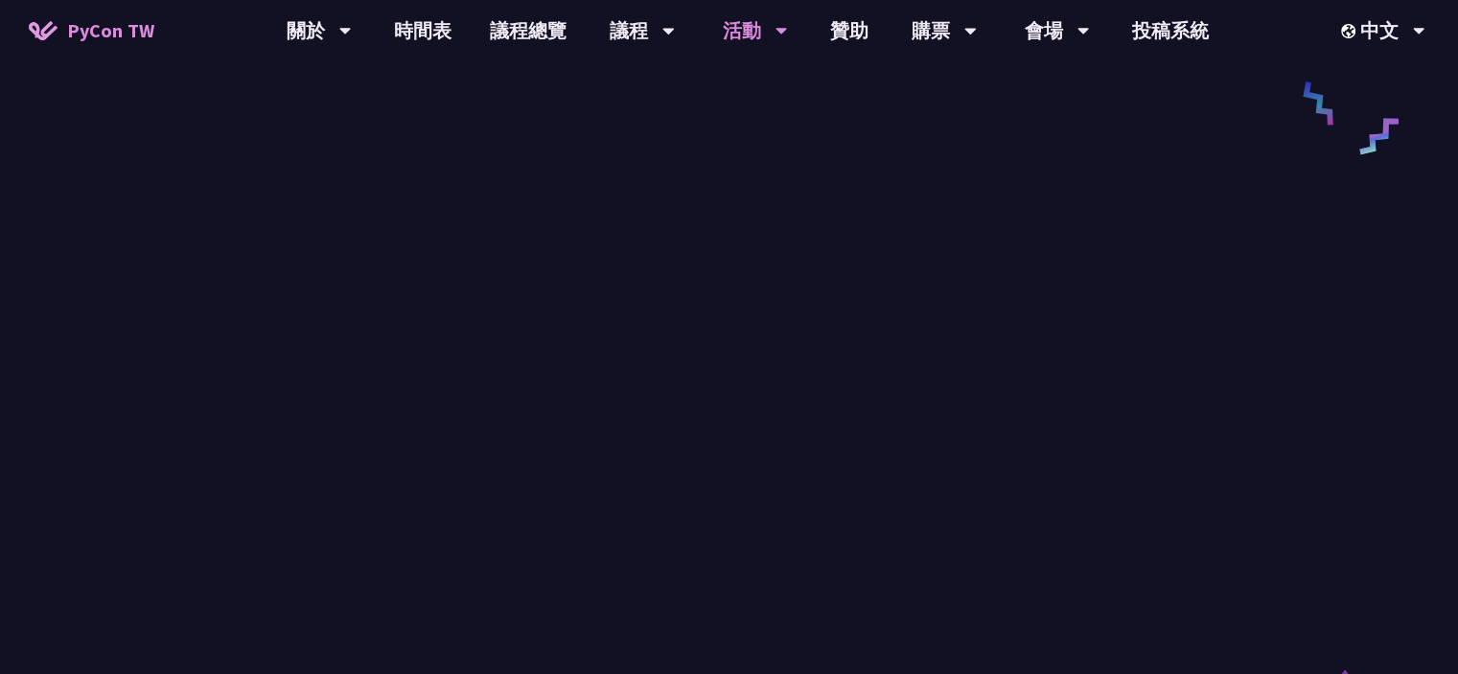
scroll to position [767, 0]
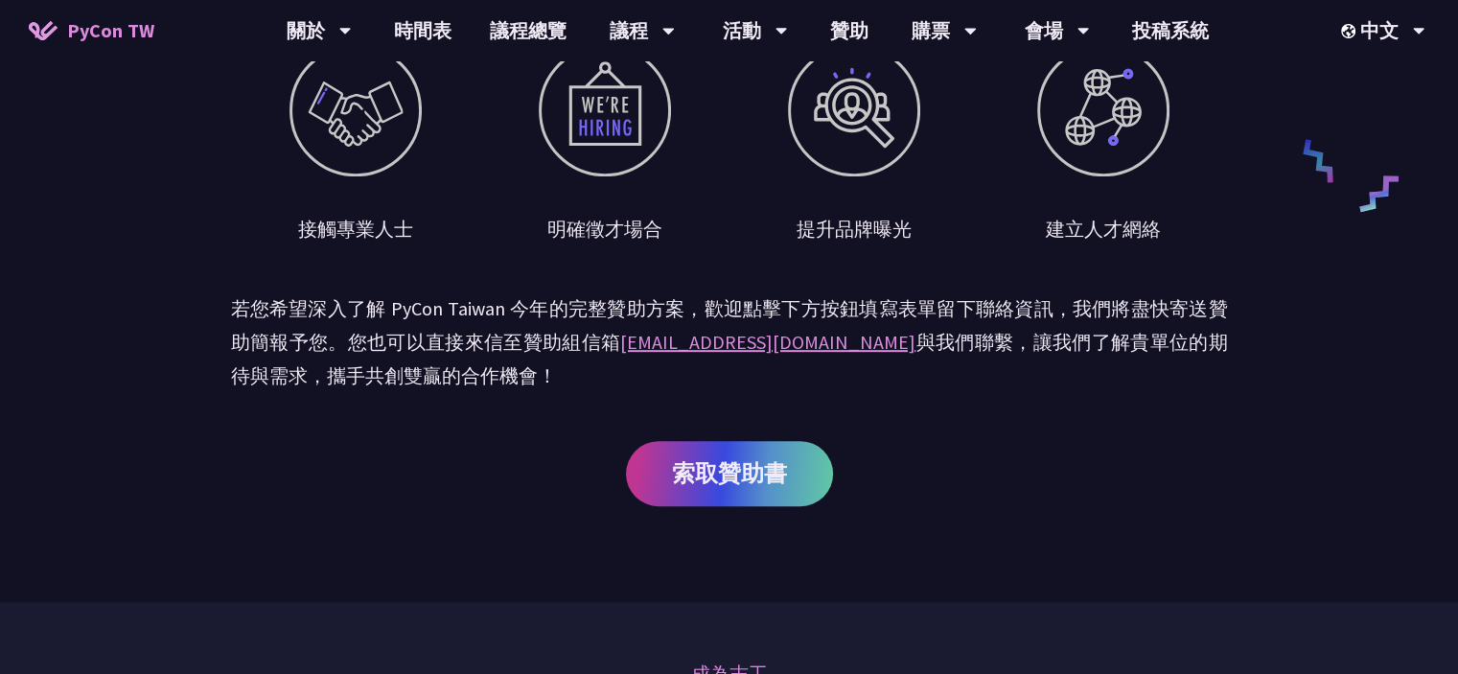
scroll to position [959, 0]
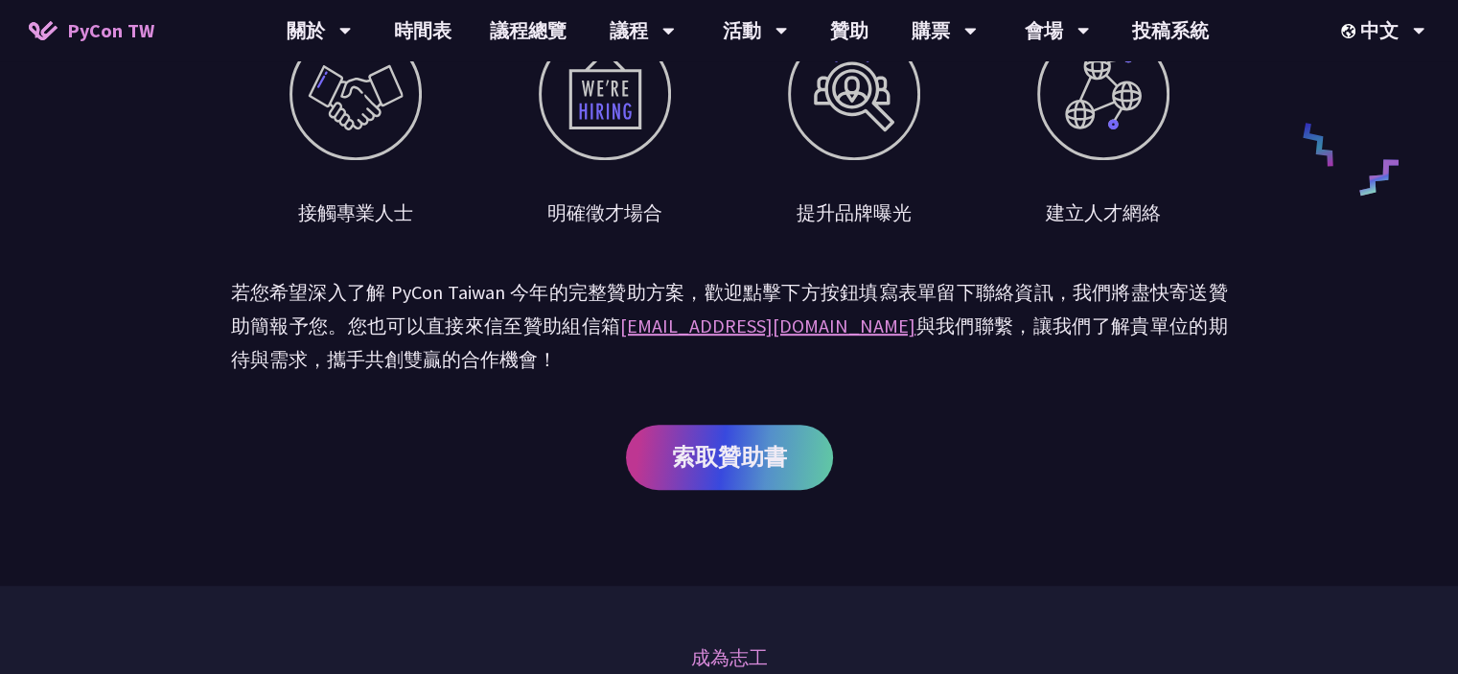
drag, startPoint x: 563, startPoint y: 220, endPoint x: 633, endPoint y: 214, distance: 70.2
click at [633, 214] on div "明確徵才場合" at bounding box center [604, 212] width 115 height 29
click at [829, 216] on div "提升品牌曝光" at bounding box center [854, 212] width 115 height 29
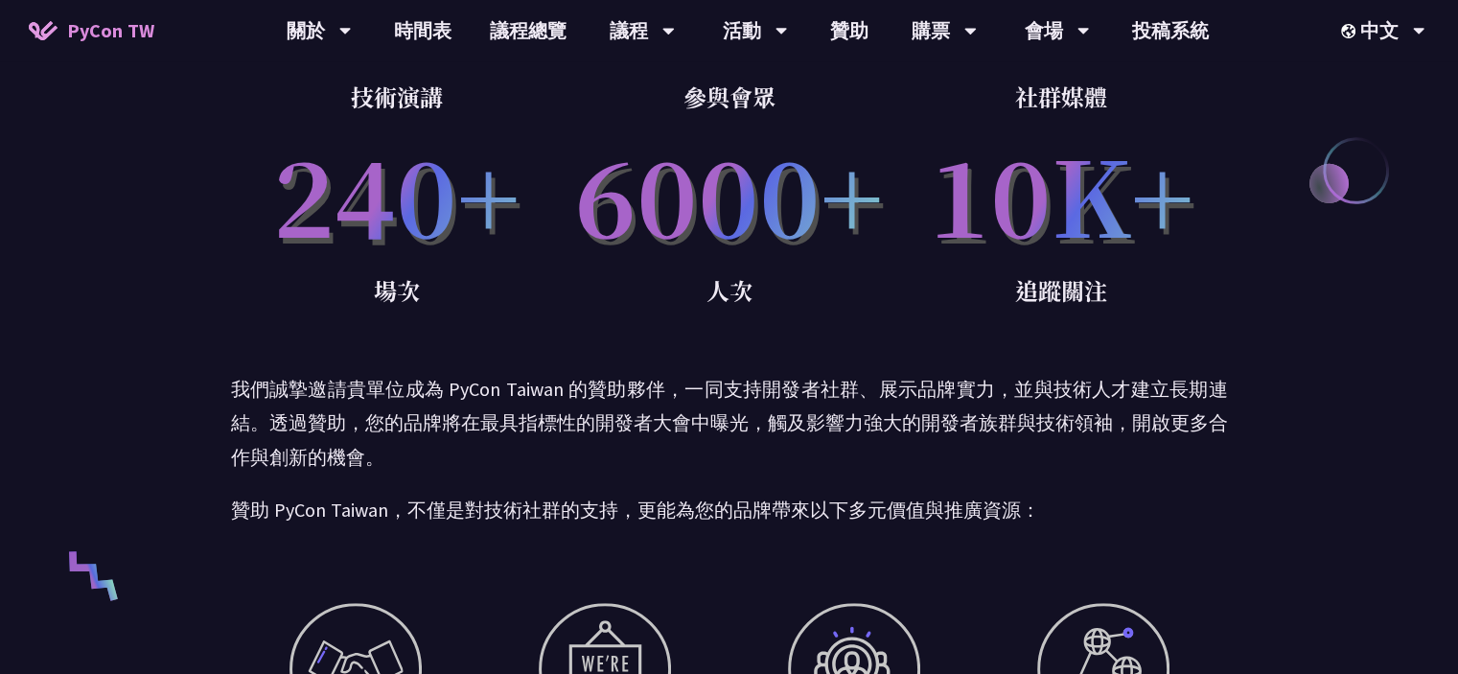
scroll to position [0, 0]
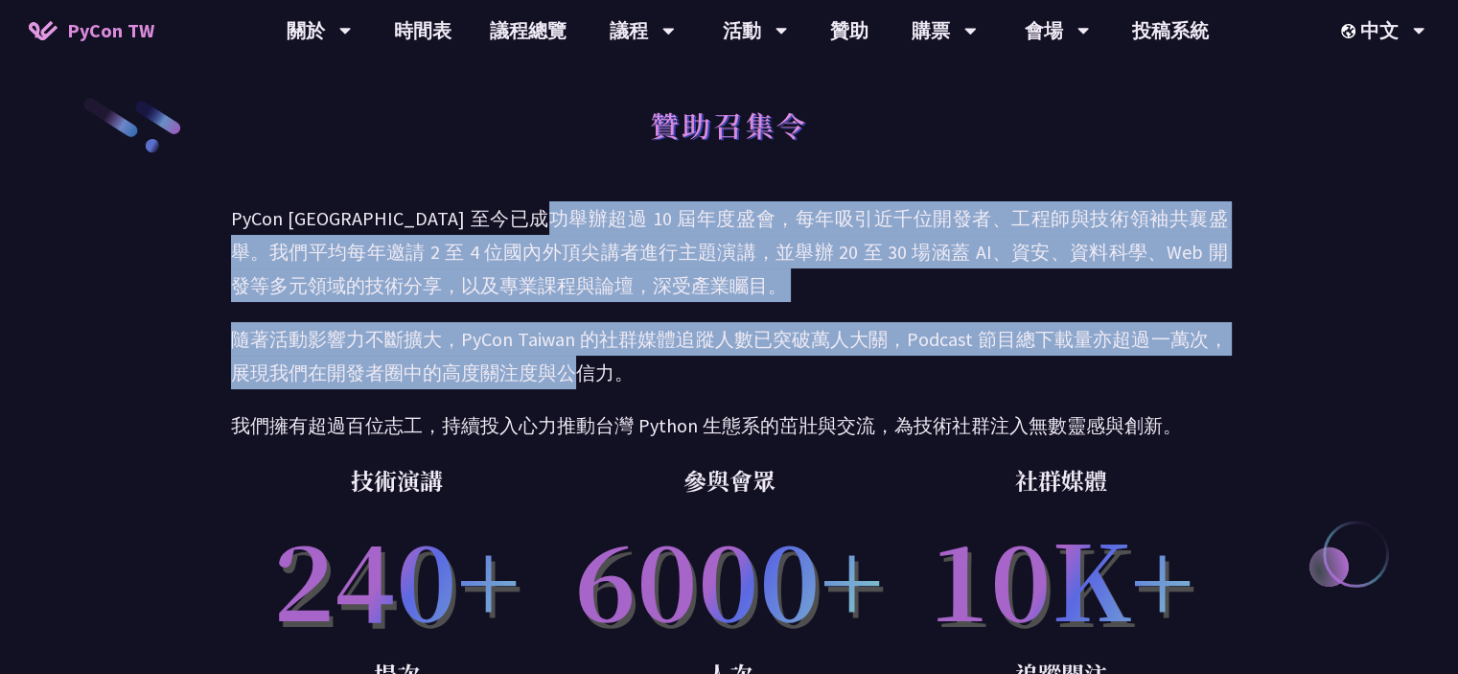
drag, startPoint x: 585, startPoint y: 217, endPoint x: 581, endPoint y: 376, distance: 159.2
click at [581, 376] on div "PyCon [GEOGRAPHIC_DATA] 至今已成功舉辦超過 10 屆年度盛會，每年吸引近千位開發者、工程師與技術領袖共襄盛舉。我們平均每年邀請 2 至…" at bounding box center [729, 321] width 997 height 241
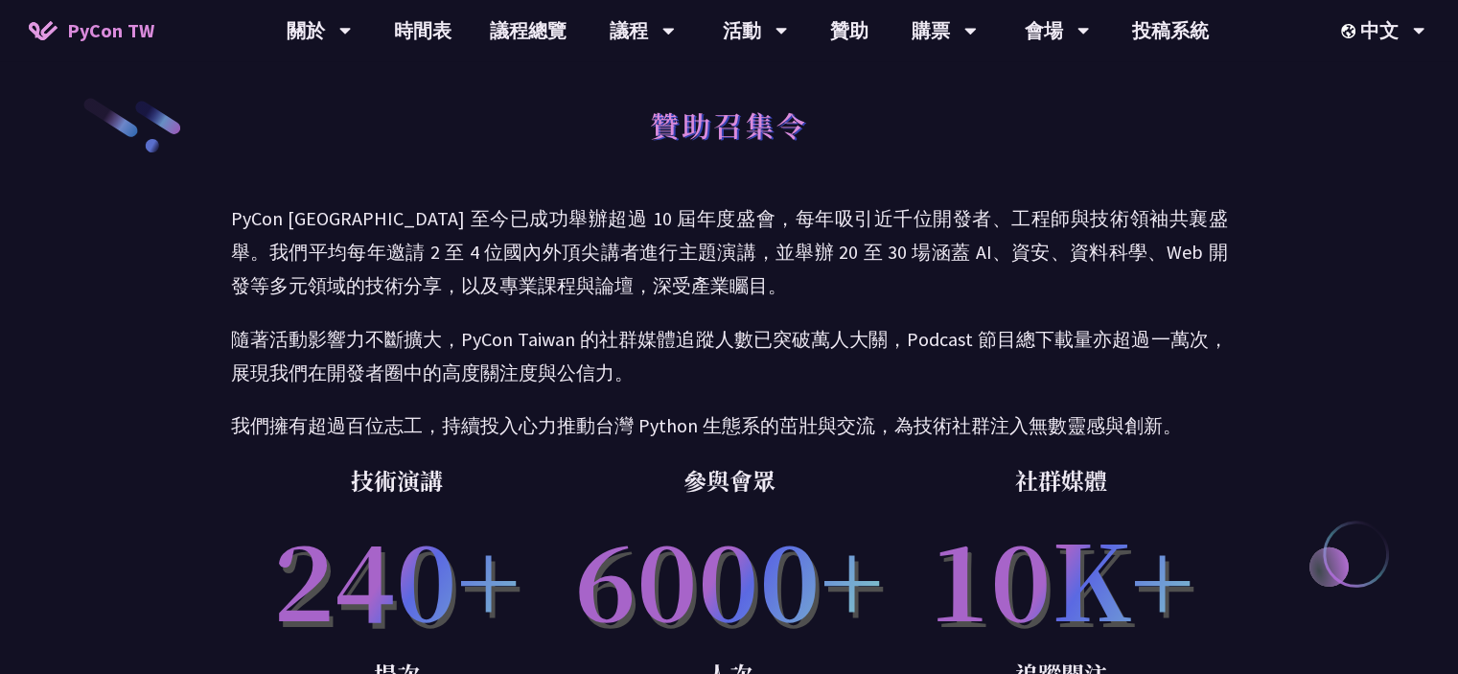
click at [800, 357] on p "隨著活動影響力不斷擴大，PyCon Taiwan 的社群媒體追蹤人數已突破萬人大關，Podcast 節目總下載量亦超過一萬次，展現我們在開發者圈中的高度關注度…" at bounding box center [729, 355] width 997 height 67
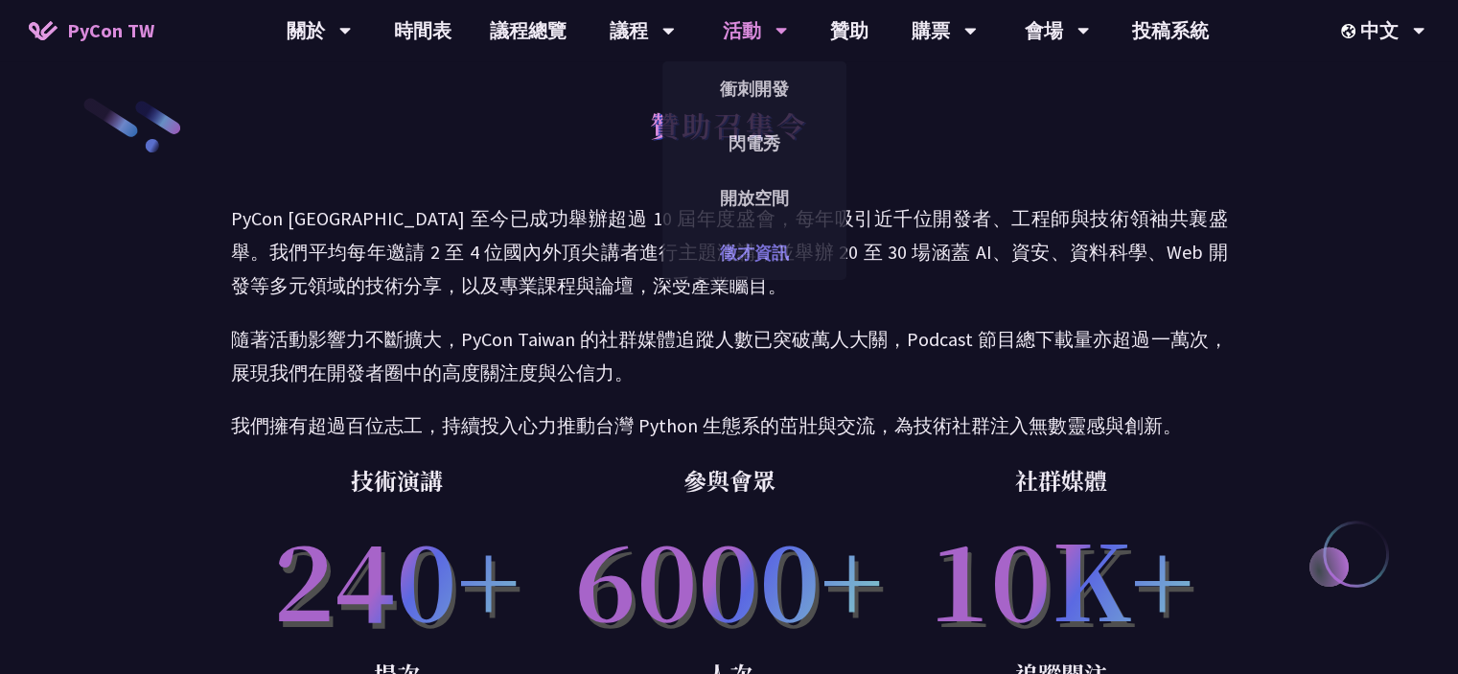
click at [761, 264] on link "徵才資訊" at bounding box center [754, 252] width 184 height 45
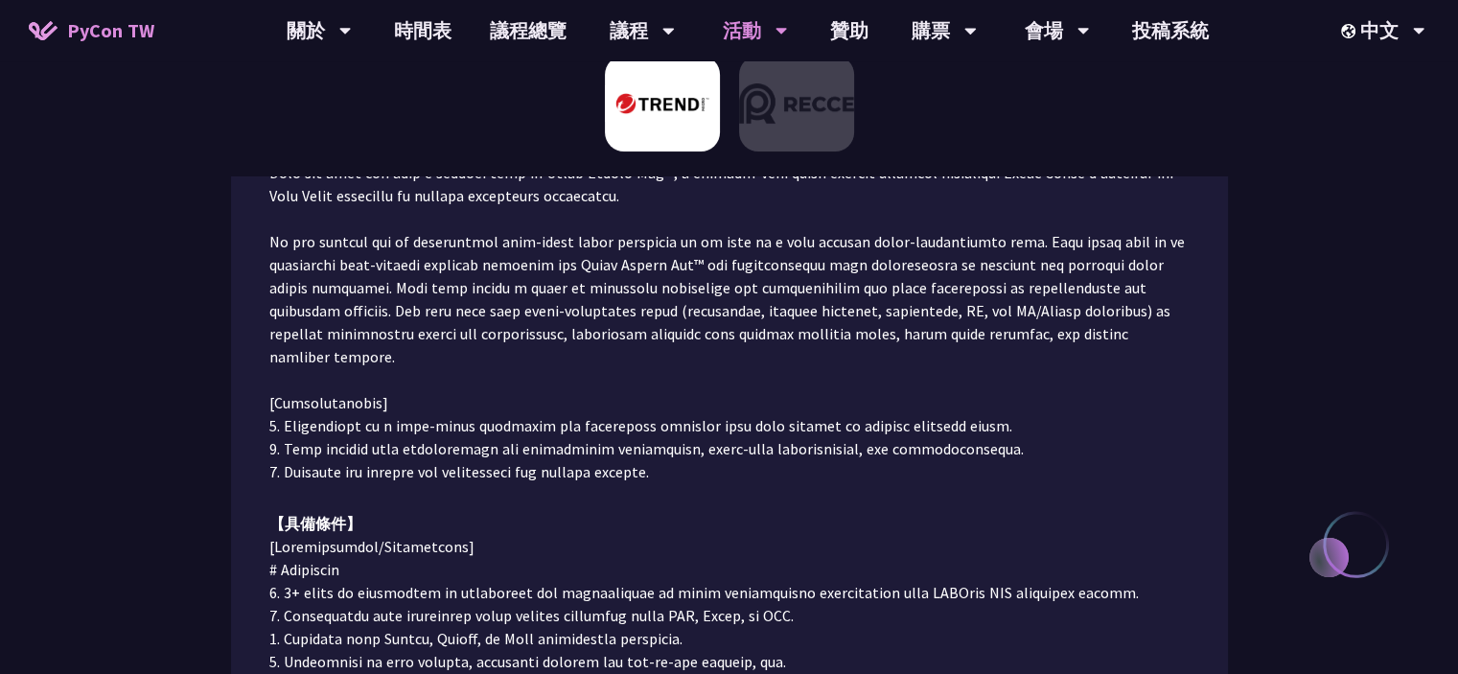
scroll to position [383, 0]
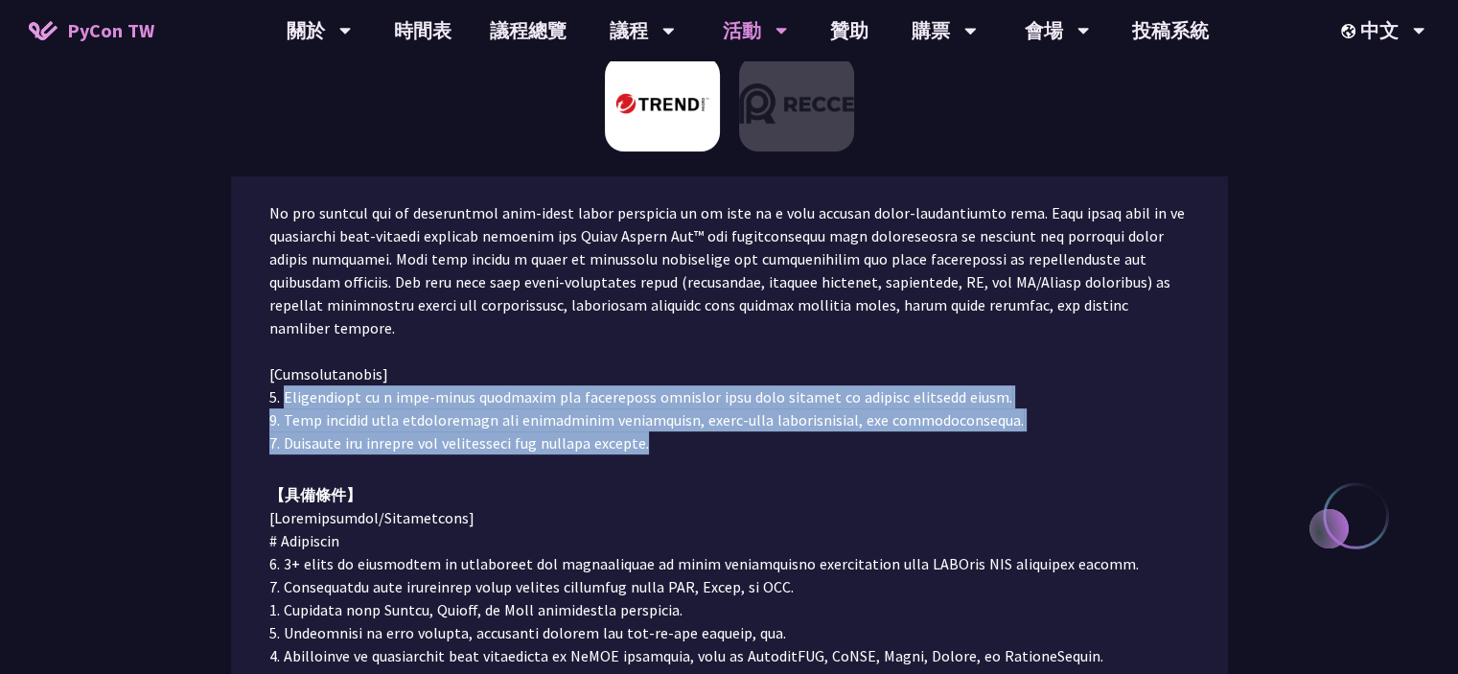
drag, startPoint x: 286, startPoint y: 376, endPoint x: 732, endPoint y: 418, distance: 448.7
click at [732, 418] on p at bounding box center [729, 281] width 920 height 345
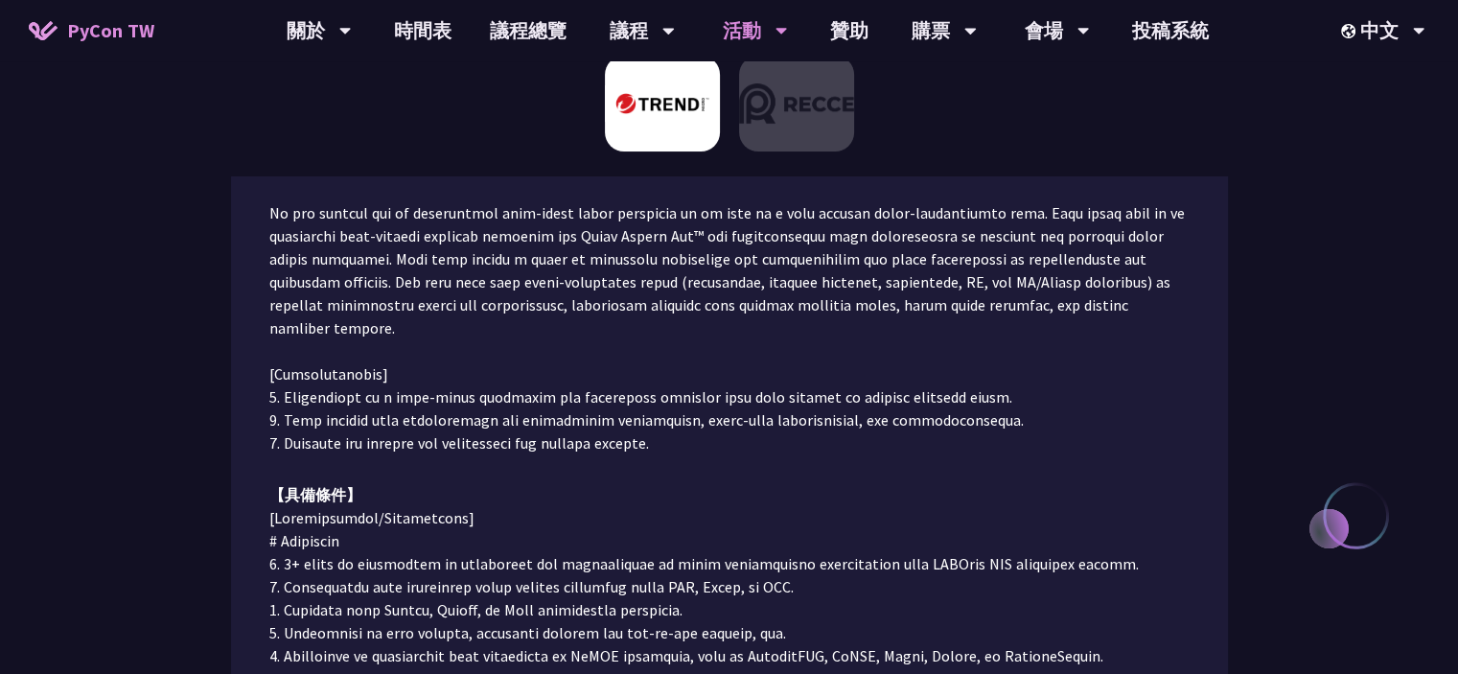
click at [888, 438] on div "雲端開發工程師 (Golang/Python, Backend Focus) 【職務內容】 【具備條件】 前往應徵" at bounding box center [729, 499] width 920 height 940
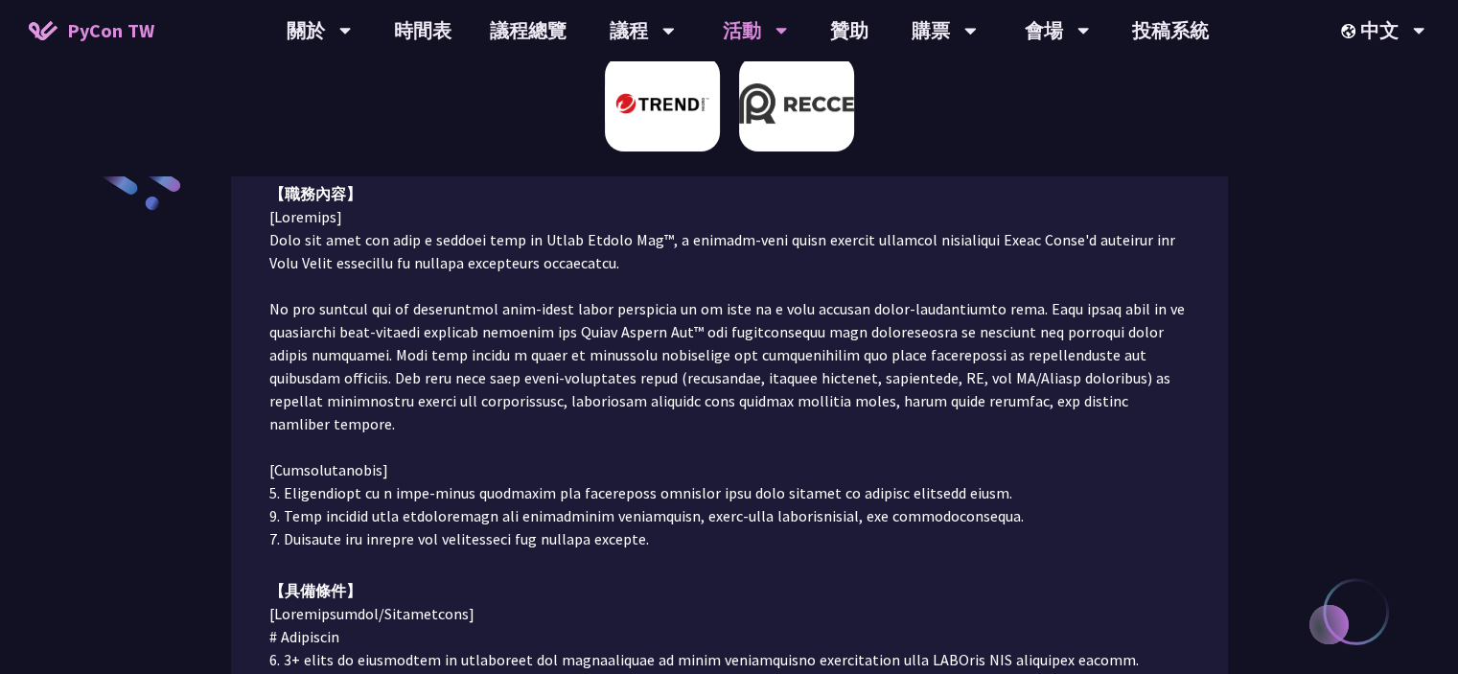
click at [835, 132] on img at bounding box center [796, 104] width 115 height 96
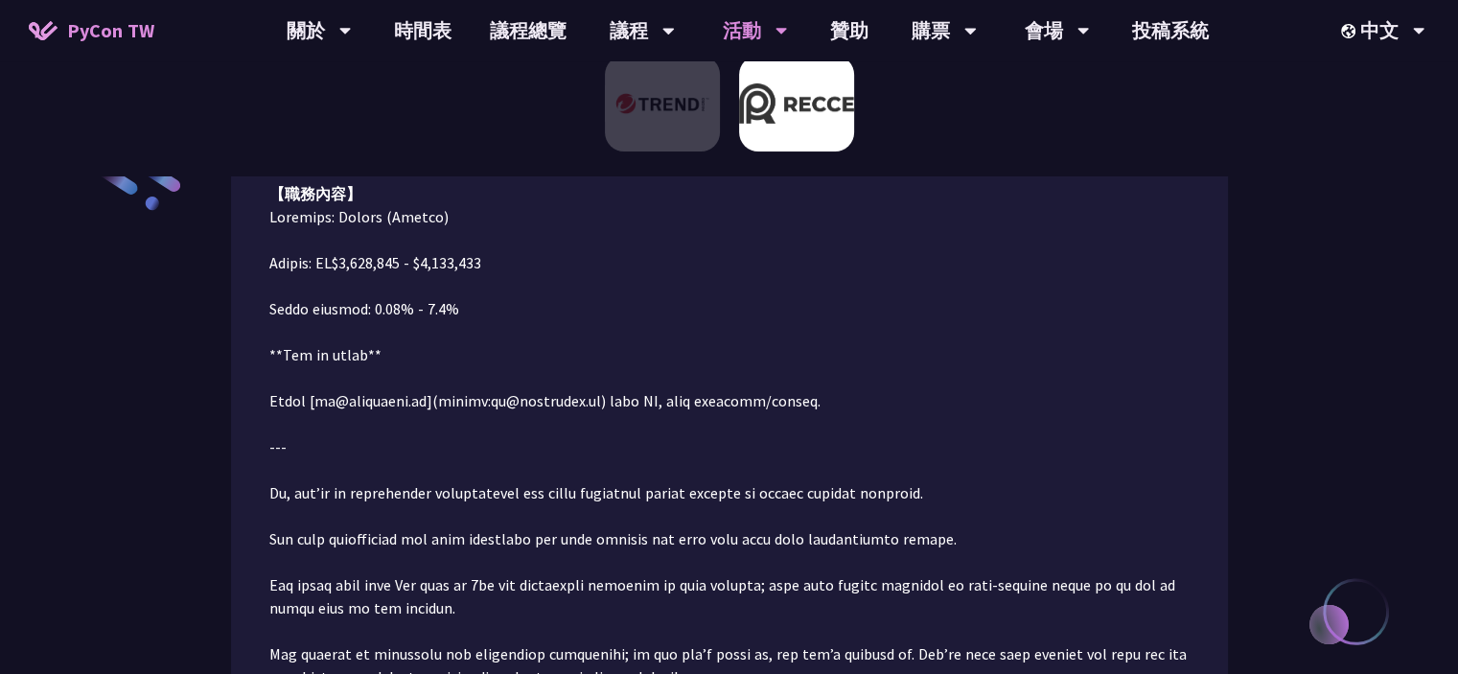
scroll to position [216, 0]
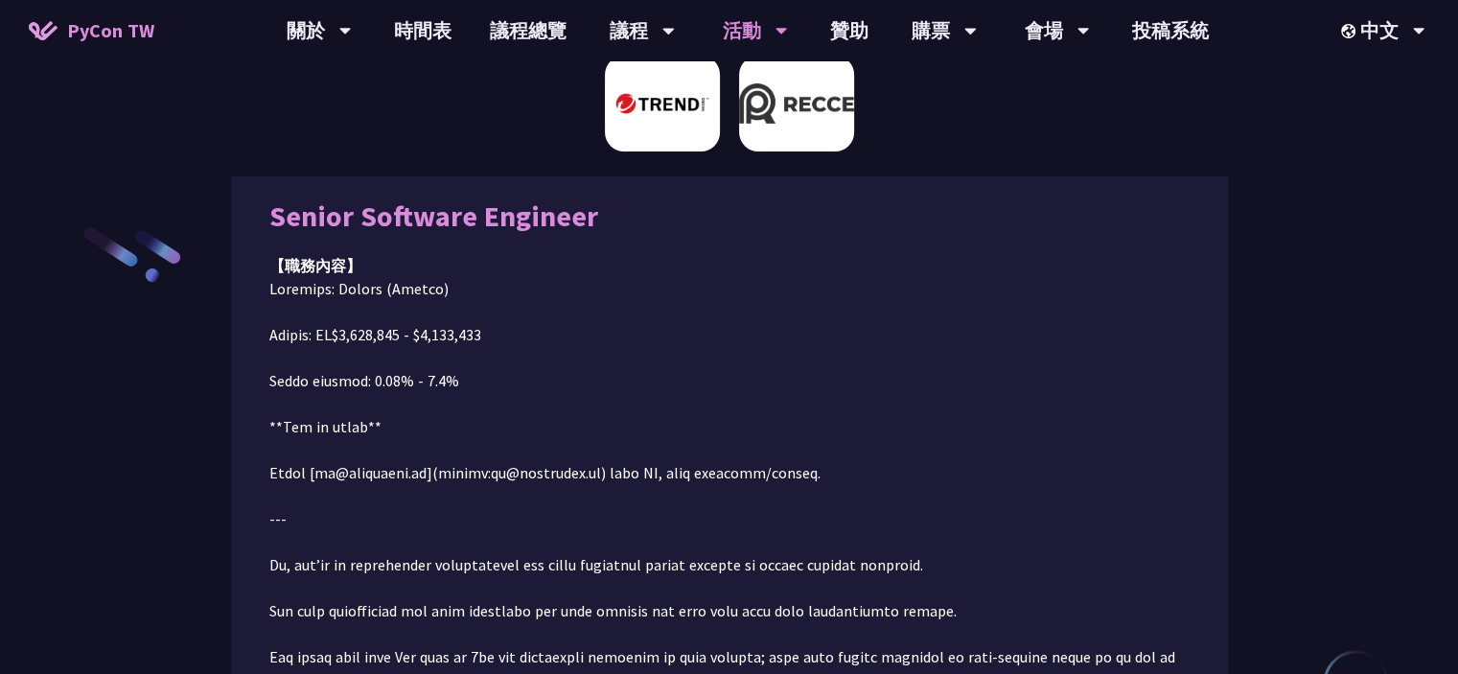
click at [655, 119] on img at bounding box center [662, 104] width 115 height 96
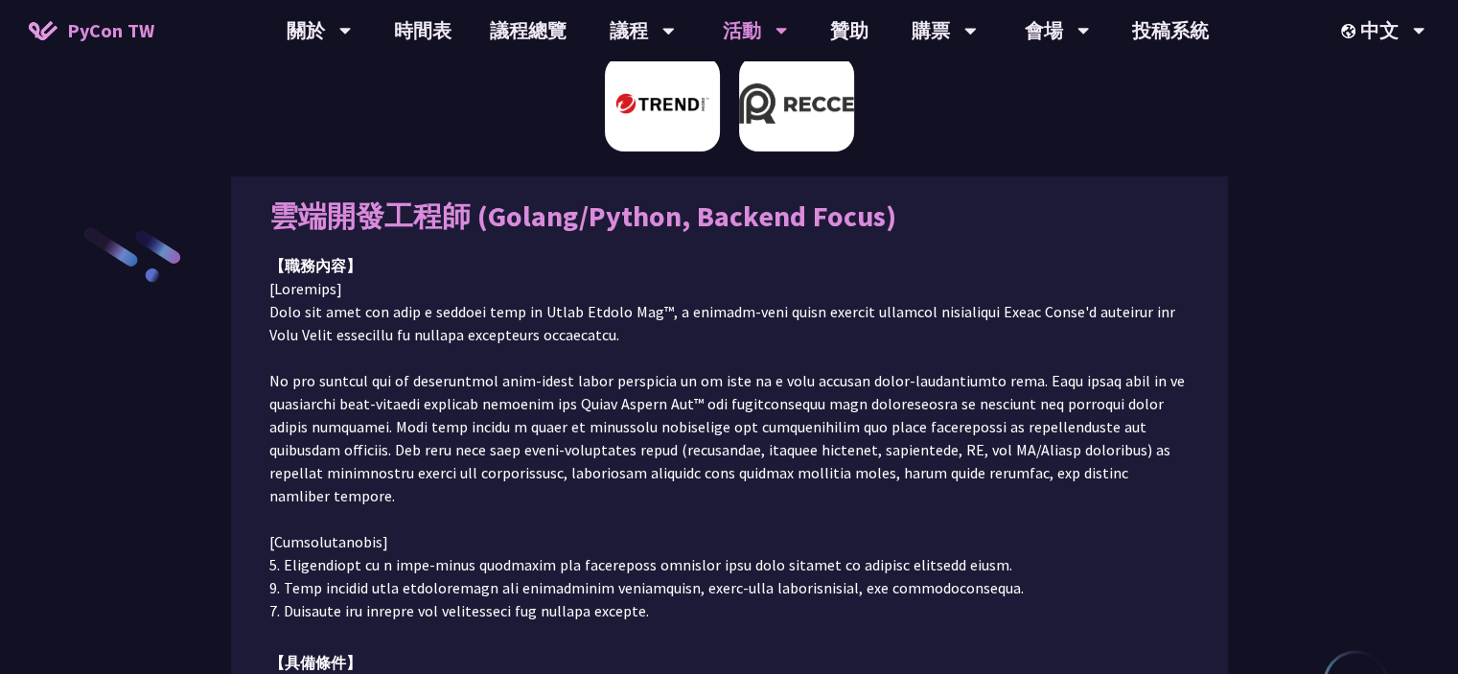
click at [808, 124] on img at bounding box center [796, 104] width 115 height 96
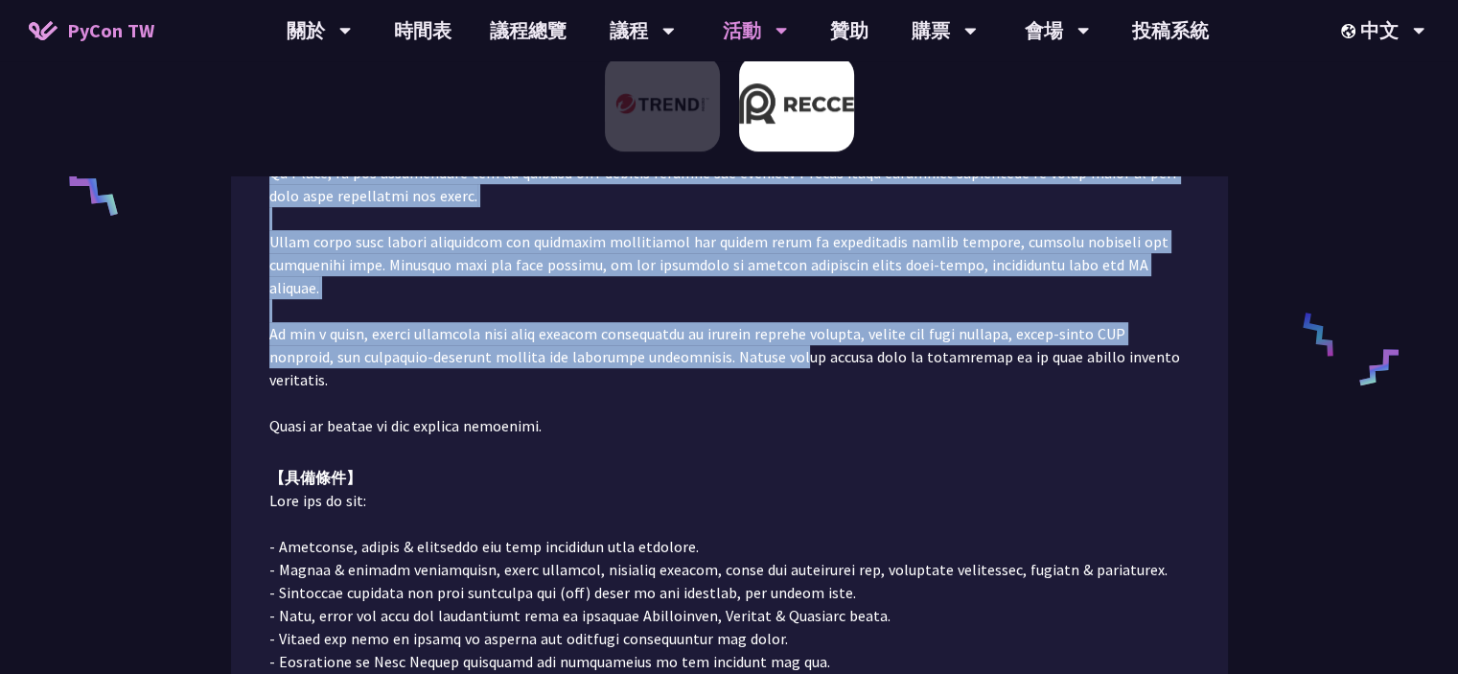
scroll to position [1079, 0]
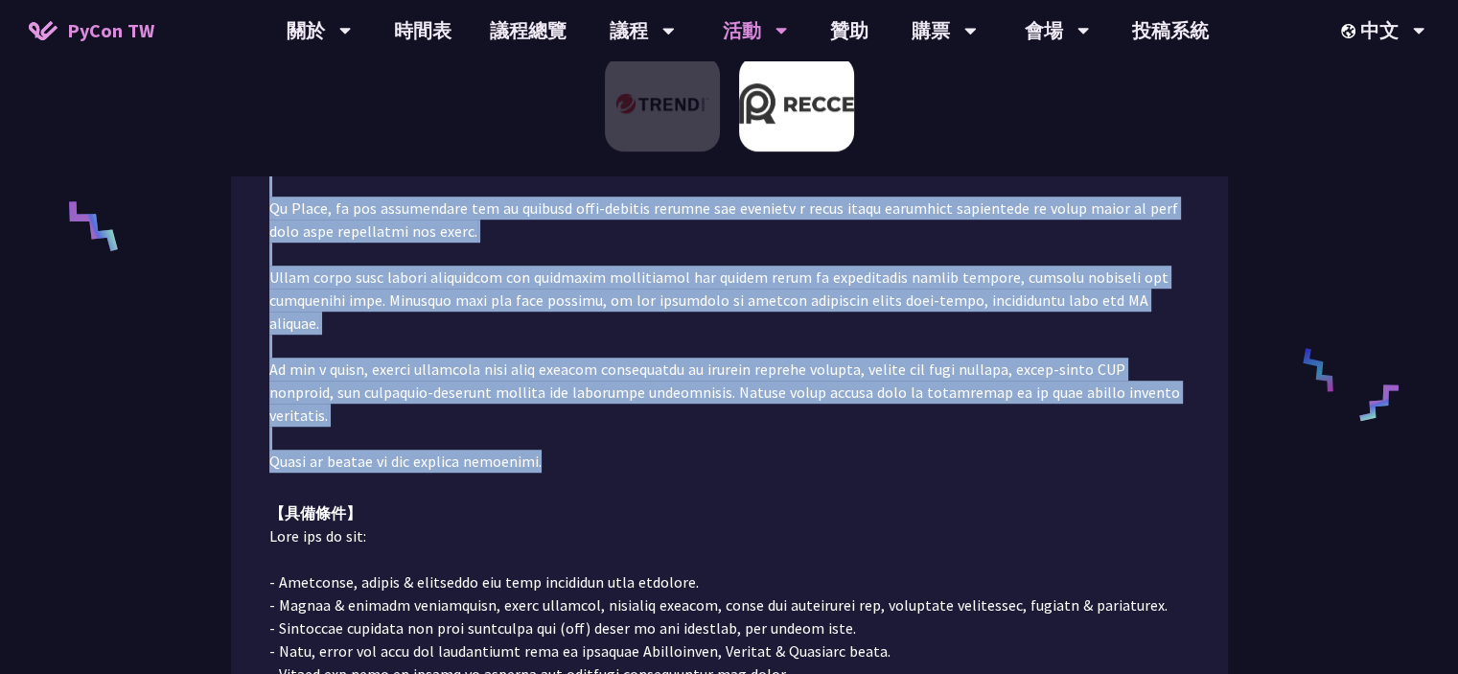
drag, startPoint x: 295, startPoint y: 289, endPoint x: 654, endPoint y: 414, distance: 379.9
click at [654, 414] on div "Senior Software Engineer 【職務內容】 【具備條件】 前往應徵" at bounding box center [729, 344] width 997 height 2098
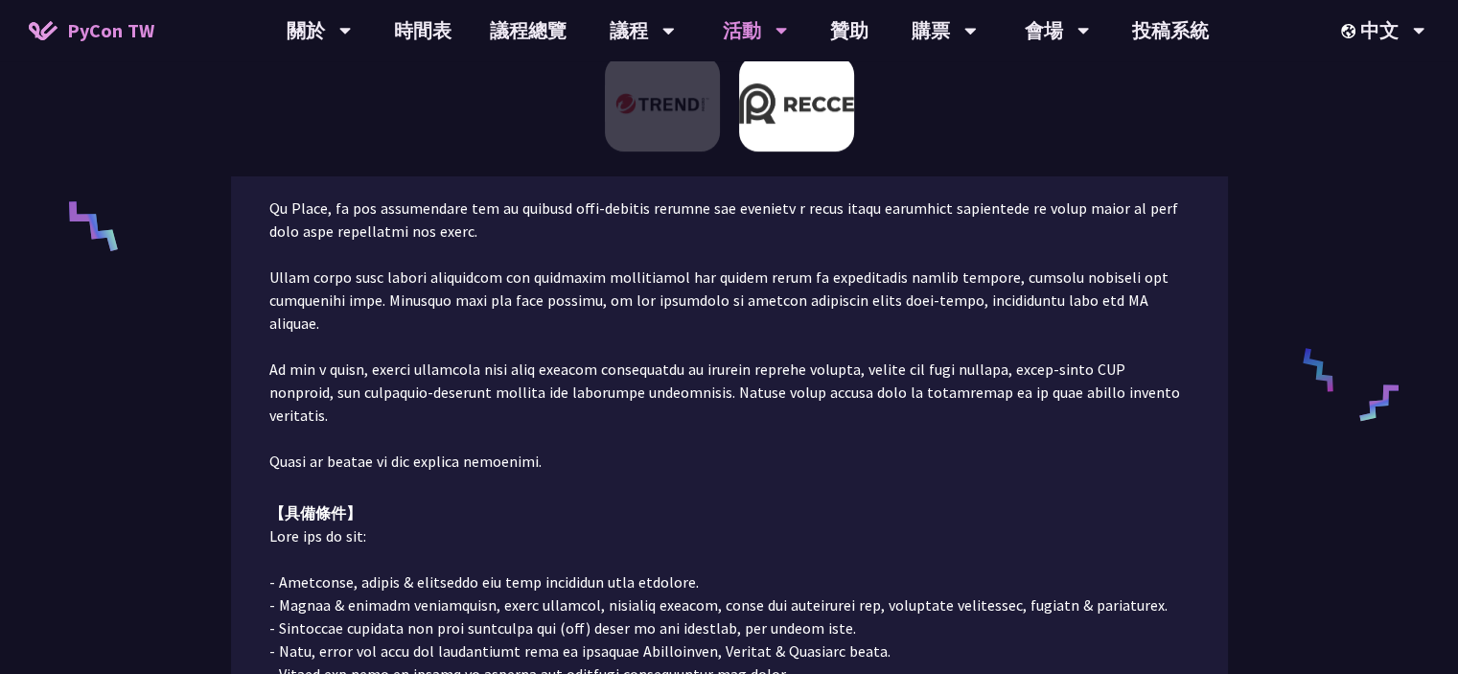
click at [798, 501] on div "【具備條件】" at bounding box center [729, 512] width 920 height 23
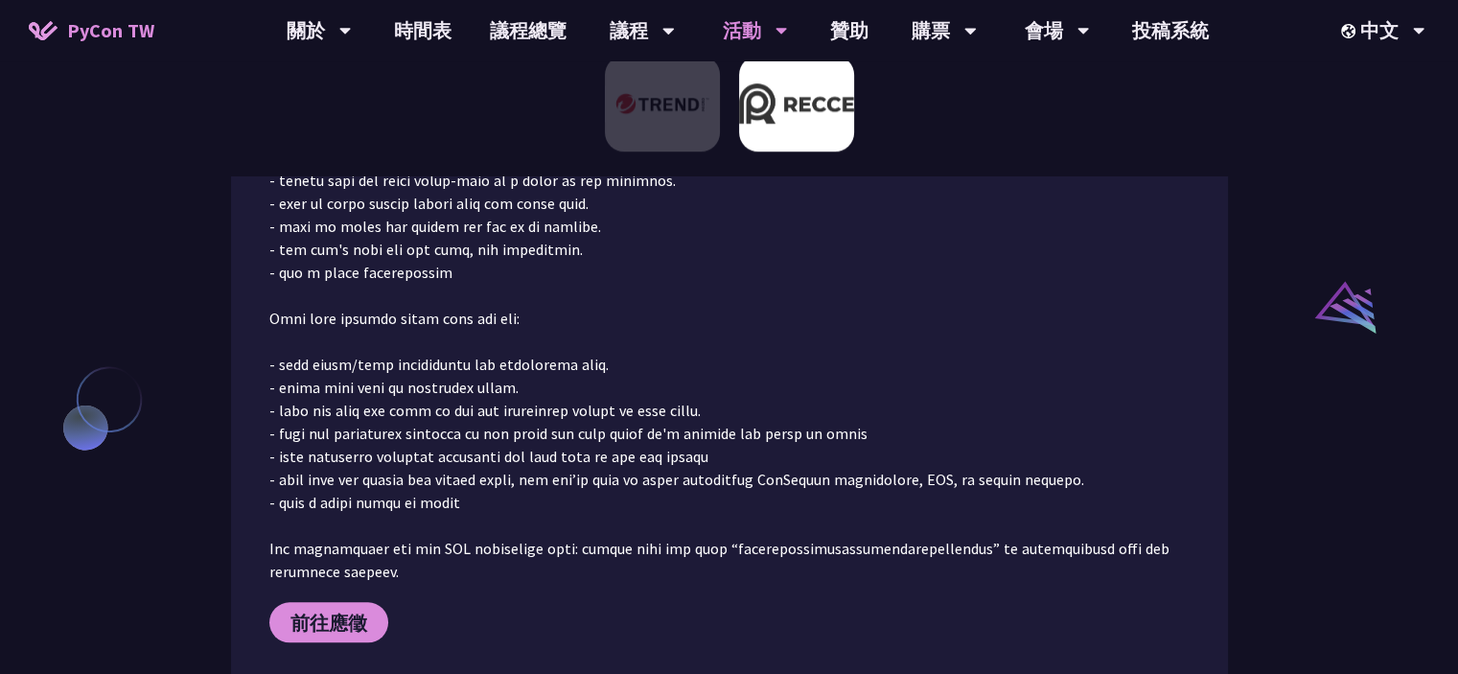
scroll to position [1750, 0]
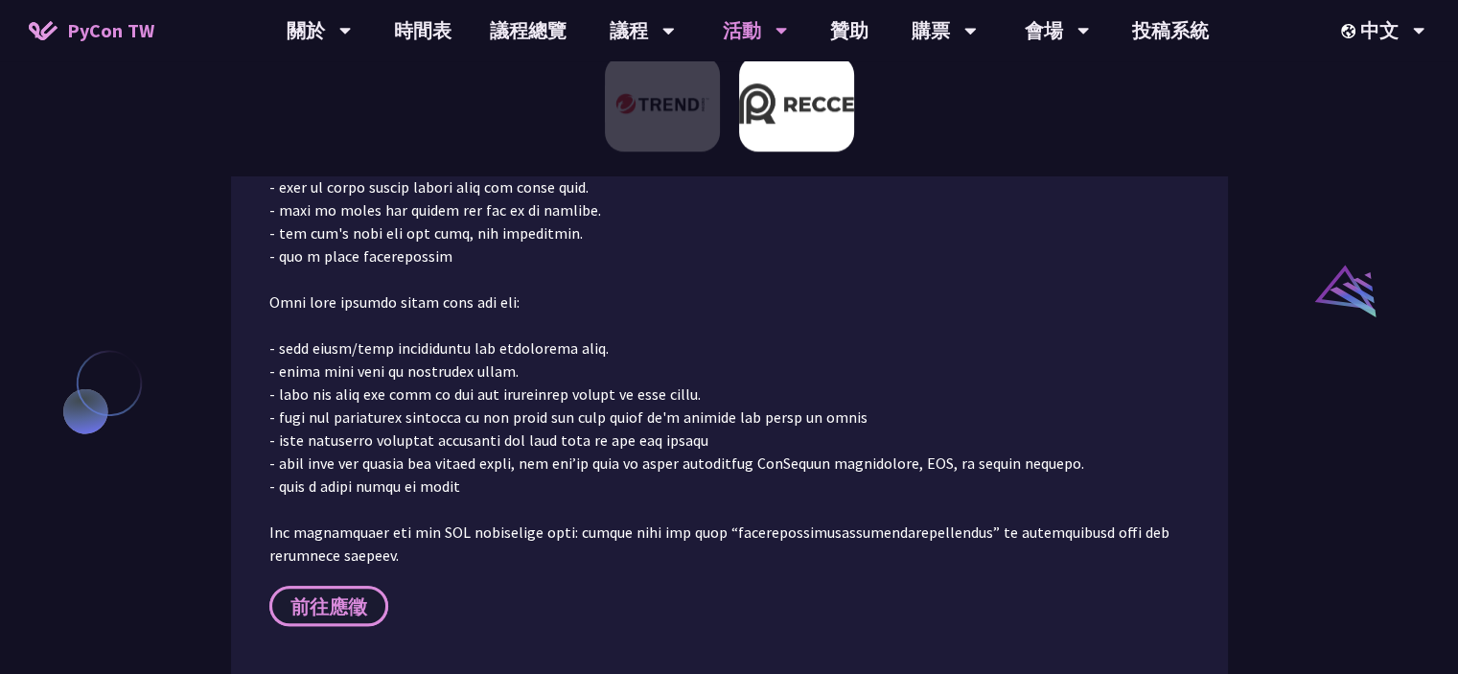
click at [354, 594] on span "前往應徵" at bounding box center [328, 606] width 77 height 24
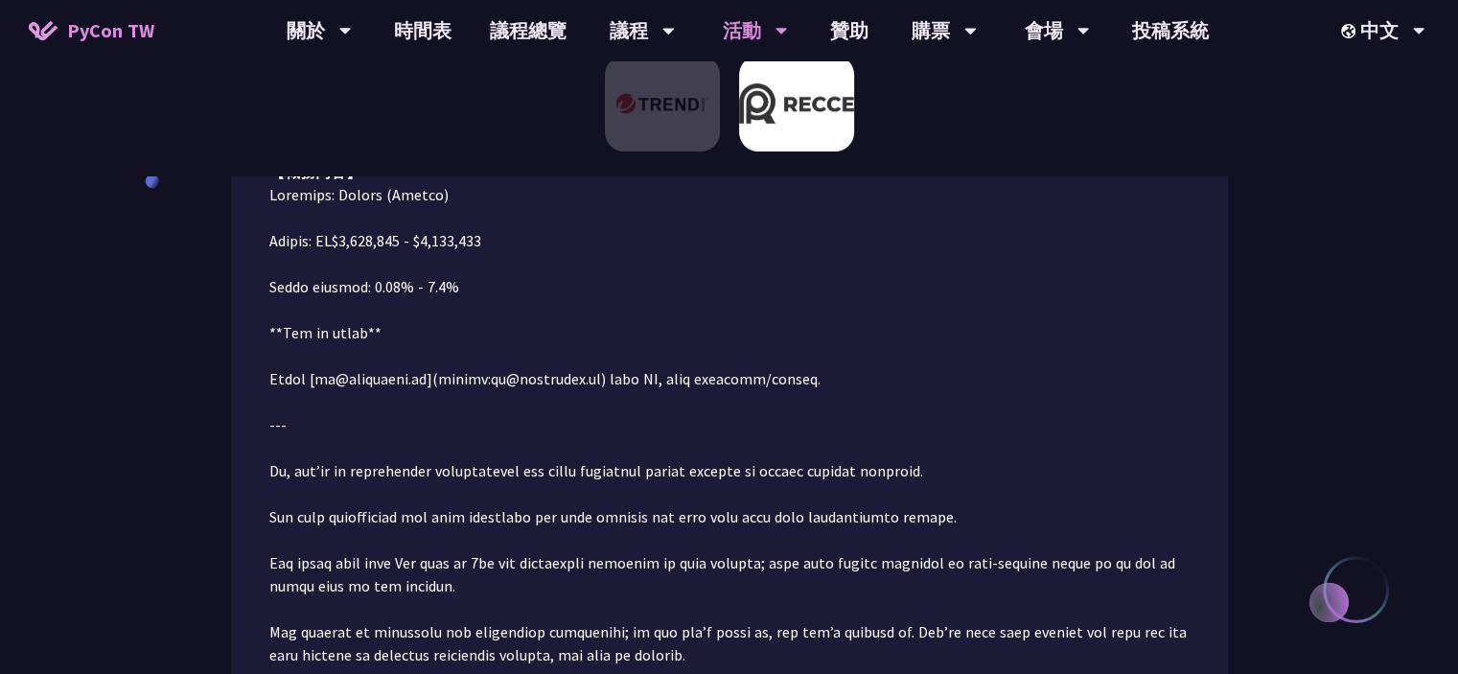
scroll to position [0, 0]
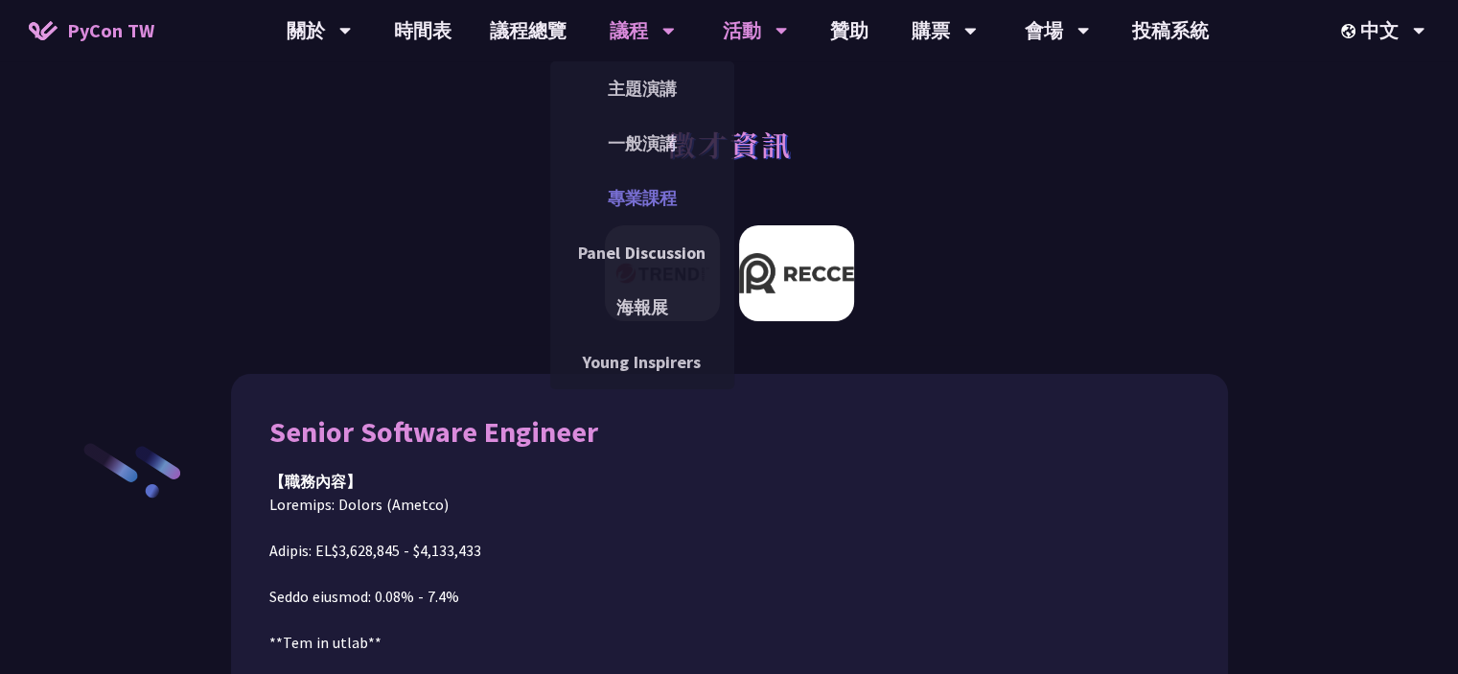
click at [652, 195] on link "專業課程" at bounding box center [642, 197] width 184 height 45
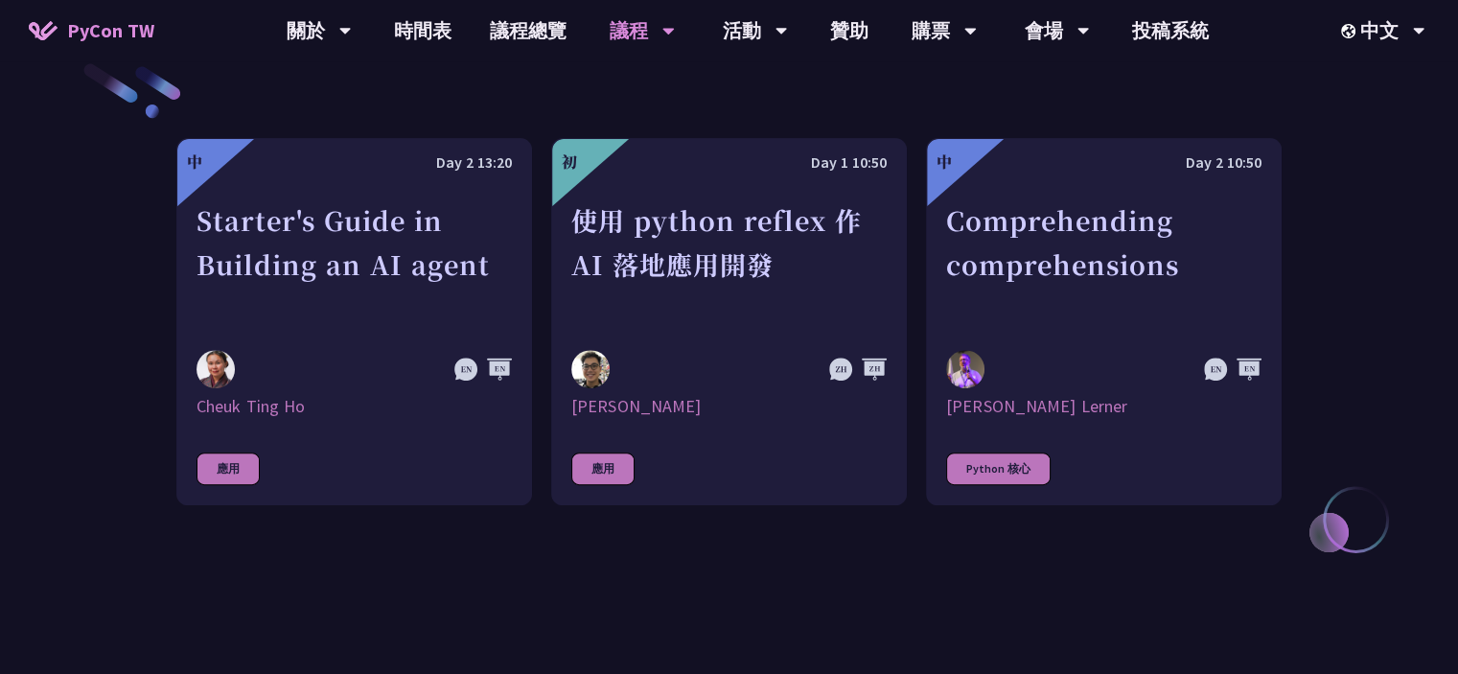
scroll to position [671, 0]
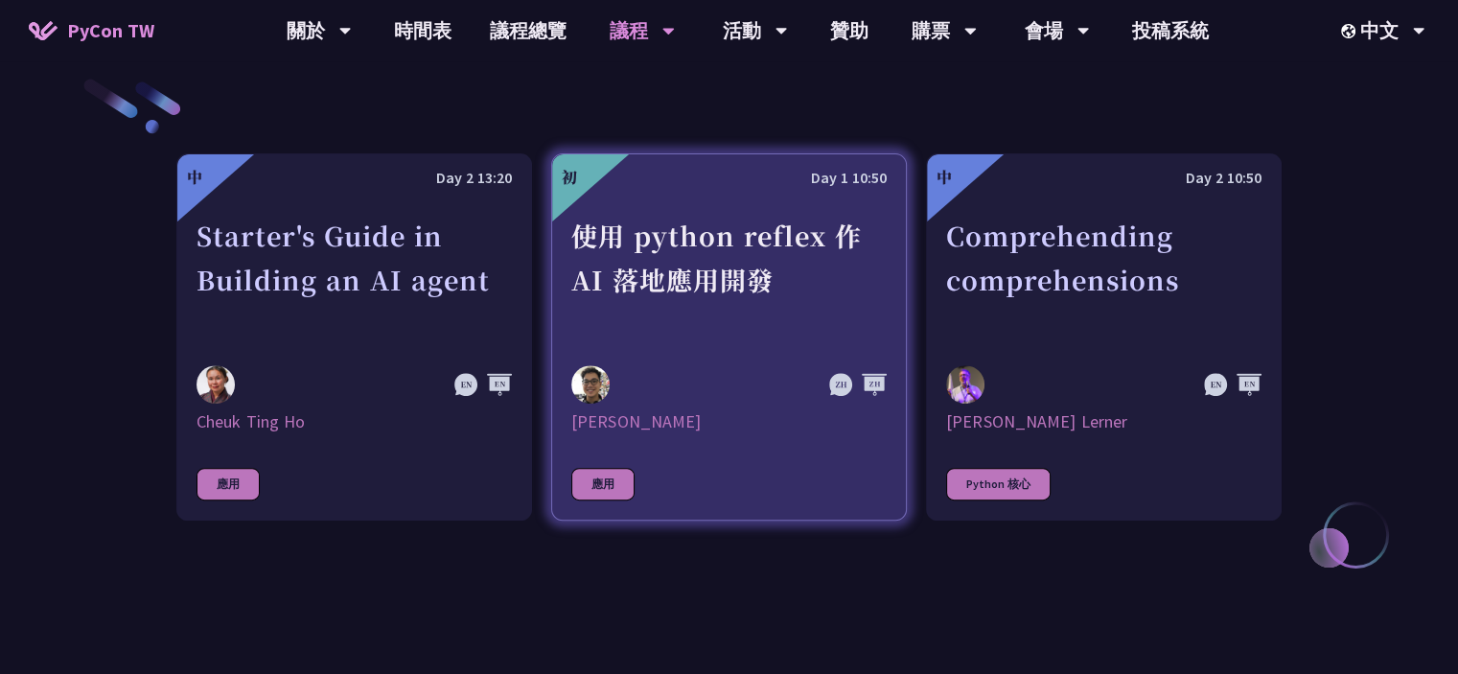
click at [789, 294] on div "使用 python reflex 作 AI 落地應用開發" at bounding box center [728, 280] width 315 height 132
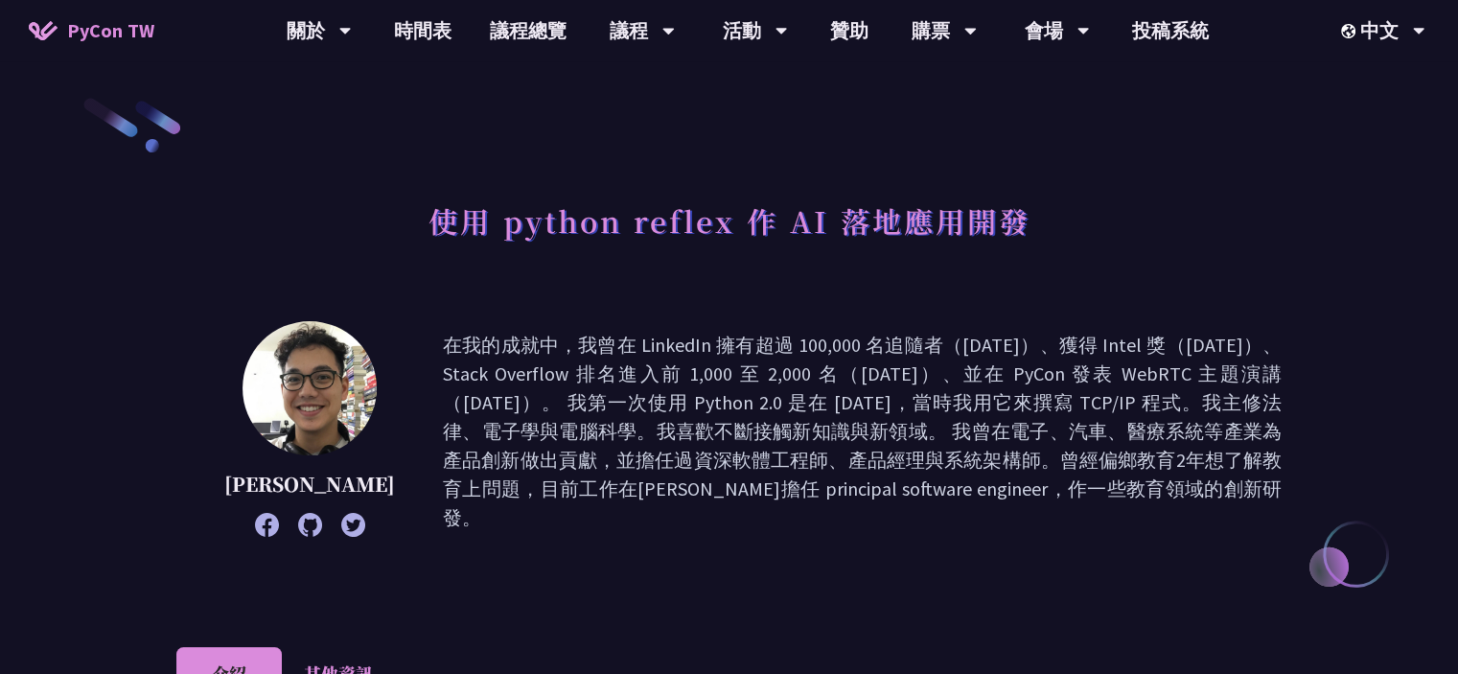
scroll to position [96, 0]
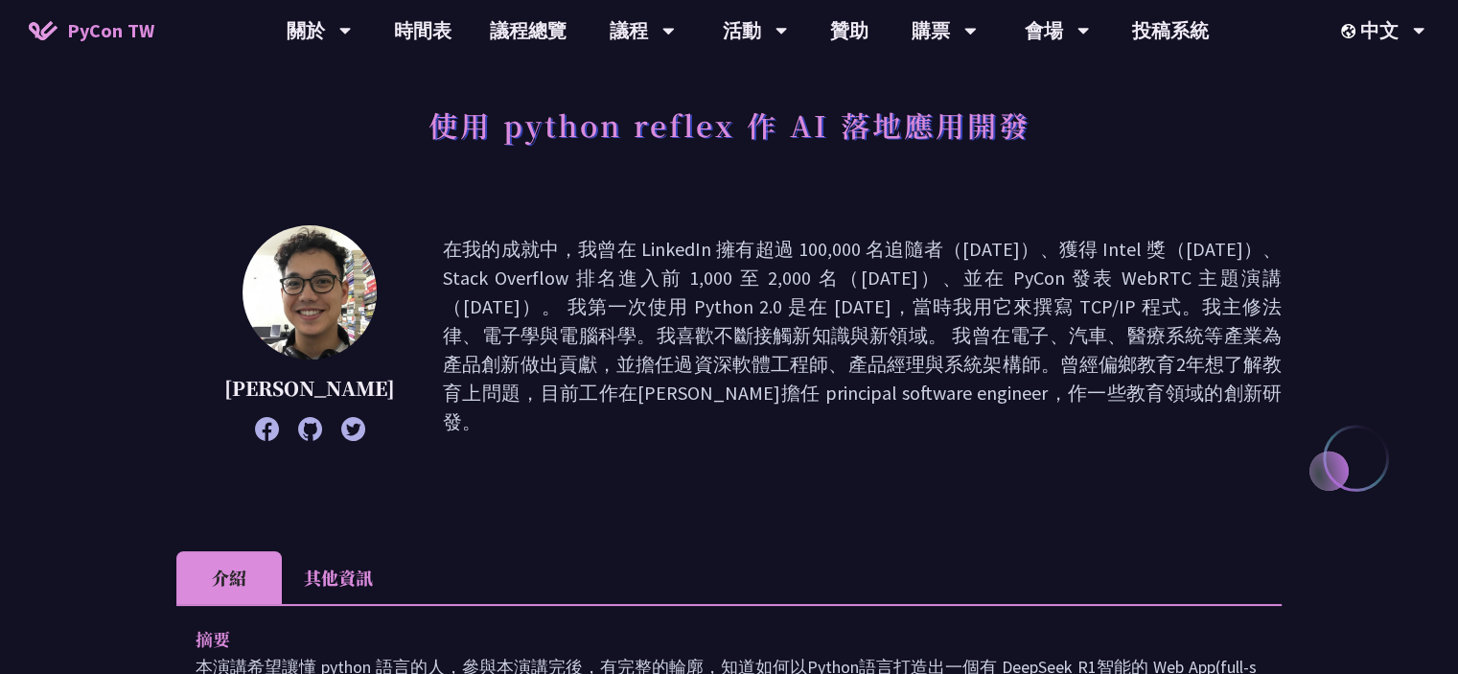
drag, startPoint x: 487, startPoint y: 251, endPoint x: 928, endPoint y: 401, distance: 465.7
click at [861, 402] on p "在我的成就中，我曾在 LinkedIn 擁有超過 100,000 名追隨者（[DATE]）、獲得 Intel 獎（[DATE]）、Stack Overflow…" at bounding box center [862, 335] width 839 height 201
click at [940, 404] on p "在我的成就中，我曾在 LinkedIn 擁有超過 100,000 名追隨者（[DATE]）、獲得 Intel 獎（[DATE]）、Stack Overflow…" at bounding box center [862, 335] width 839 height 201
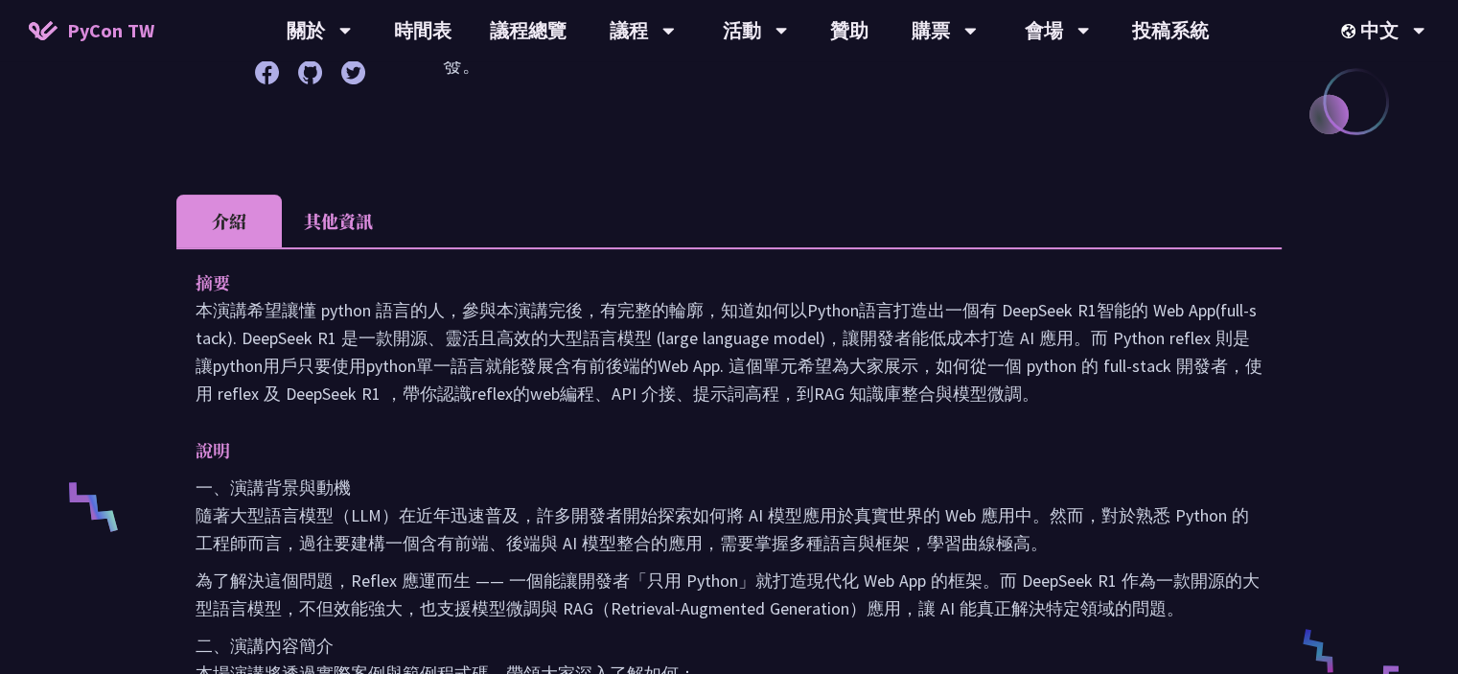
scroll to position [479, 0]
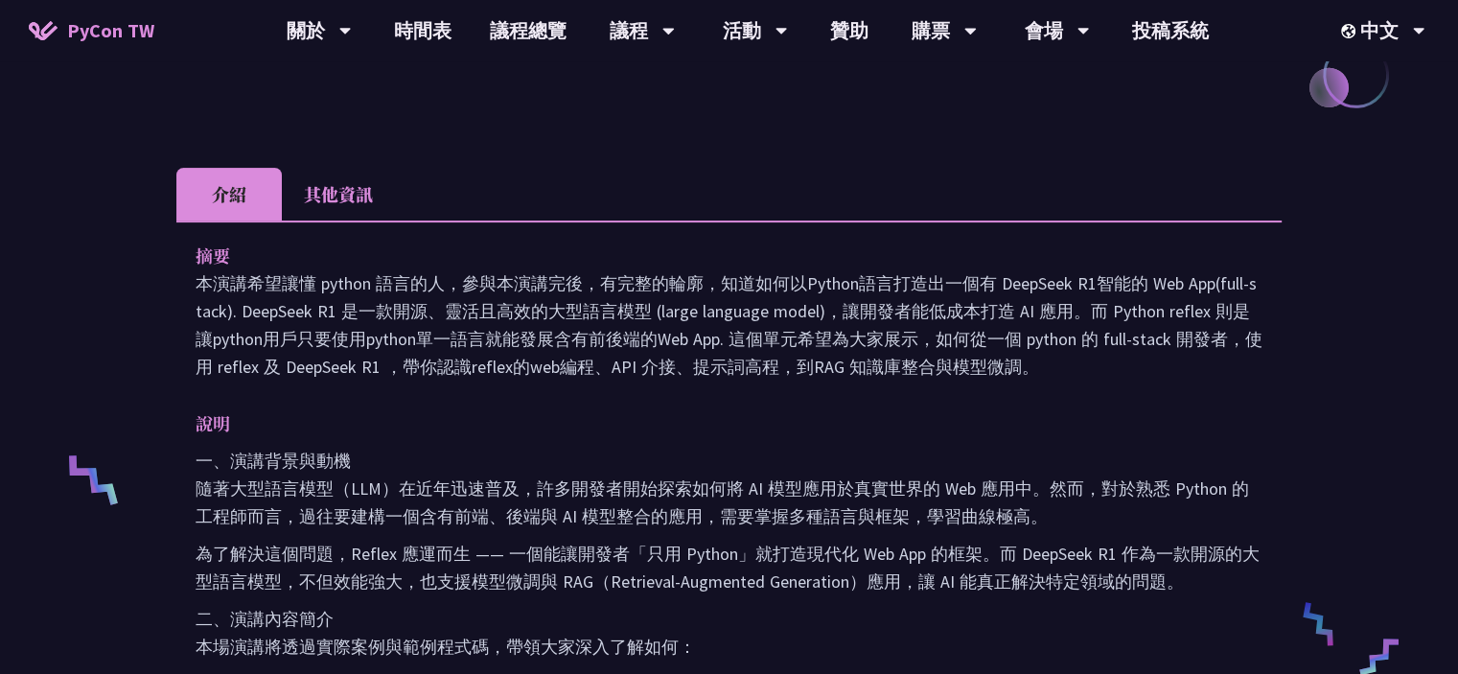
drag, startPoint x: 294, startPoint y: 271, endPoint x: 966, endPoint y: 365, distance: 678.6
click at [966, 365] on p "本演講希望讓懂 python 語言的人，參與本演講完後，有完整的輪廓，知道如何以Python語言打造出一個有 DeepSeek R1智能的 Web App(f…" at bounding box center [729, 324] width 1067 height 111
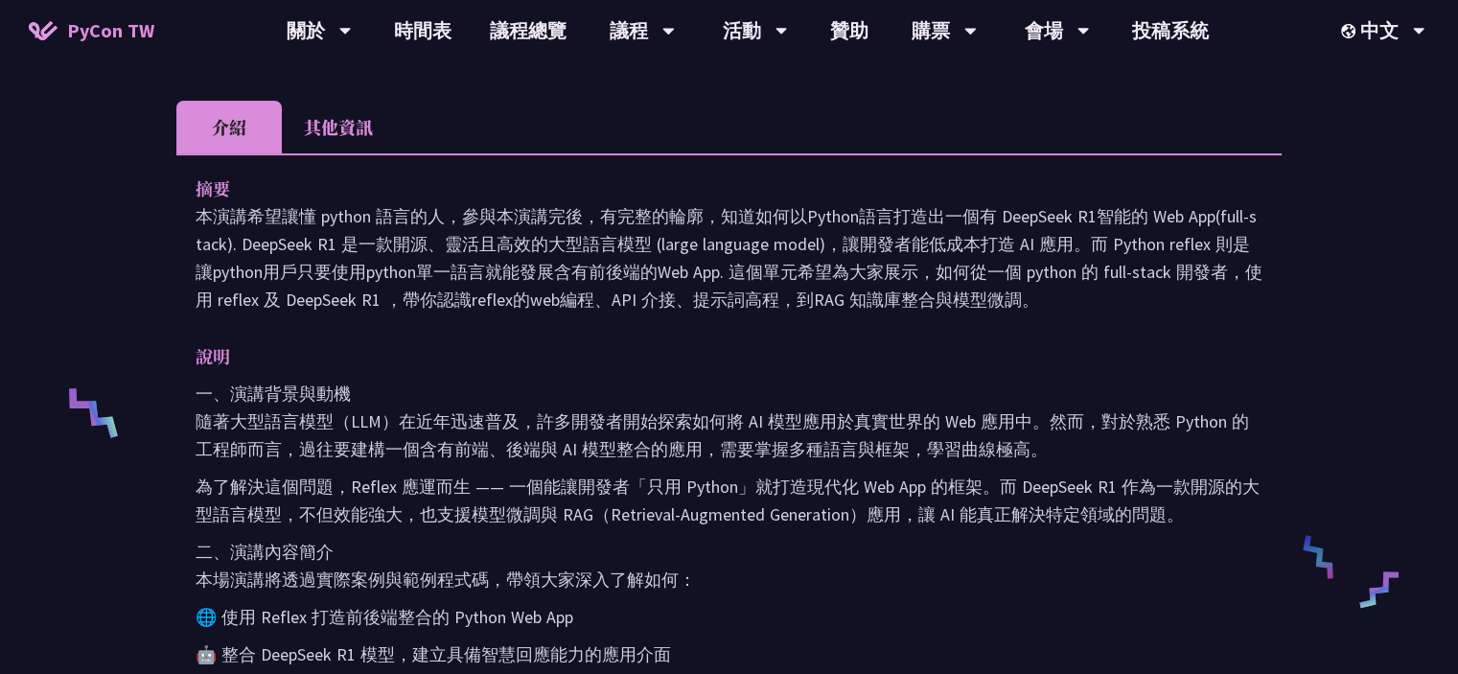
scroll to position [575, 0]
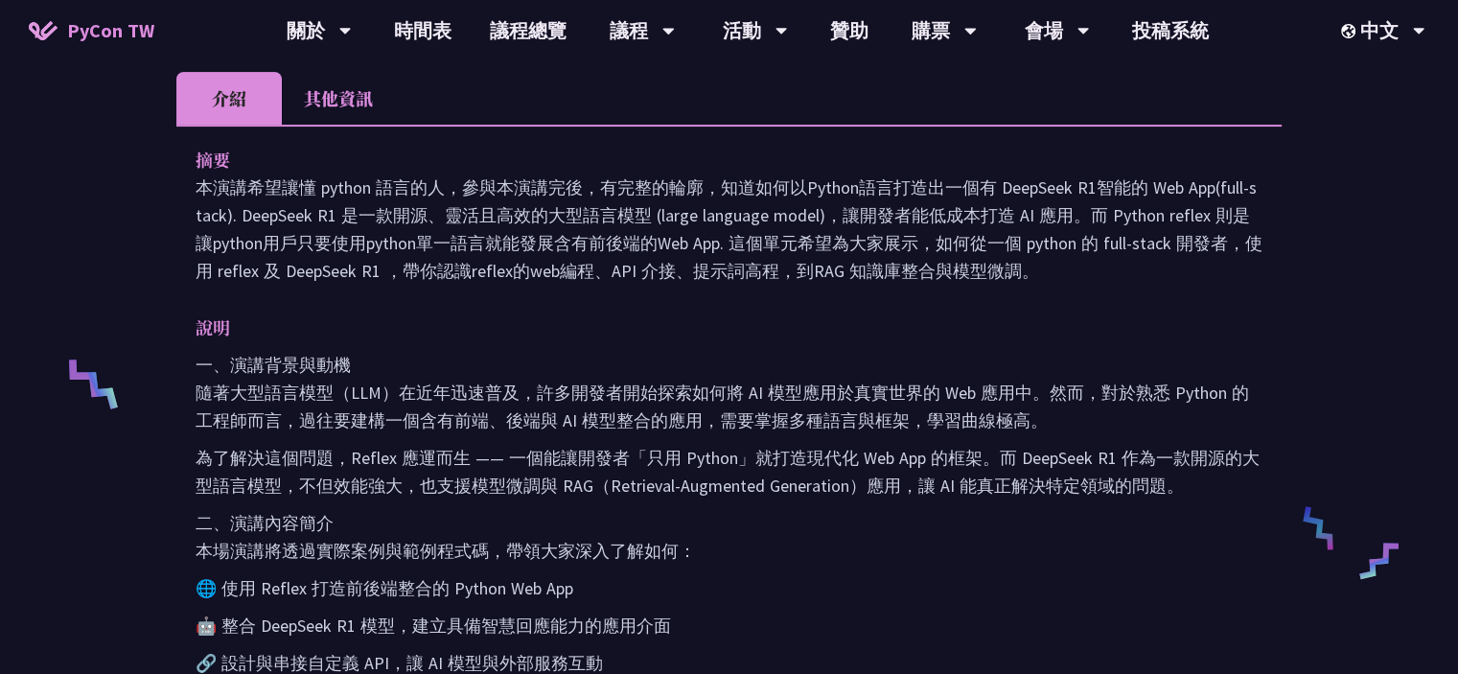
drag, startPoint x: 242, startPoint y: 179, endPoint x: 899, endPoint y: 269, distance: 663.8
click at [899, 269] on p "本演講希望讓懂 python 語言的人，參與本演講完後，有完整的輪廓，知道如何以Python語言打造出一個有 DeepSeek R1智能的 Web App(f…" at bounding box center [729, 229] width 1067 height 111
click at [1030, 304] on div "摘要 本演講希望讓懂 python 語言的人，參與本演講完後，有完整的輪廓，知道如何以Python語言打造出一個有 DeepSeek R1智能的 Web Ap…" at bounding box center [728, 658] width 1105 height 1067
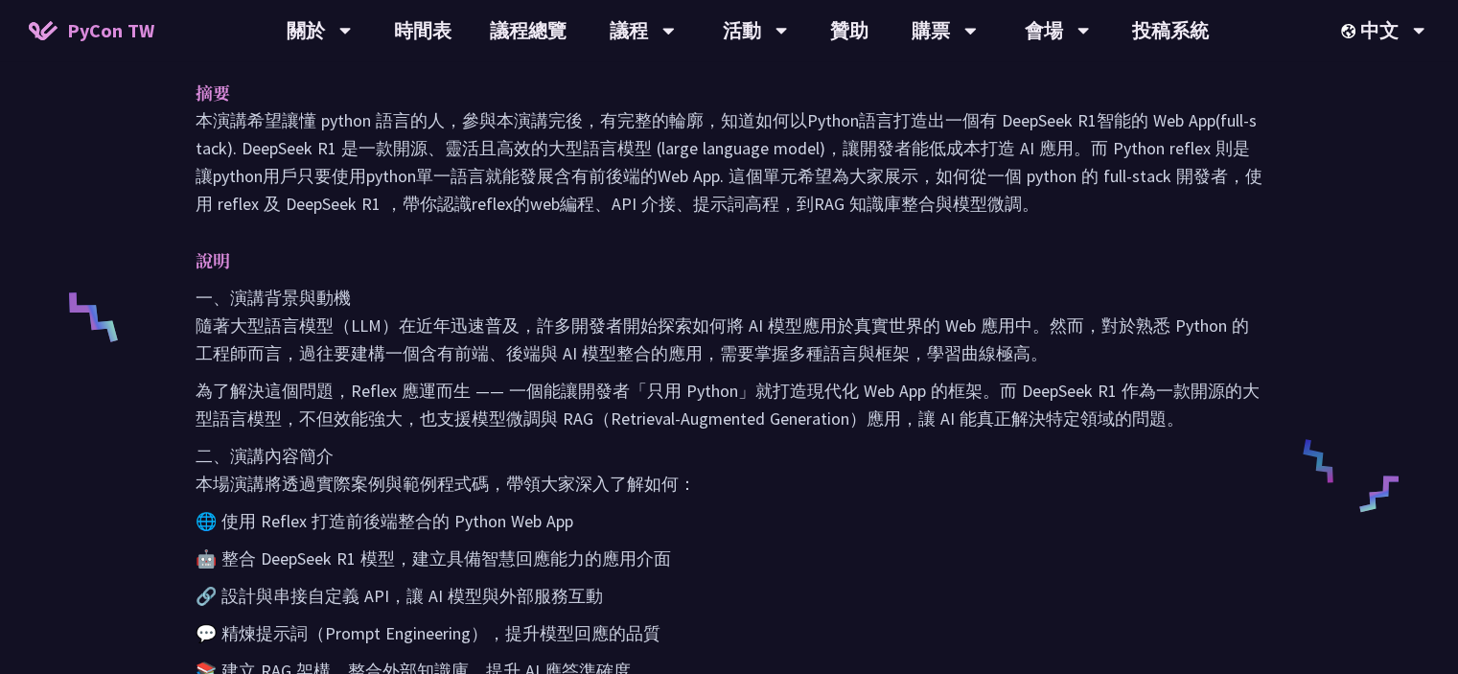
scroll to position [671, 0]
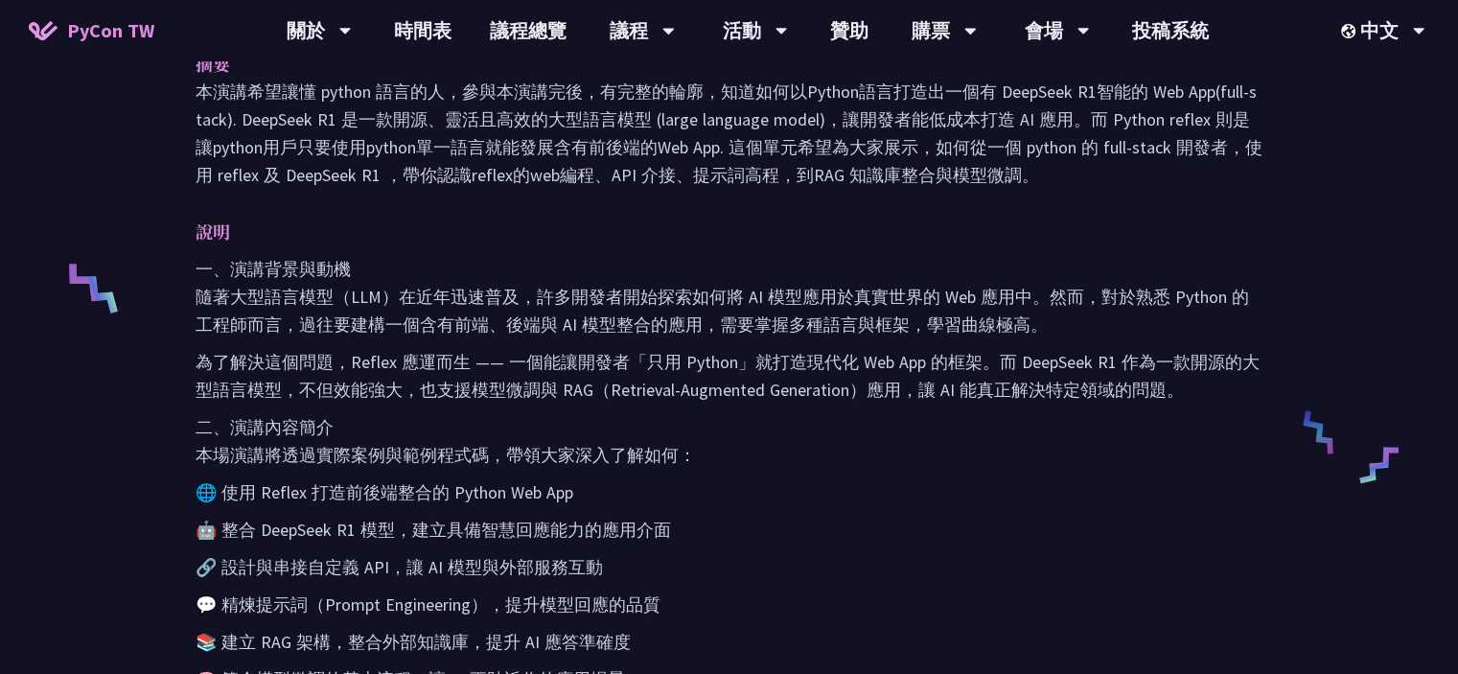
drag, startPoint x: 402, startPoint y: 86, endPoint x: 851, endPoint y: 188, distance: 461.0
click at [851, 188] on div "摘要 本演講希望讓懂 python 語言的人，參與本演講完後，有完整的輪廓，知道如何以Python語言打造出一個有 DeepSeek R1智能的 Web Ap…" at bounding box center [728, 562] width 1105 height 1067
click at [1012, 283] on p "一、演講背景與動機 隨著大型語言模型（LLM）在近年迅速普及，許多開發者開始探索如何將 AI 模型應用於真實世界的 Web 應用中。然而，對於熟悉 Pytho…" at bounding box center [729, 296] width 1067 height 83
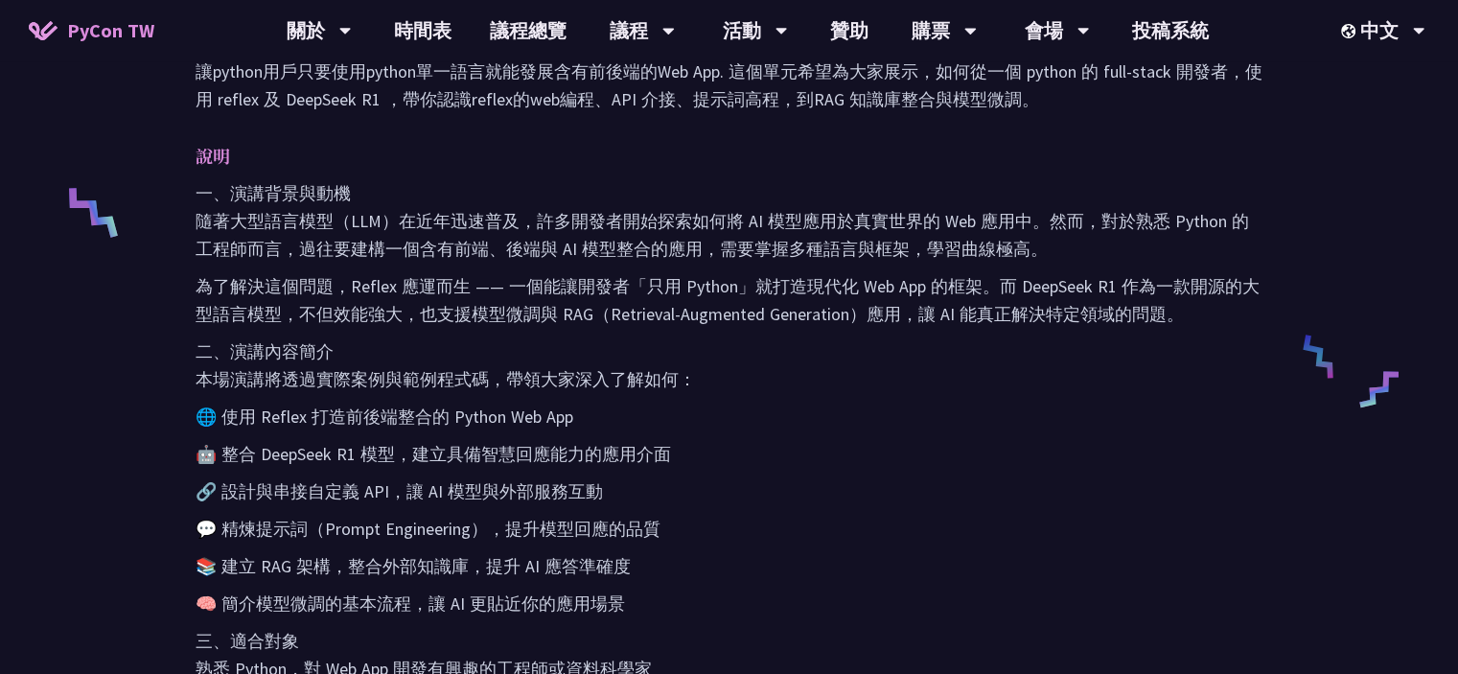
scroll to position [863, 0]
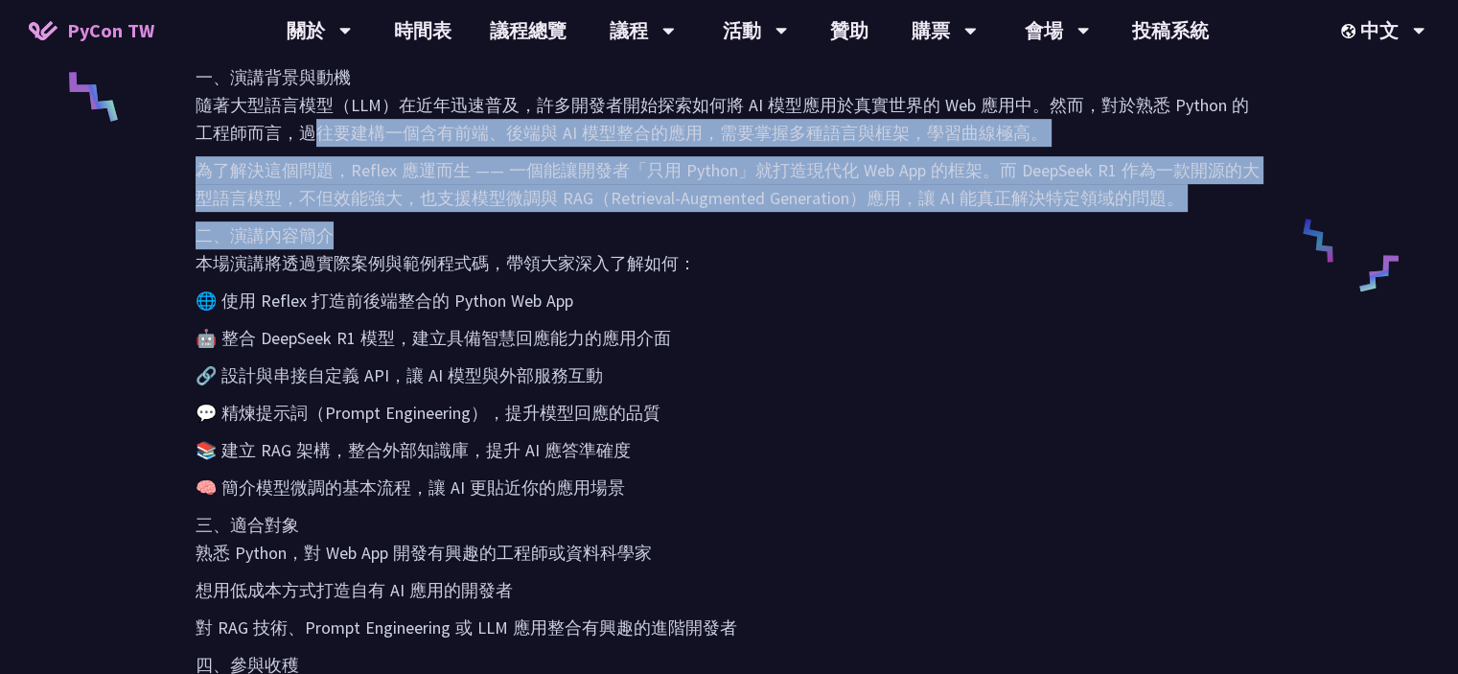
drag, startPoint x: 324, startPoint y: 124, endPoint x: 525, endPoint y: 213, distance: 220.2
click at [519, 211] on div "一、演講背景與動機 隨著大型語言模型（LLM）在近年迅速普及，許多開發者開始探索如何將 AI 模型應用於真實世界的 Web 應用中。然而，對於熟悉 Pytho…" at bounding box center [729, 459] width 1067 height 793
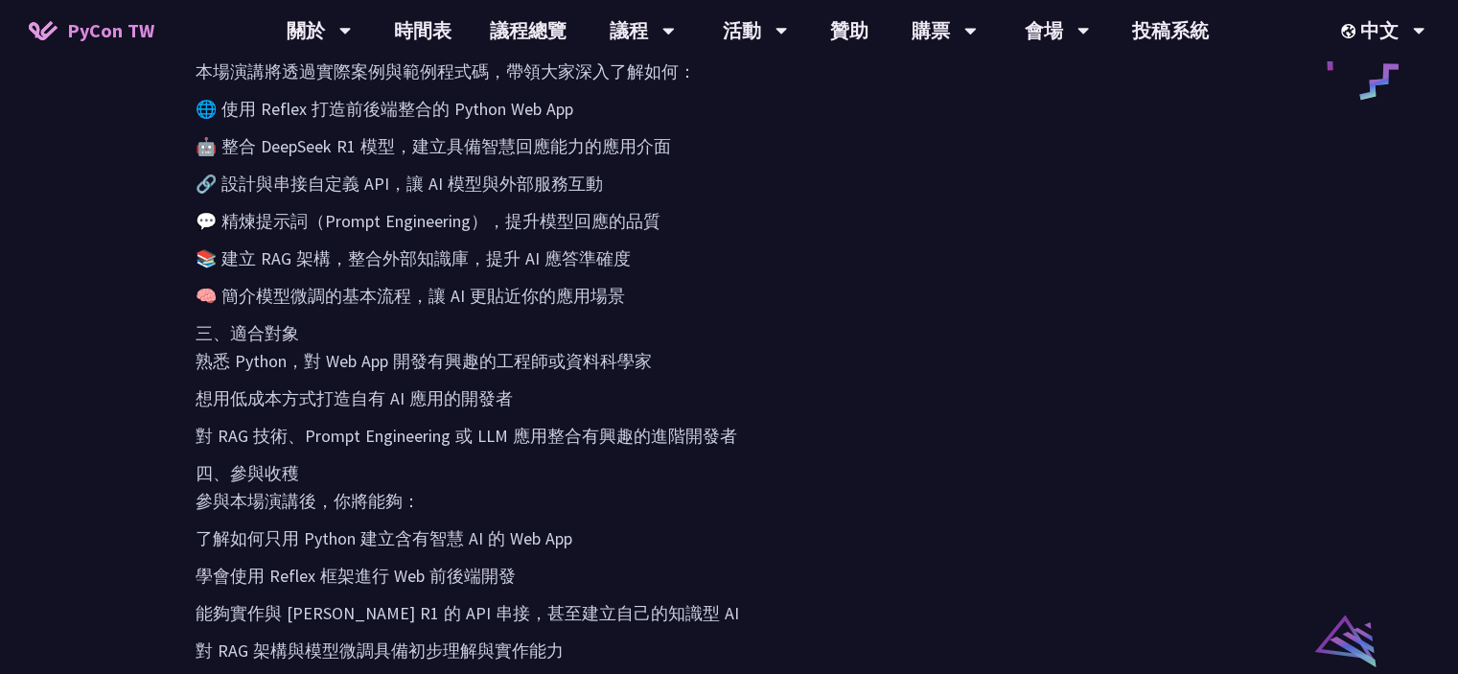
click at [425, 238] on div "一、演講背景與動機 隨著大型語言模型（LLM）在近年迅速普及，許多開發者開始探索如何將 AI 模型應用於真實世界的 Web 應用中。然而，對於熟悉 Pytho…" at bounding box center [729, 268] width 1067 height 793
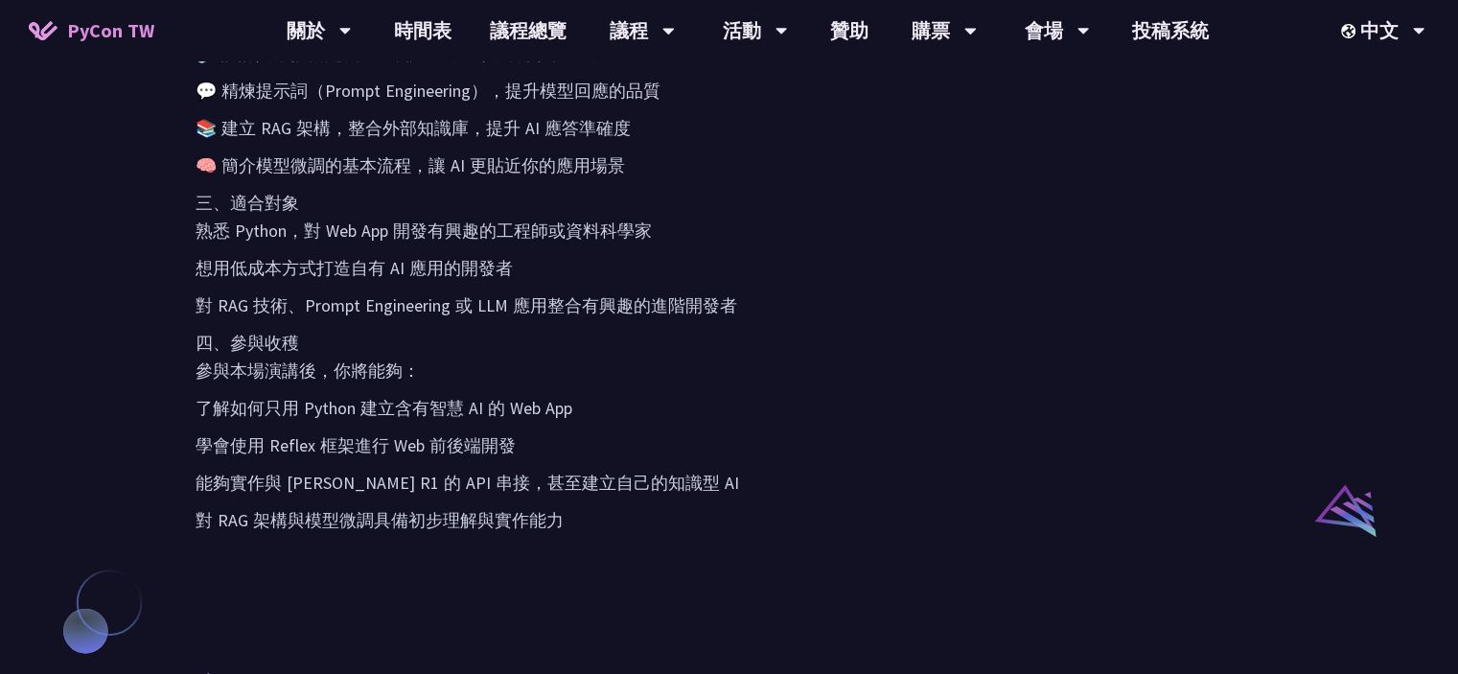
scroll to position [1246, 0]
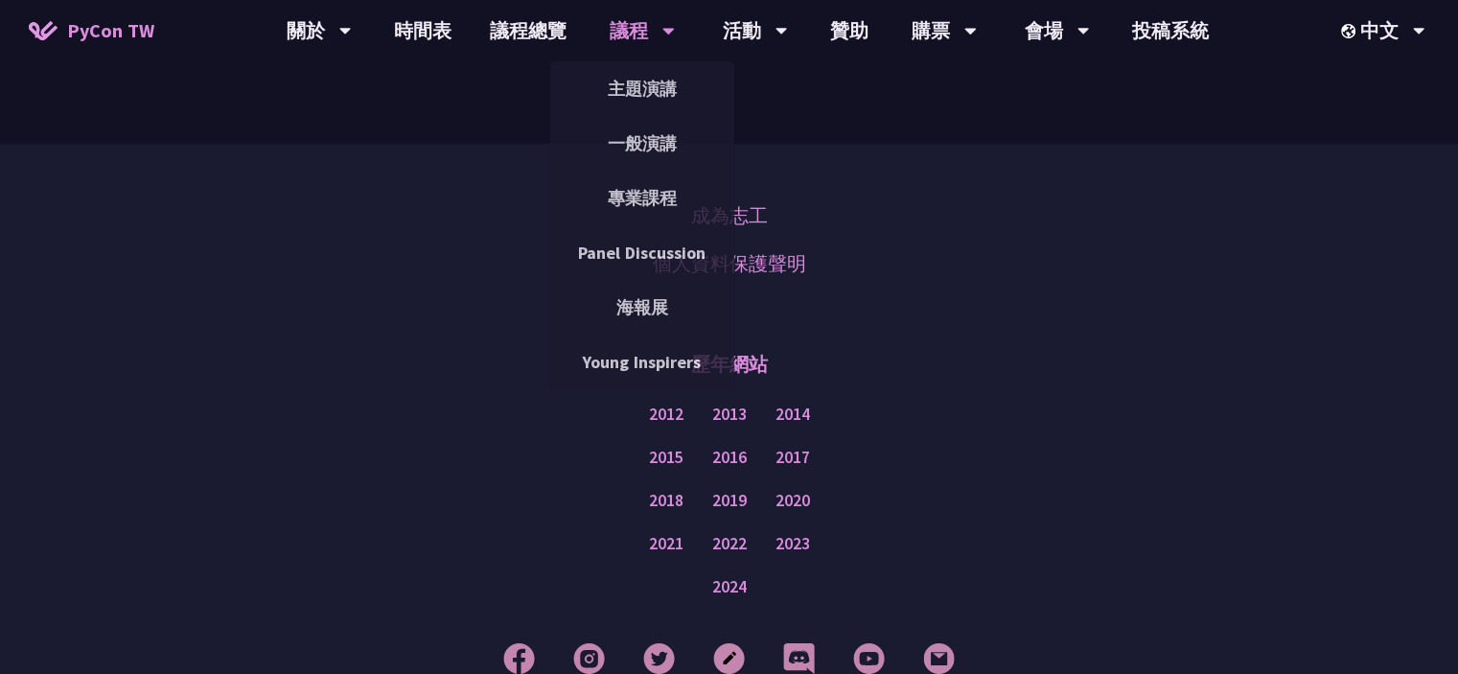
scroll to position [1342, 0]
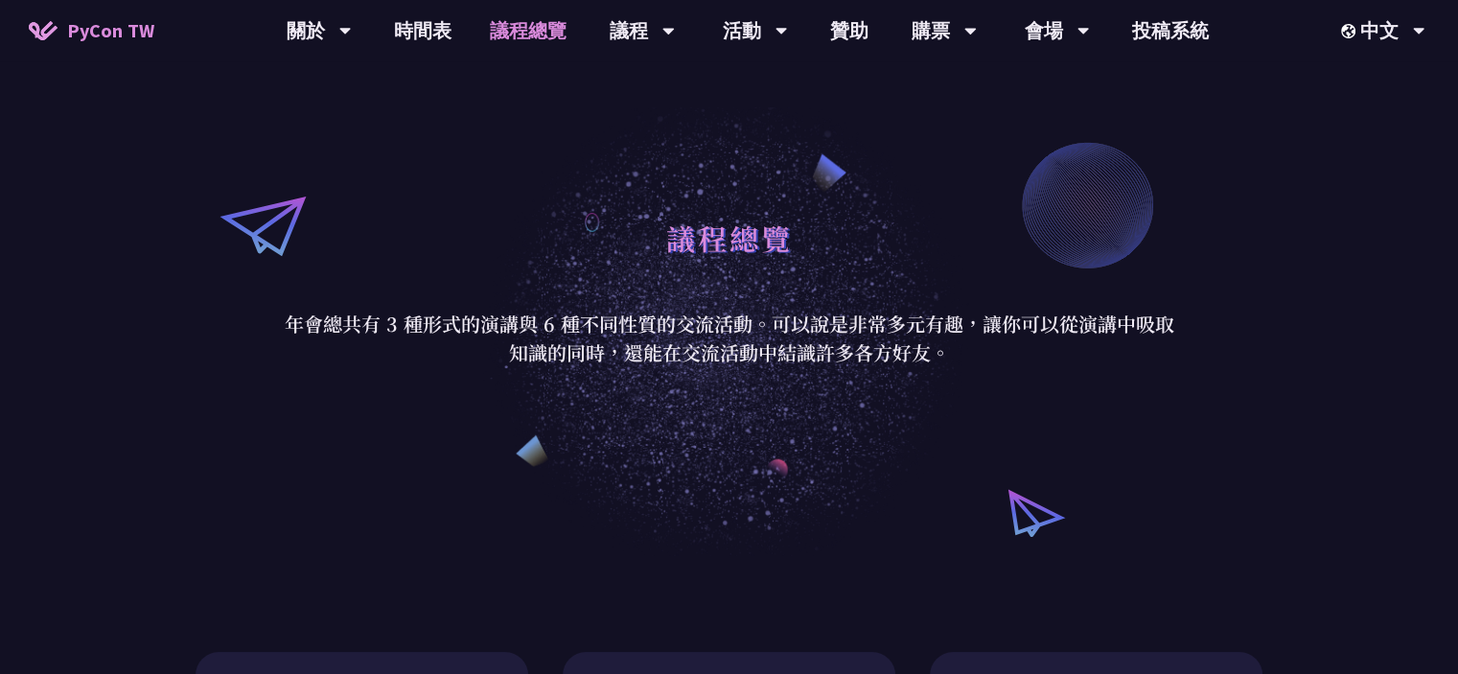
scroll to position [288, 0]
